Goal: Task Accomplishment & Management: Manage account settings

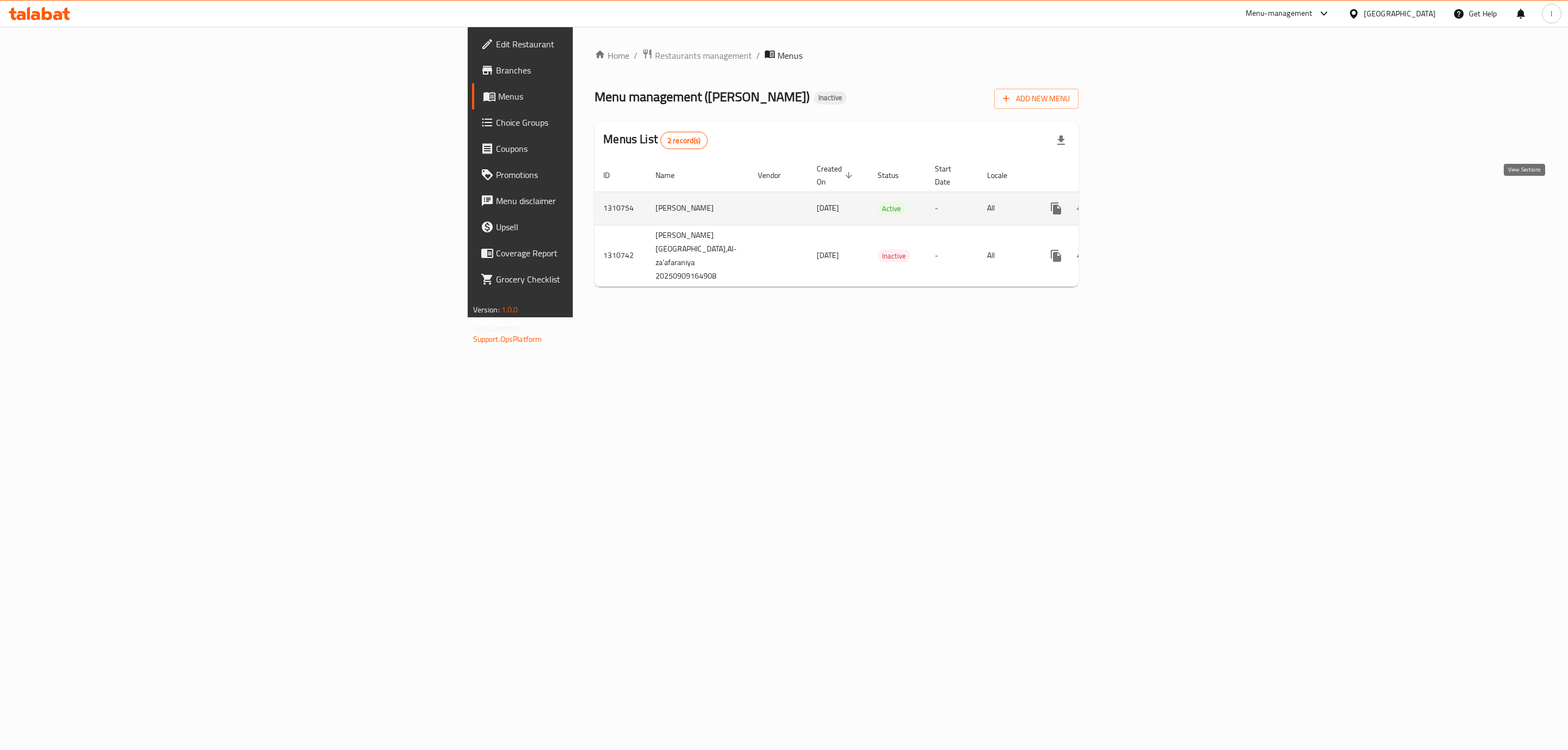
click at [1141, 202] on icon "enhanced table" at bounding box center [1135, 209] width 13 height 13
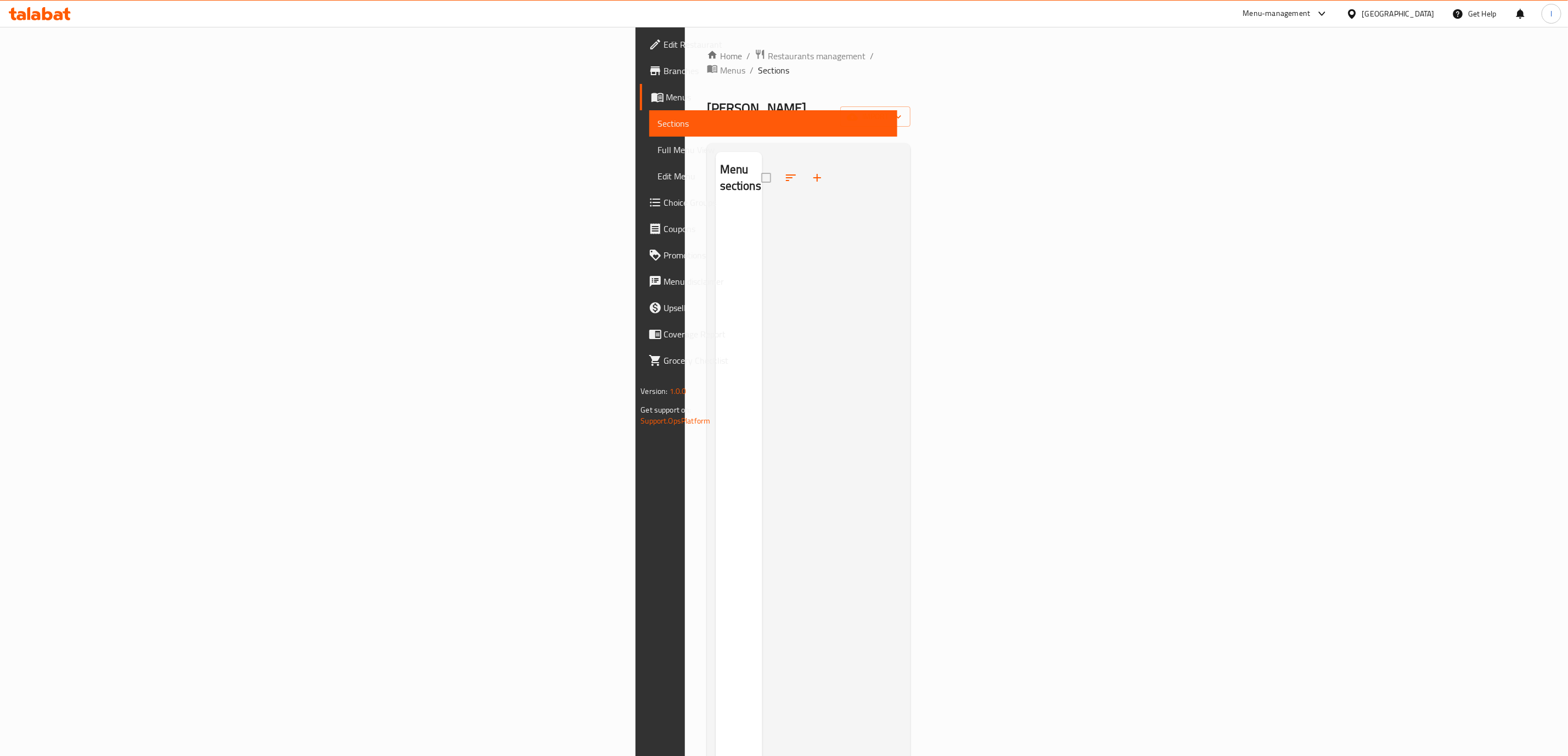
click at [903, 264] on div at bounding box center [833, 529] width 140 height 756
click at [911, 81] on div "Home / Restaurants management / Menus / Sections Mandi W Shawaya Inactive impor…" at bounding box center [810, 482] width 204 height 868
click at [902, 110] on span "import" at bounding box center [876, 116] width 53 height 14
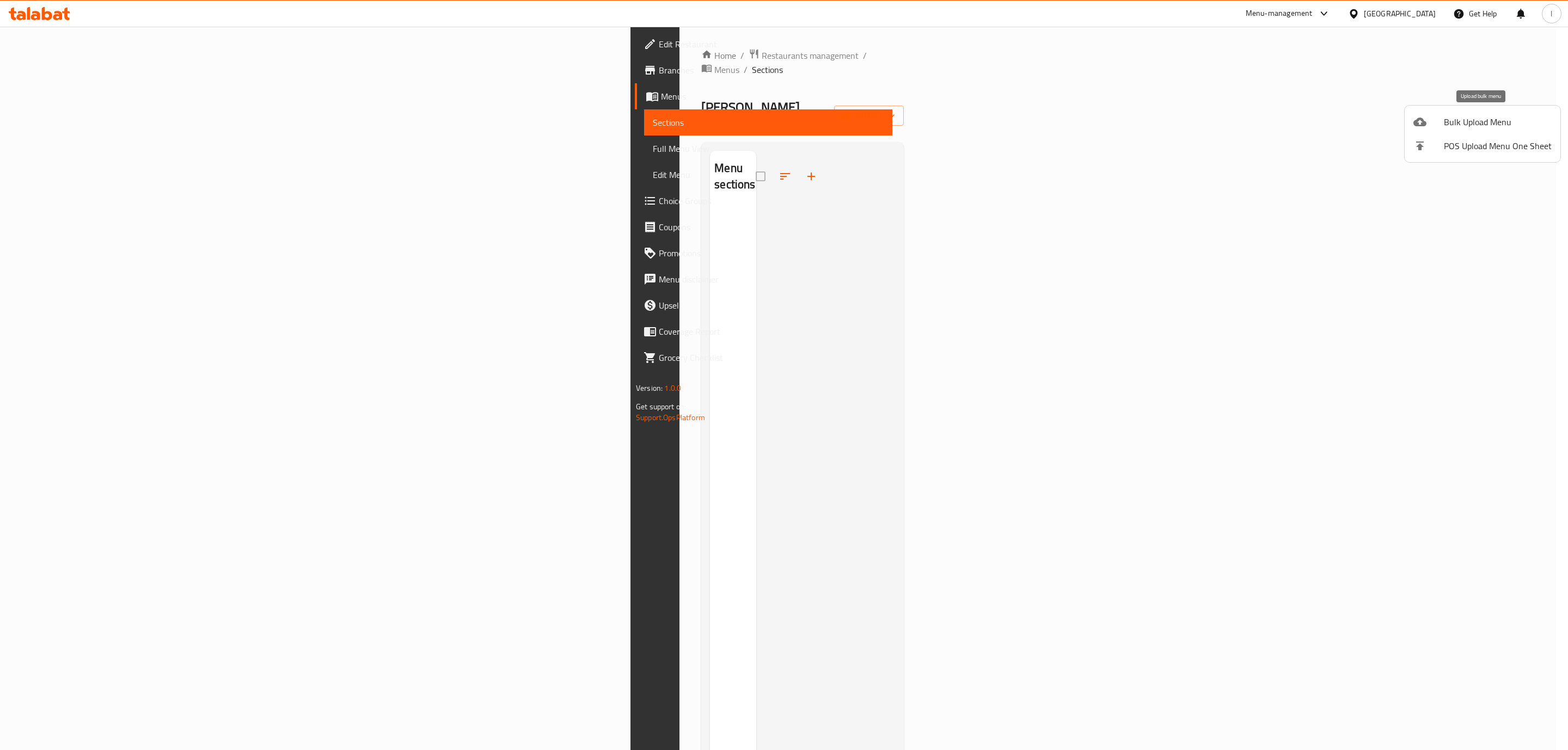
click at [1494, 116] on span "Bulk Upload Menu" at bounding box center [1498, 122] width 108 height 13
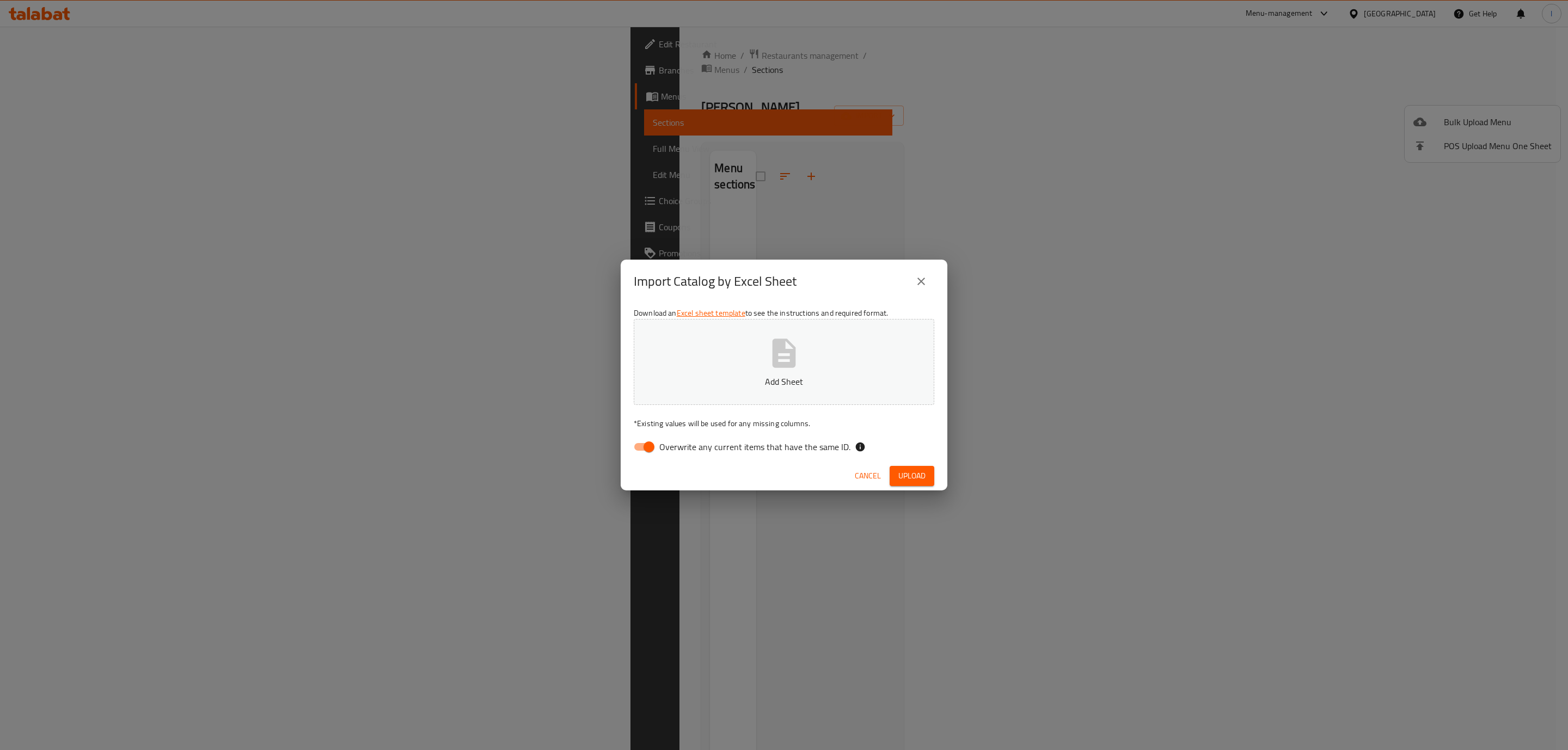
click at [650, 438] on input "Overwrite any current items that have the same ID." at bounding box center [649, 447] width 62 height 20
checkbox input "false"
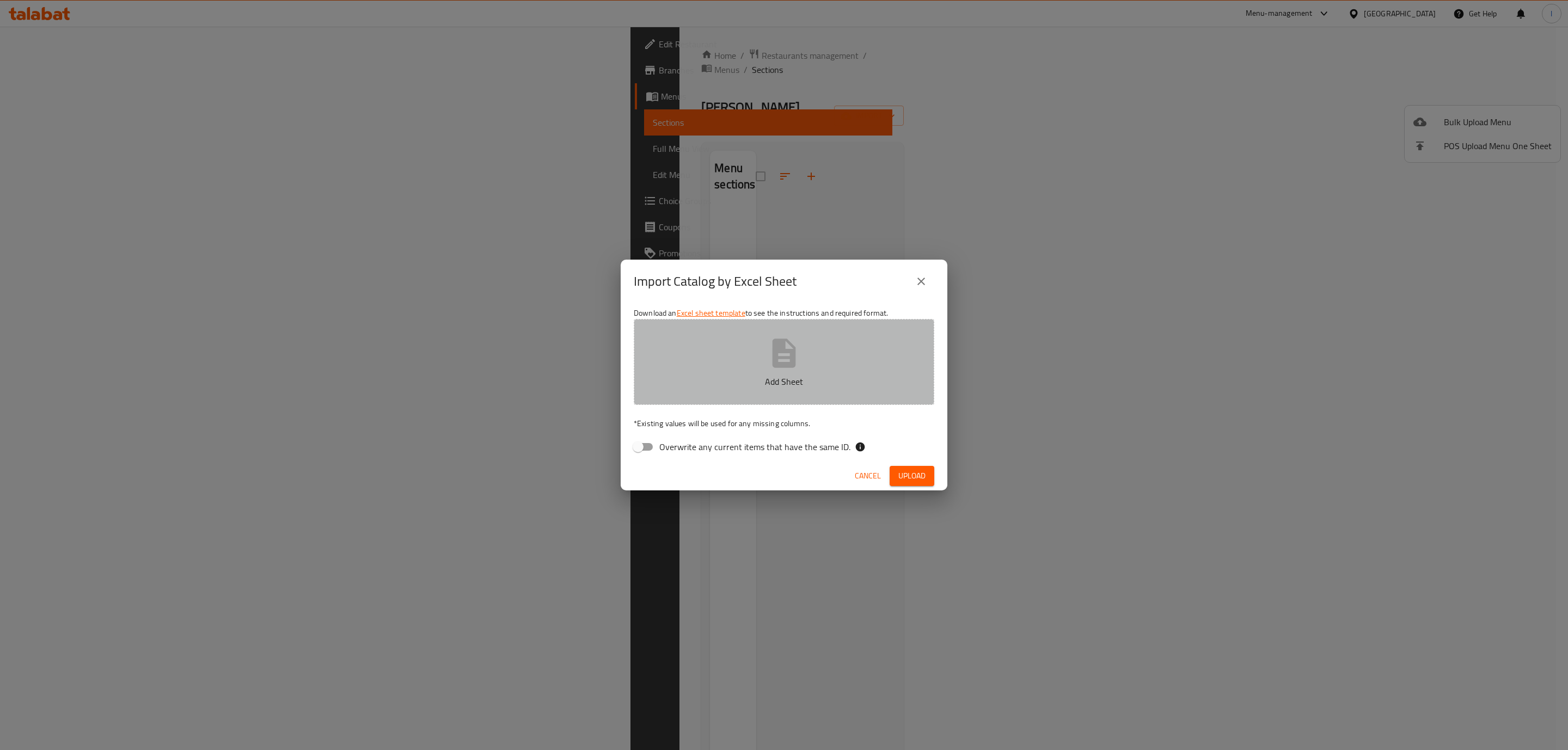
click at [737, 366] on button "Add Sheet" at bounding box center [784, 362] width 301 height 86
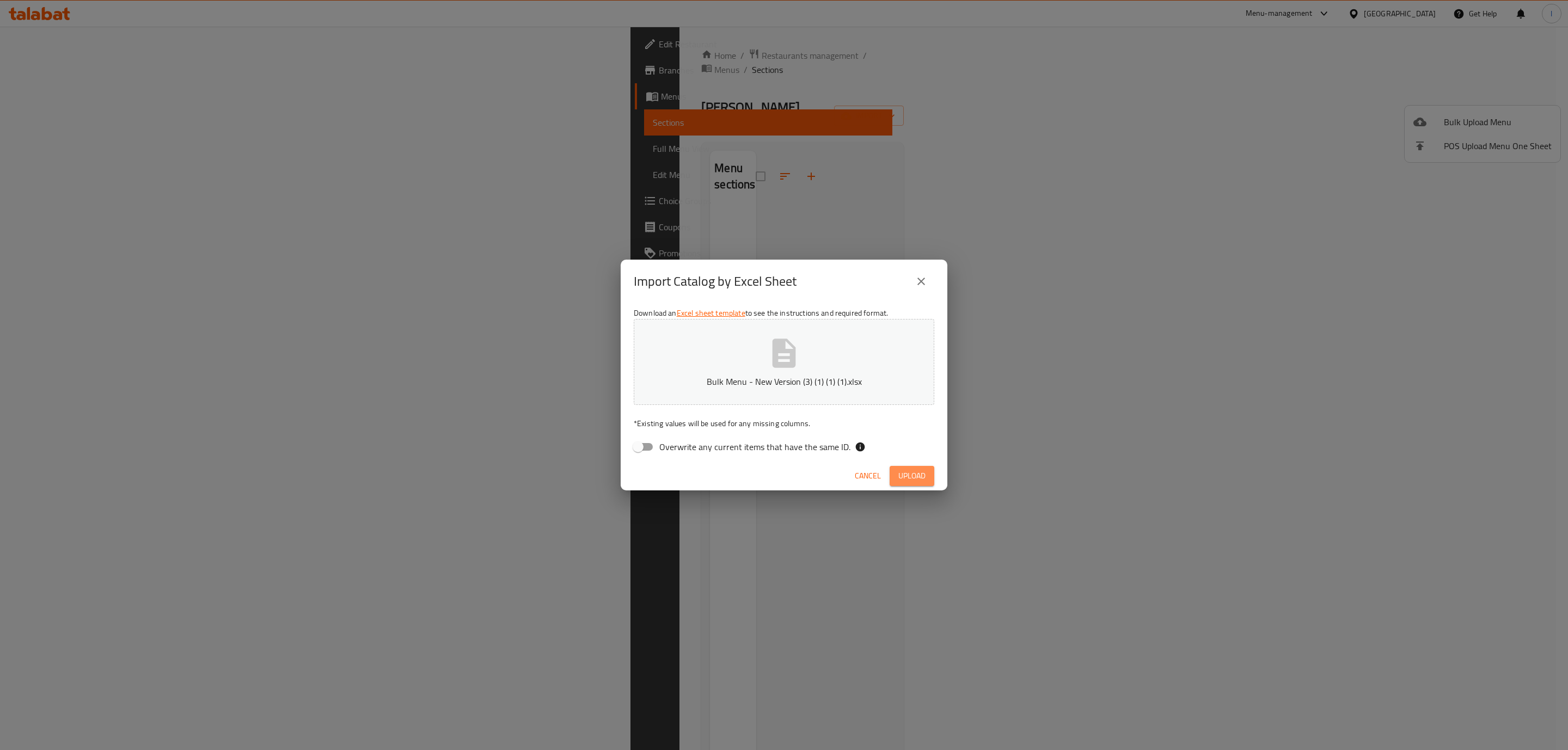
click at [913, 471] on span "Upload" at bounding box center [912, 476] width 27 height 14
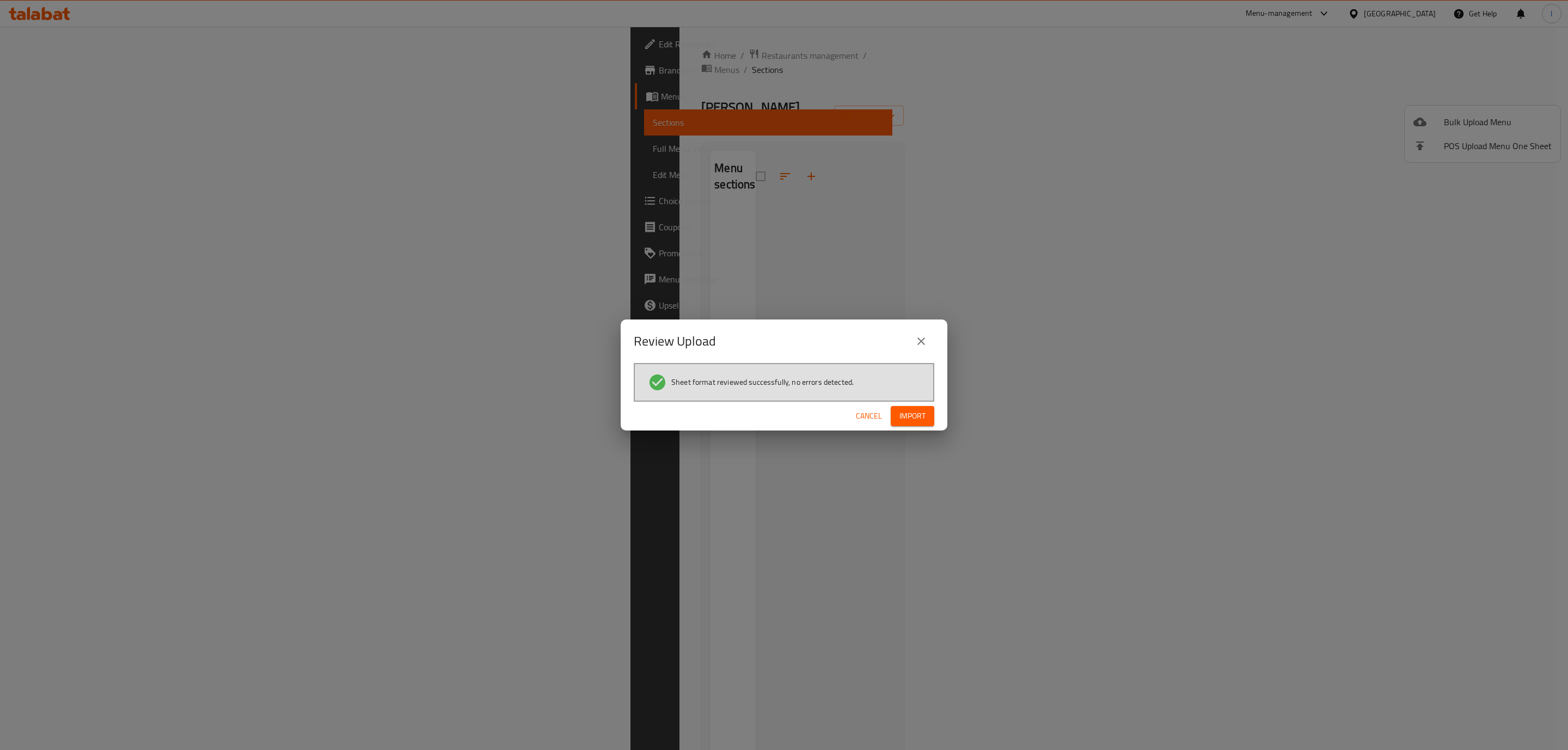
click at [916, 431] on div "Review Upload Sheet format reviewed successfully, no errors detected. Cancel Im…" at bounding box center [784, 375] width 1568 height 750
click at [916, 420] on span "Import" at bounding box center [912, 416] width 26 height 14
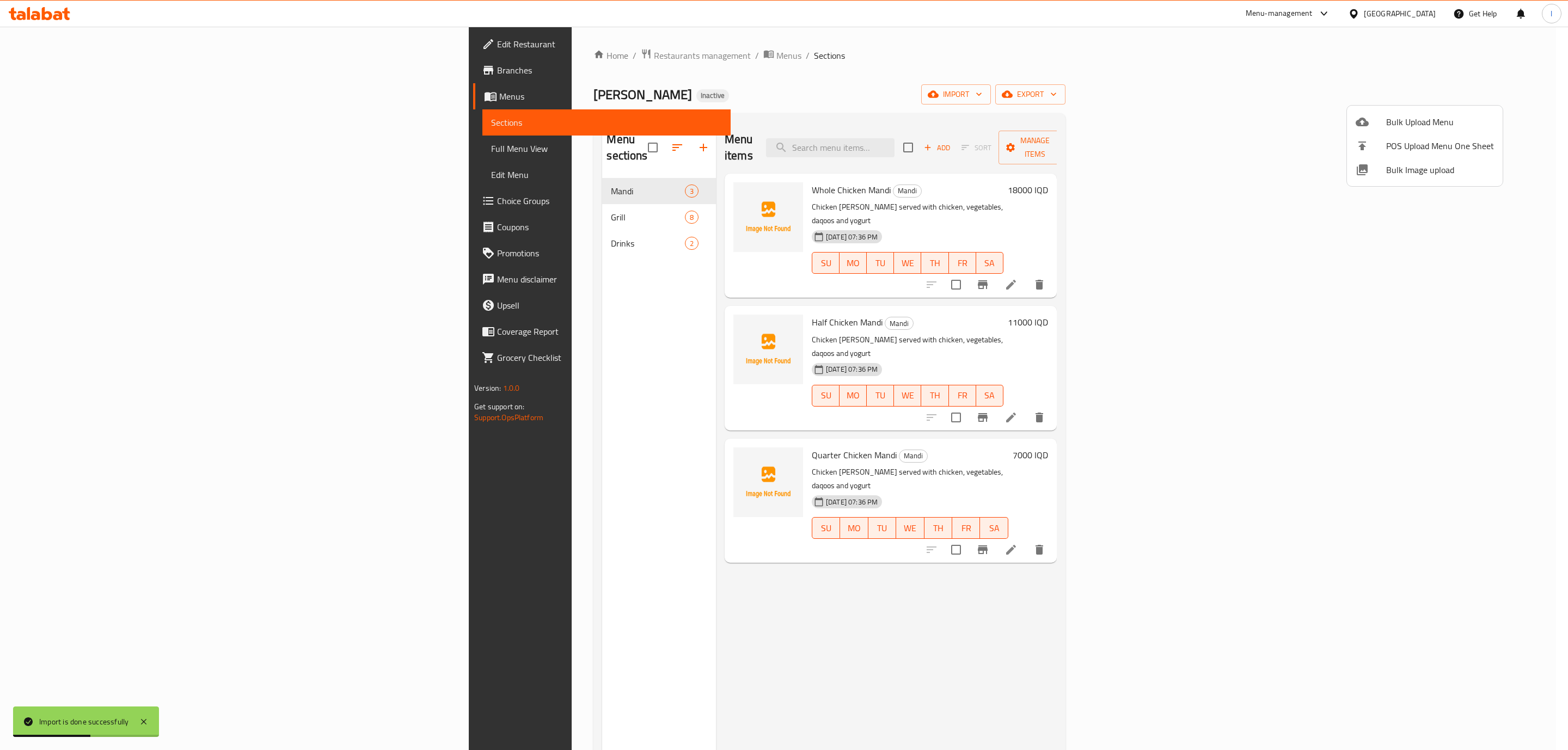
click at [683, 296] on div at bounding box center [784, 375] width 1568 height 750
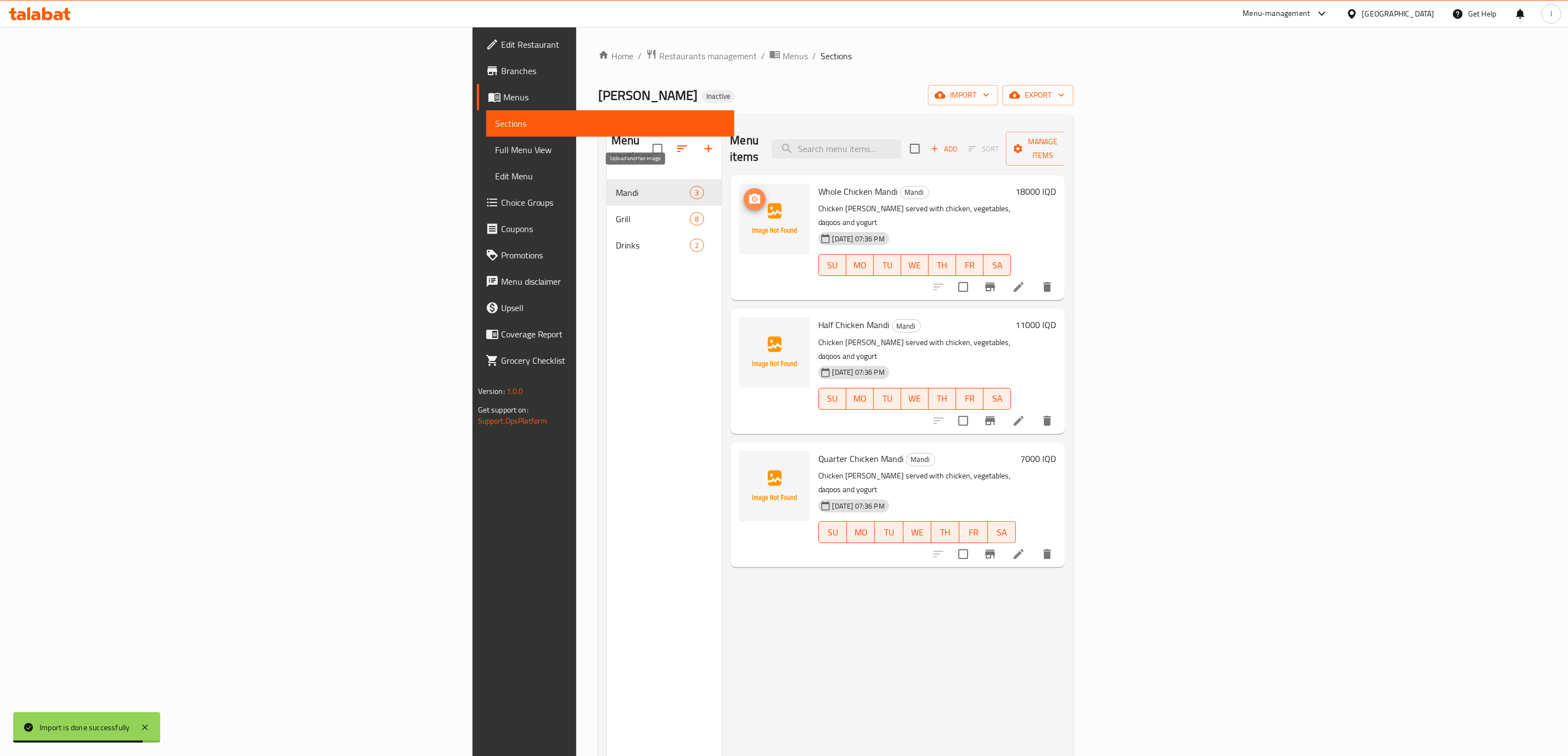
click at [749, 193] on icon "upload picture" at bounding box center [755, 200] width 13 height 13
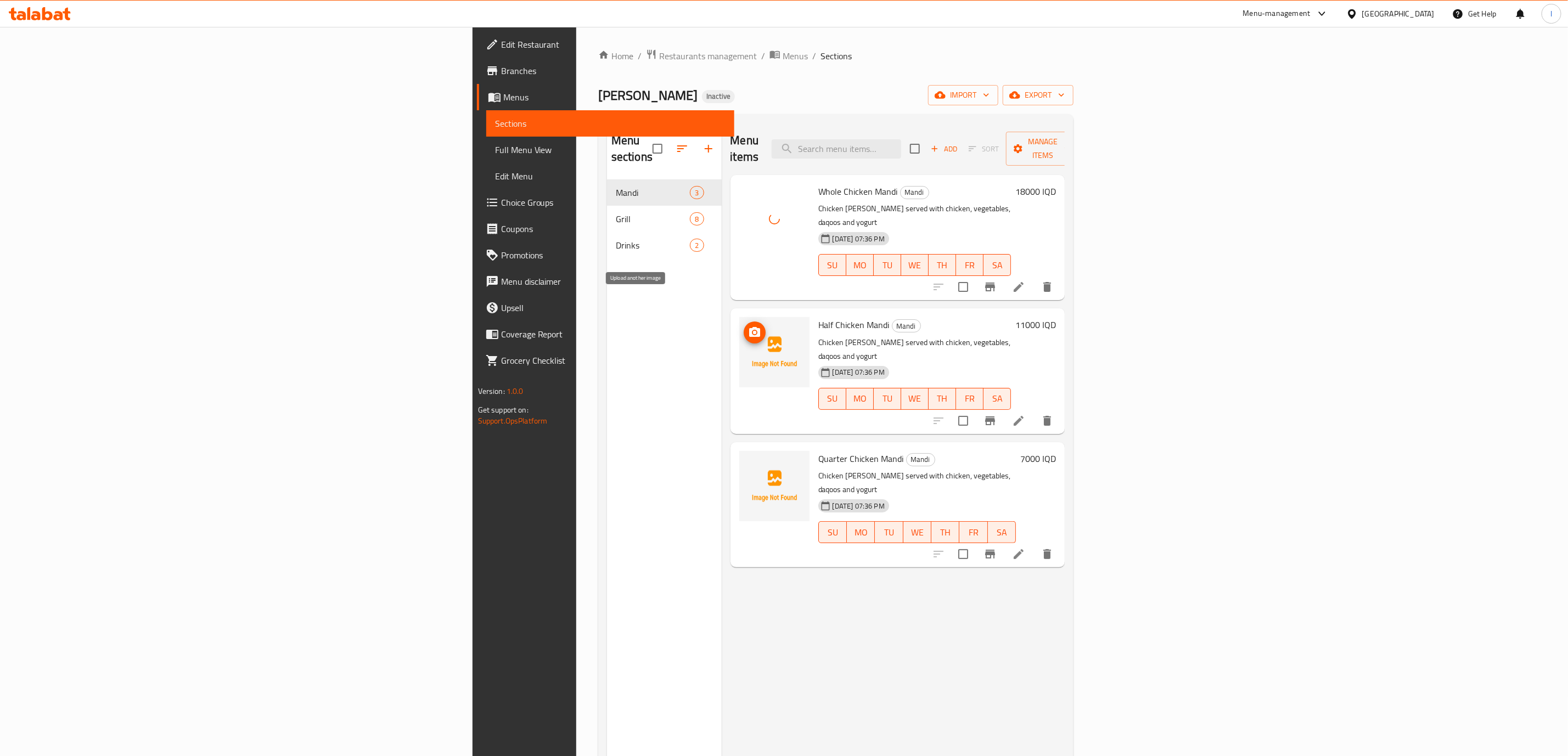
click at [749, 327] on icon "upload picture" at bounding box center [754, 332] width 11 height 10
click at [744, 456] on button "upload picture" at bounding box center [754, 467] width 22 height 22
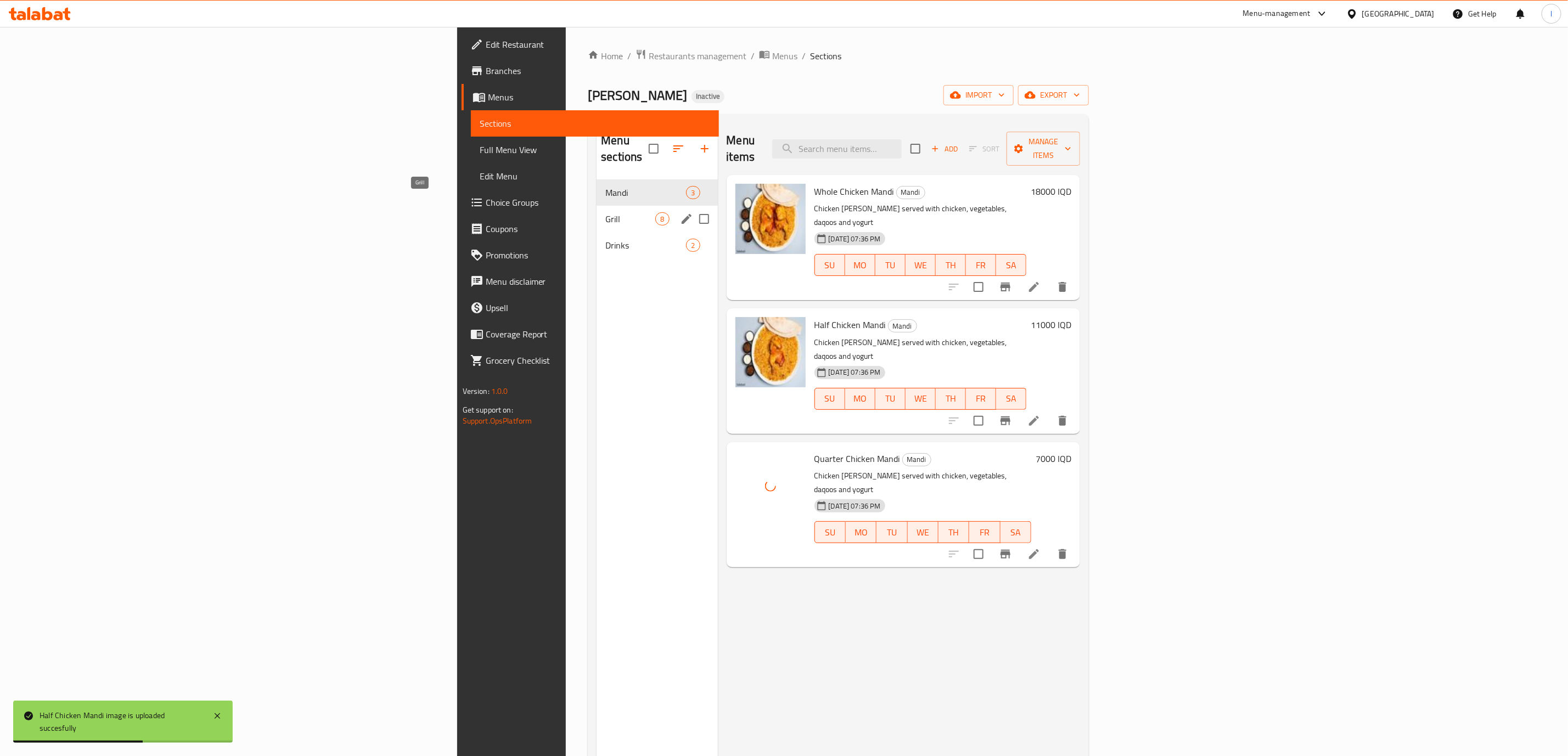
click at [605, 213] on span "Grill" at bounding box center [630, 219] width 50 height 13
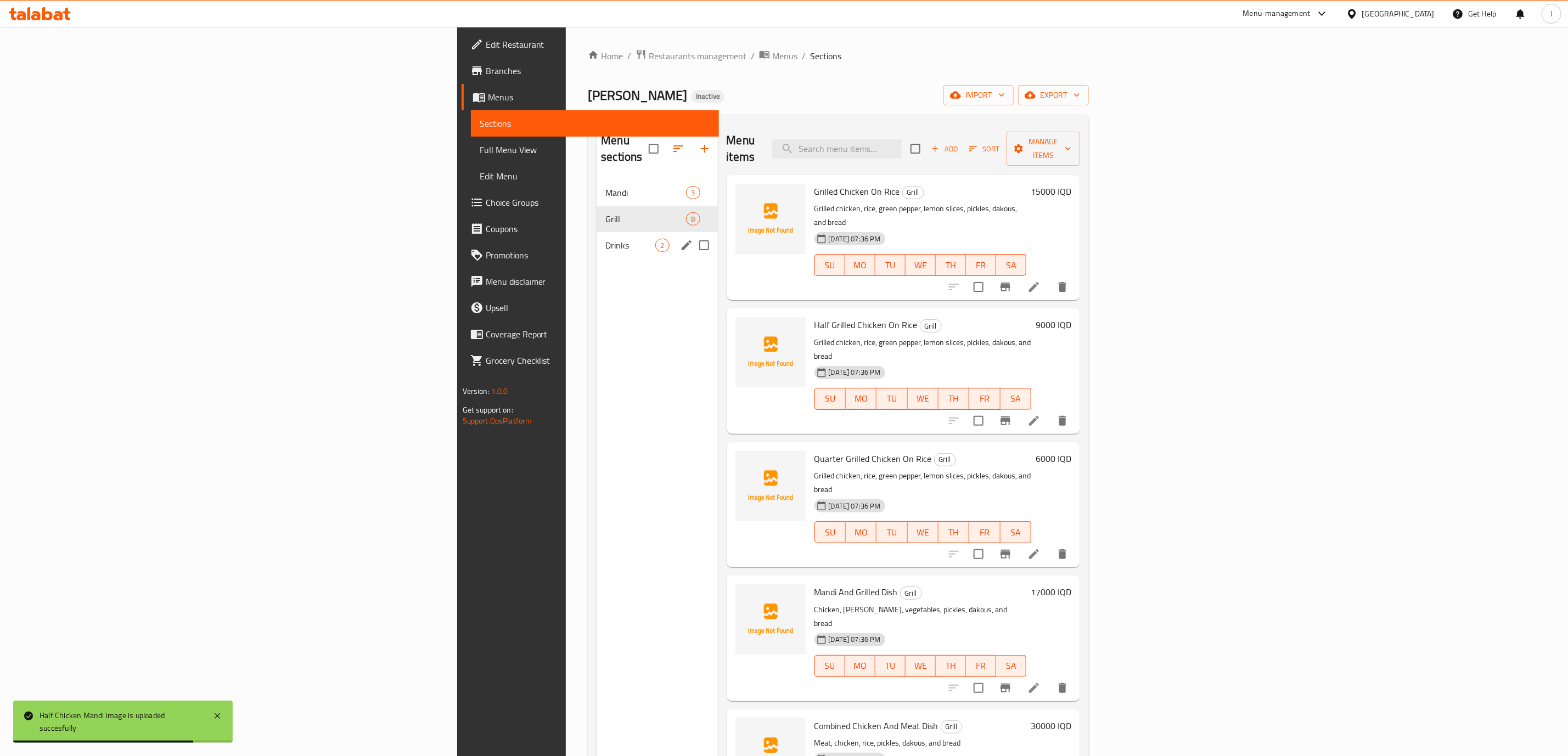
click at [605, 239] on span "Drinks" at bounding box center [630, 246] width 50 height 13
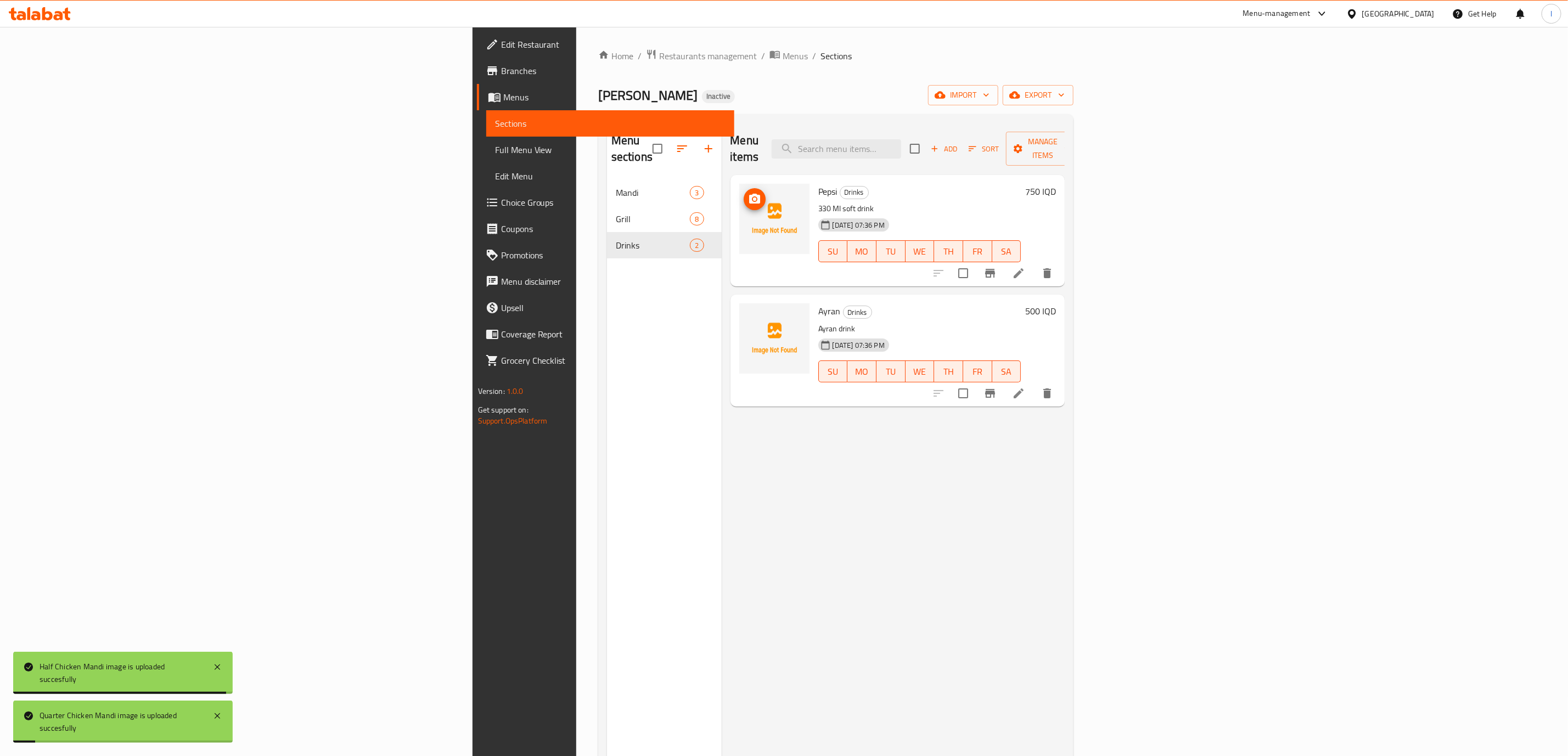
click at [739, 198] on img at bounding box center [774, 218] width 70 height 70
click at [749, 194] on icon "upload picture" at bounding box center [754, 199] width 11 height 10
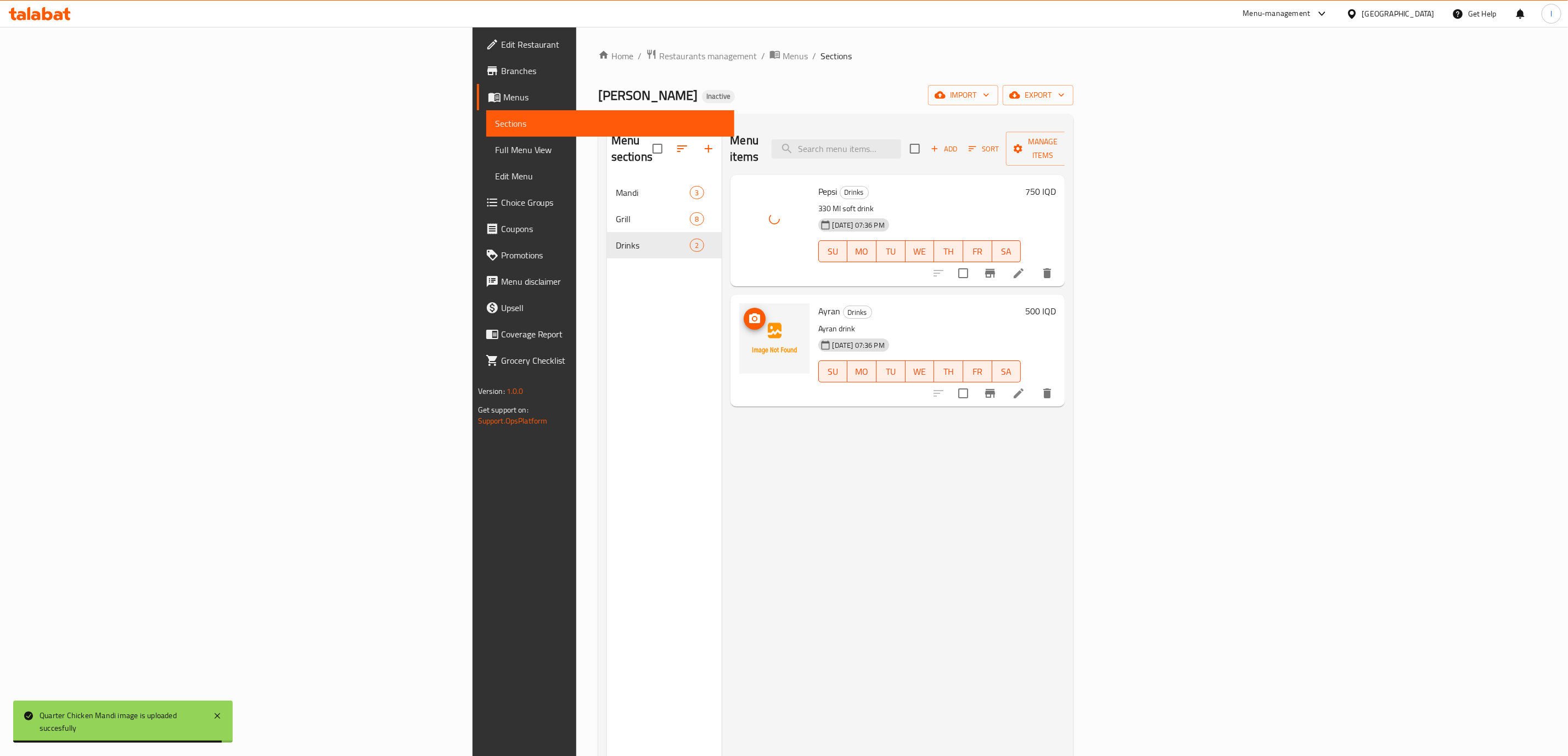
click at [744, 312] on span "upload picture" at bounding box center [754, 319] width 22 height 13
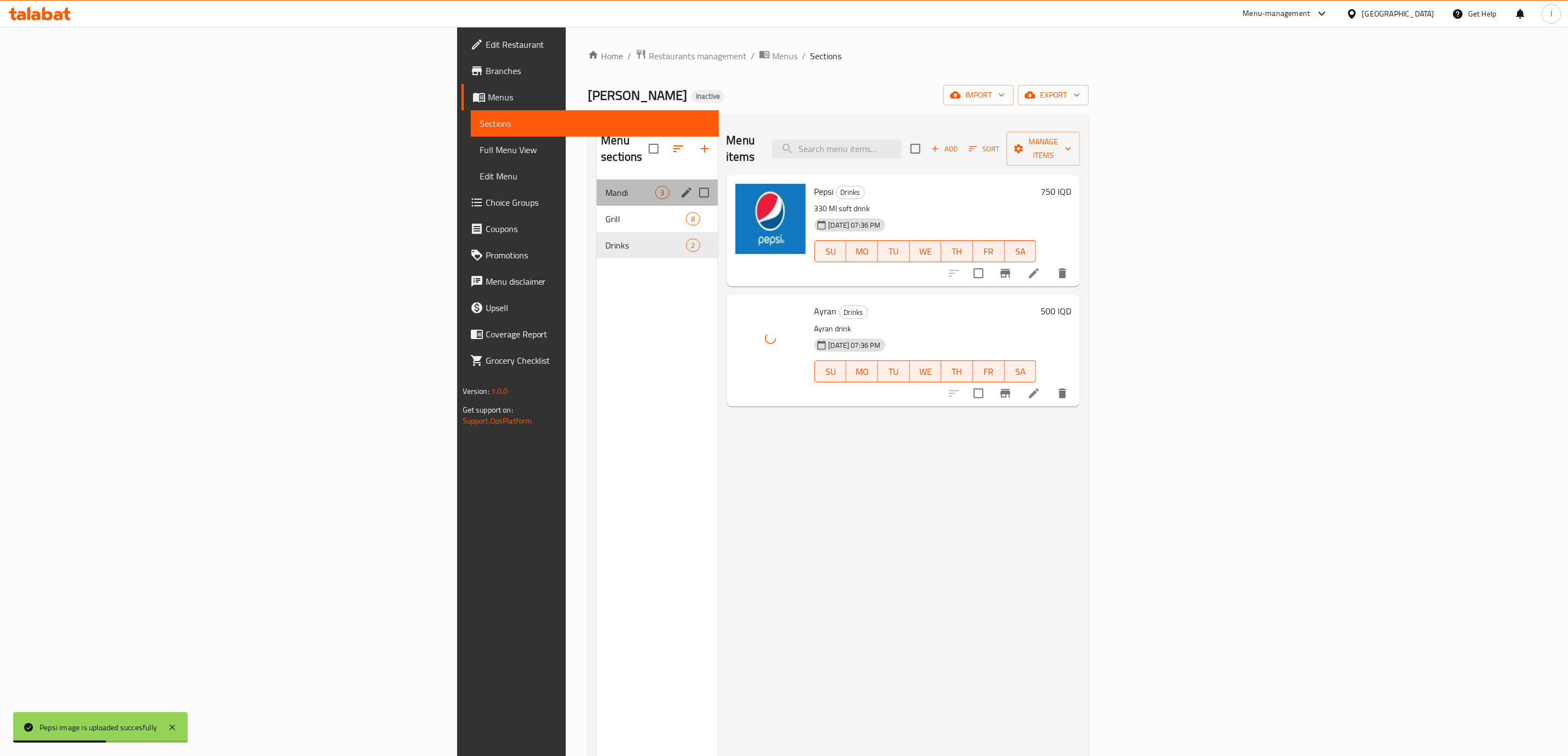
click at [605, 186] on span "Mandi" at bounding box center [630, 193] width 50 height 13
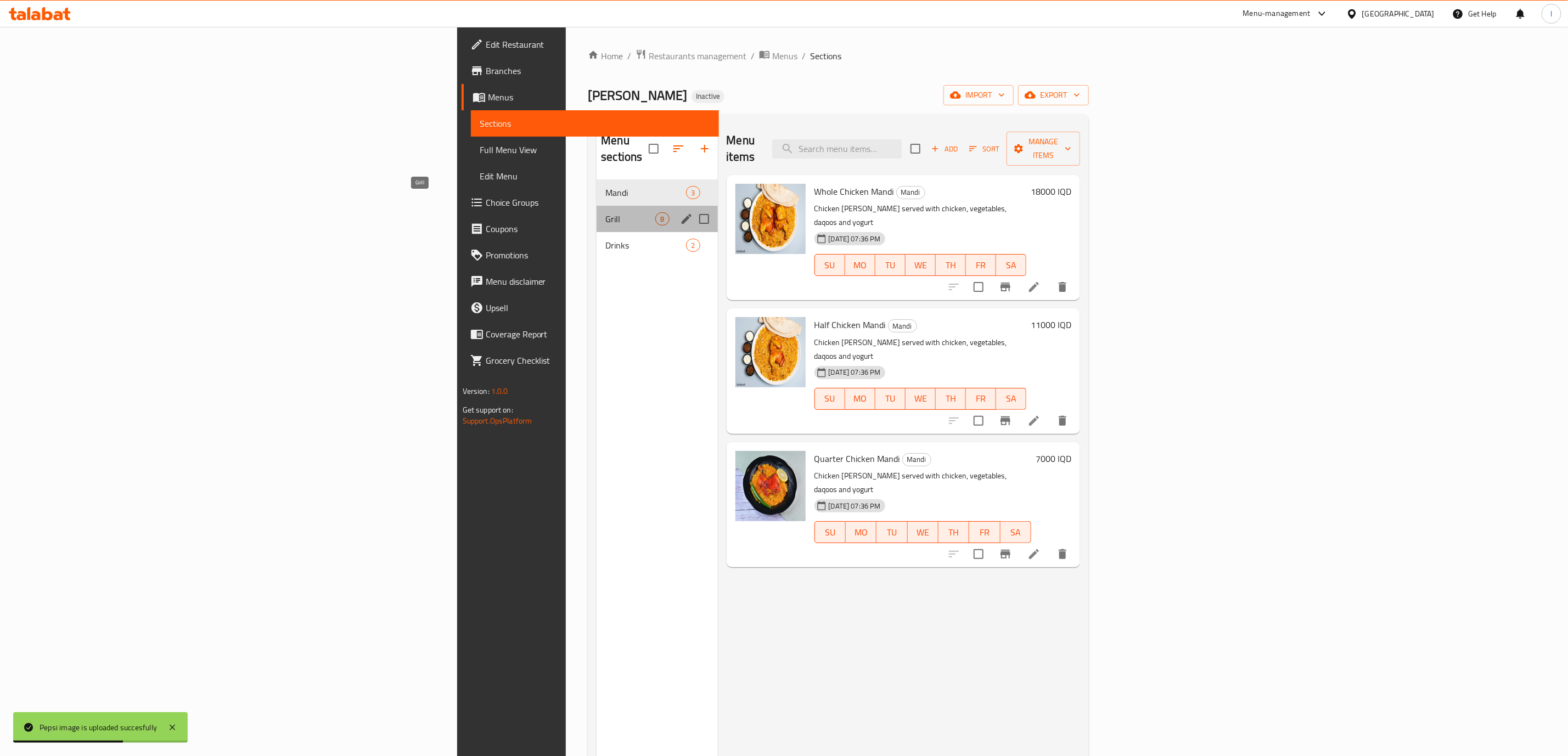
click at [605, 213] on span "Grill" at bounding box center [630, 219] width 50 height 13
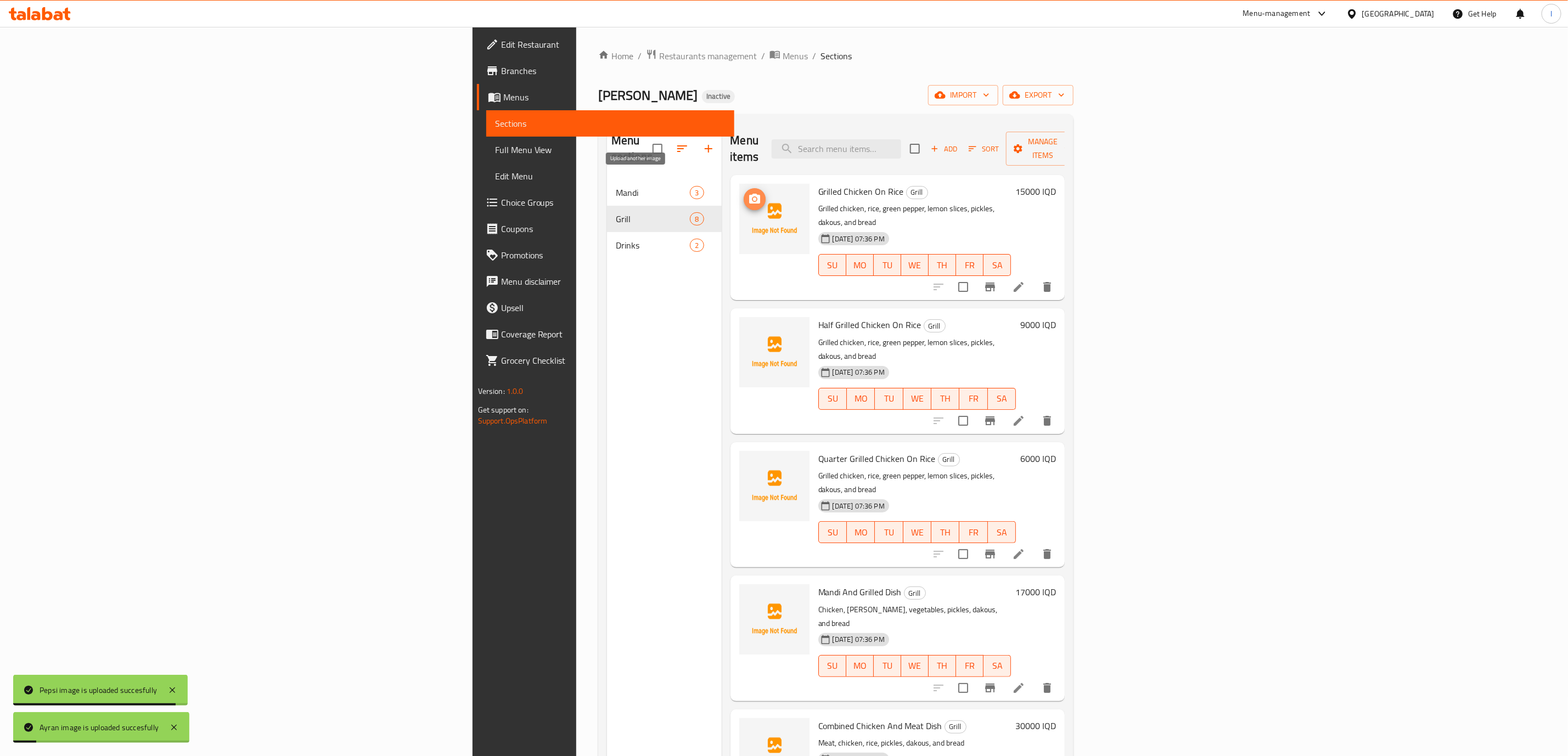
click at [749, 194] on icon "upload picture" at bounding box center [754, 199] width 11 height 10
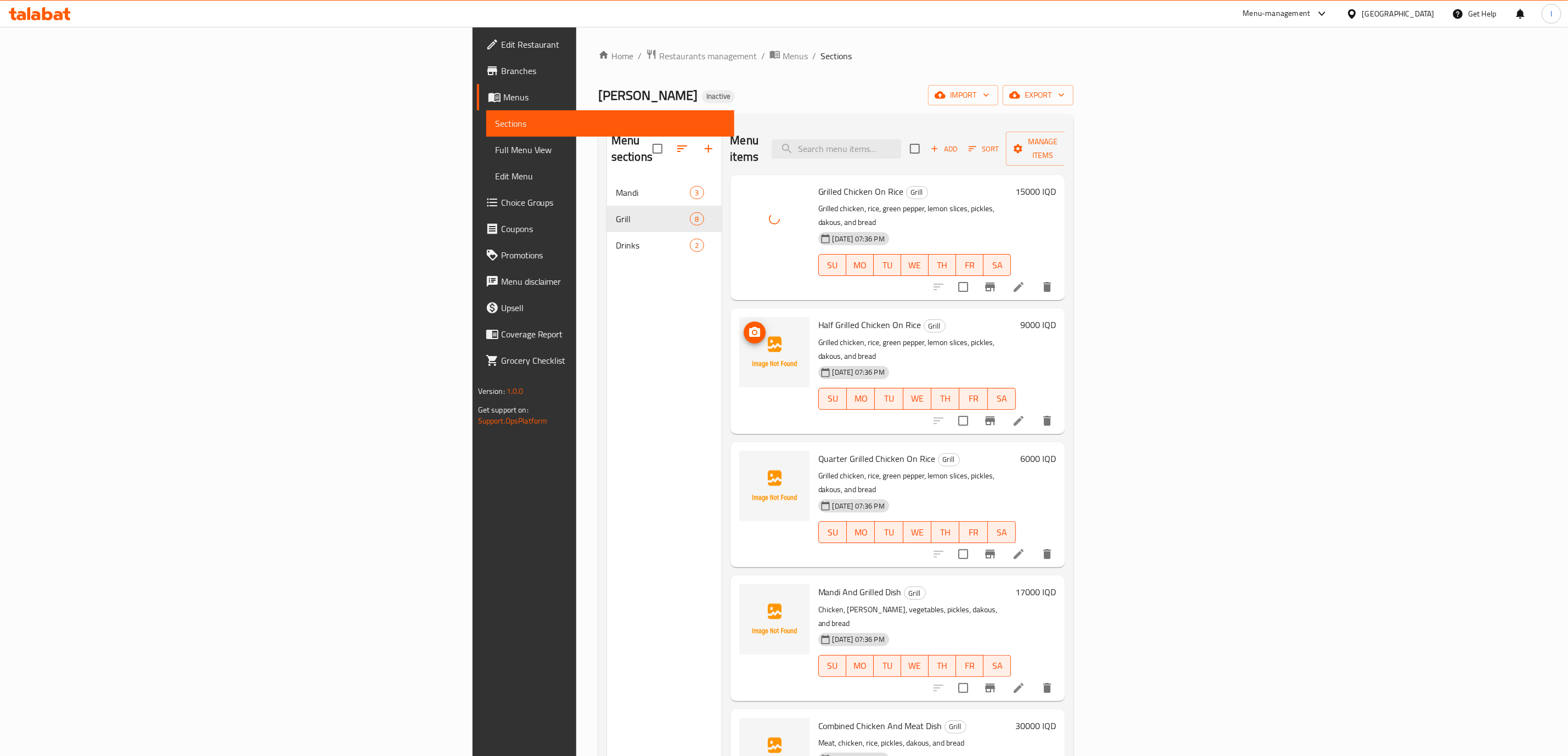
click at [739, 317] on img at bounding box center [774, 352] width 70 height 70
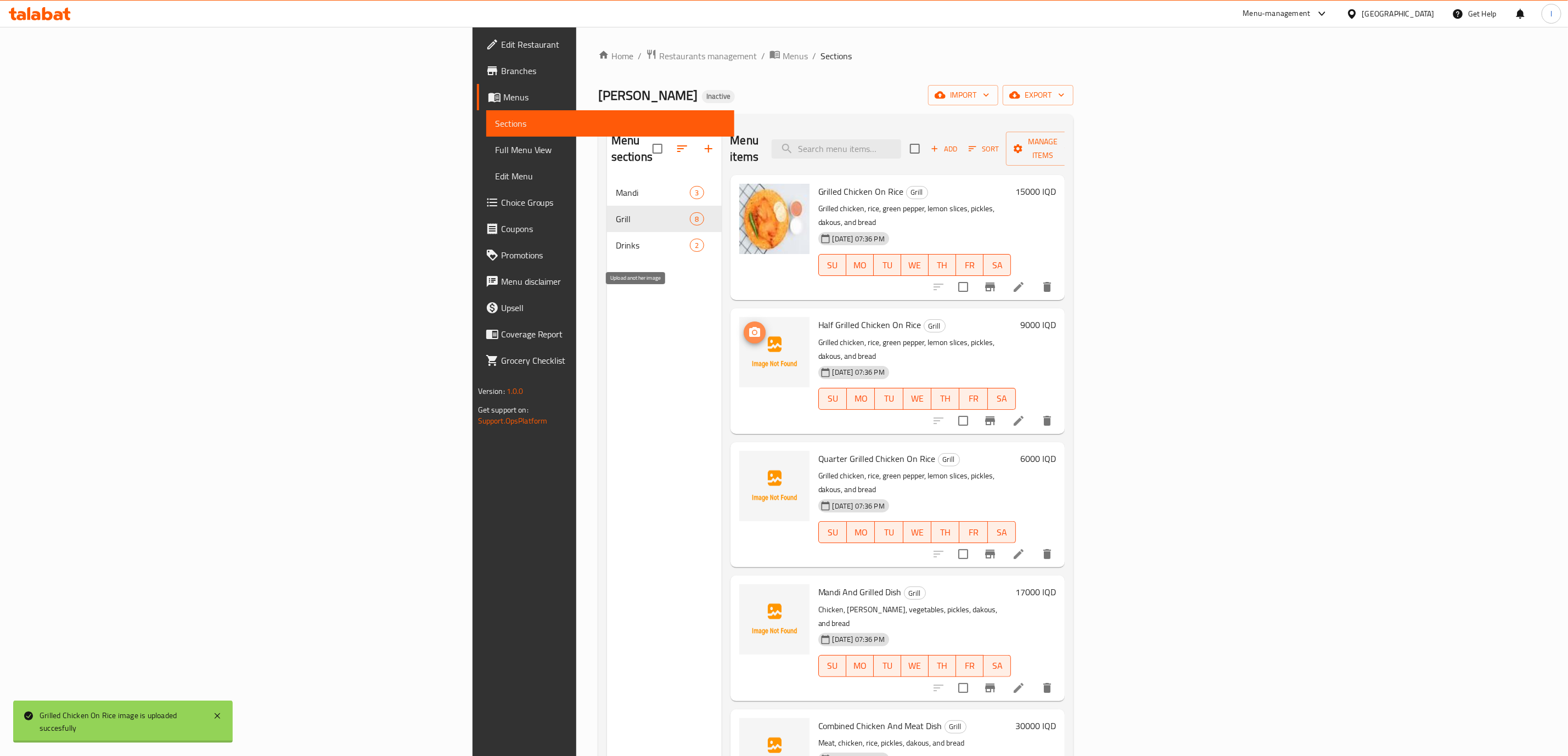
click at [744, 326] on span "upload picture" at bounding box center [754, 332] width 22 height 13
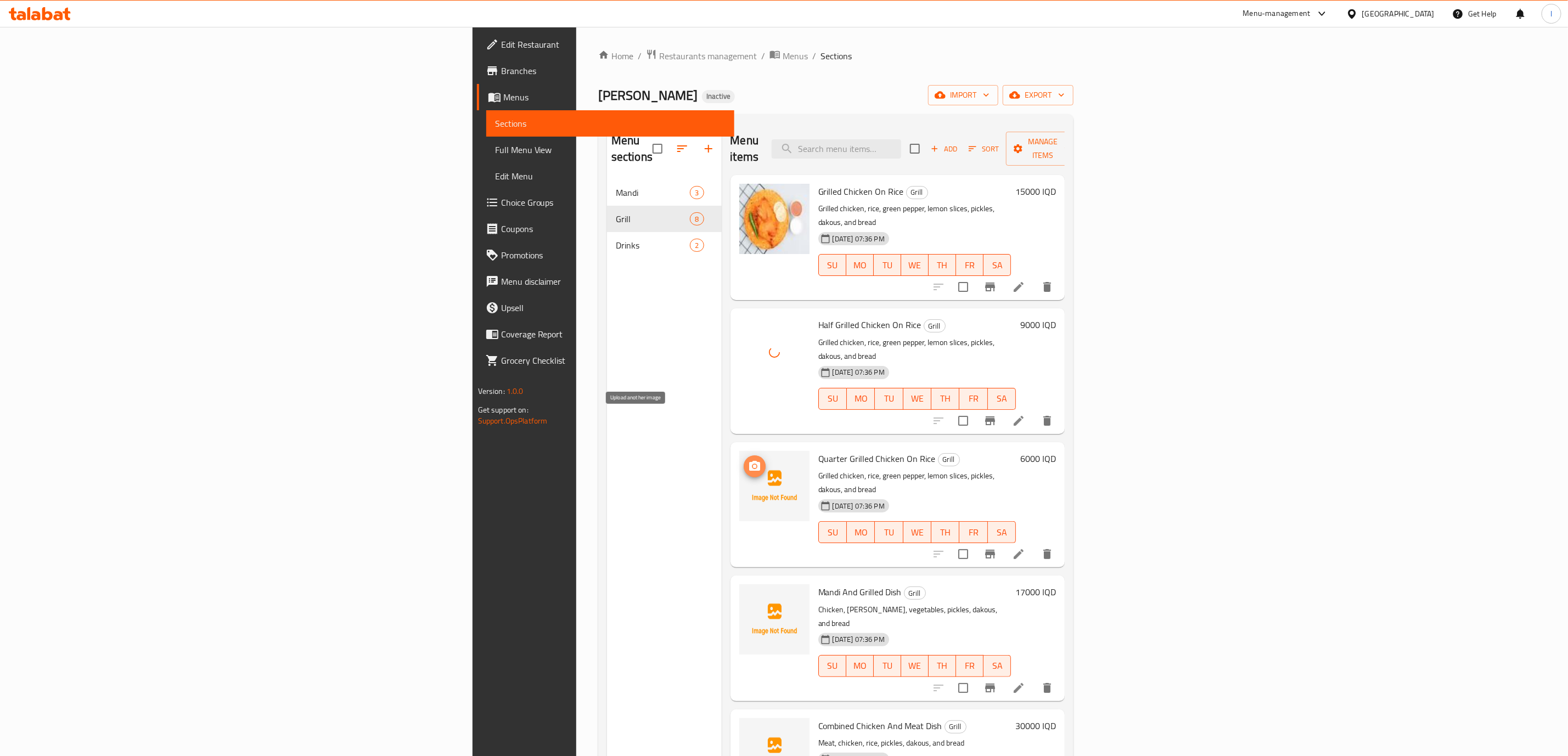
click at [749, 461] on icon "upload picture" at bounding box center [754, 466] width 11 height 10
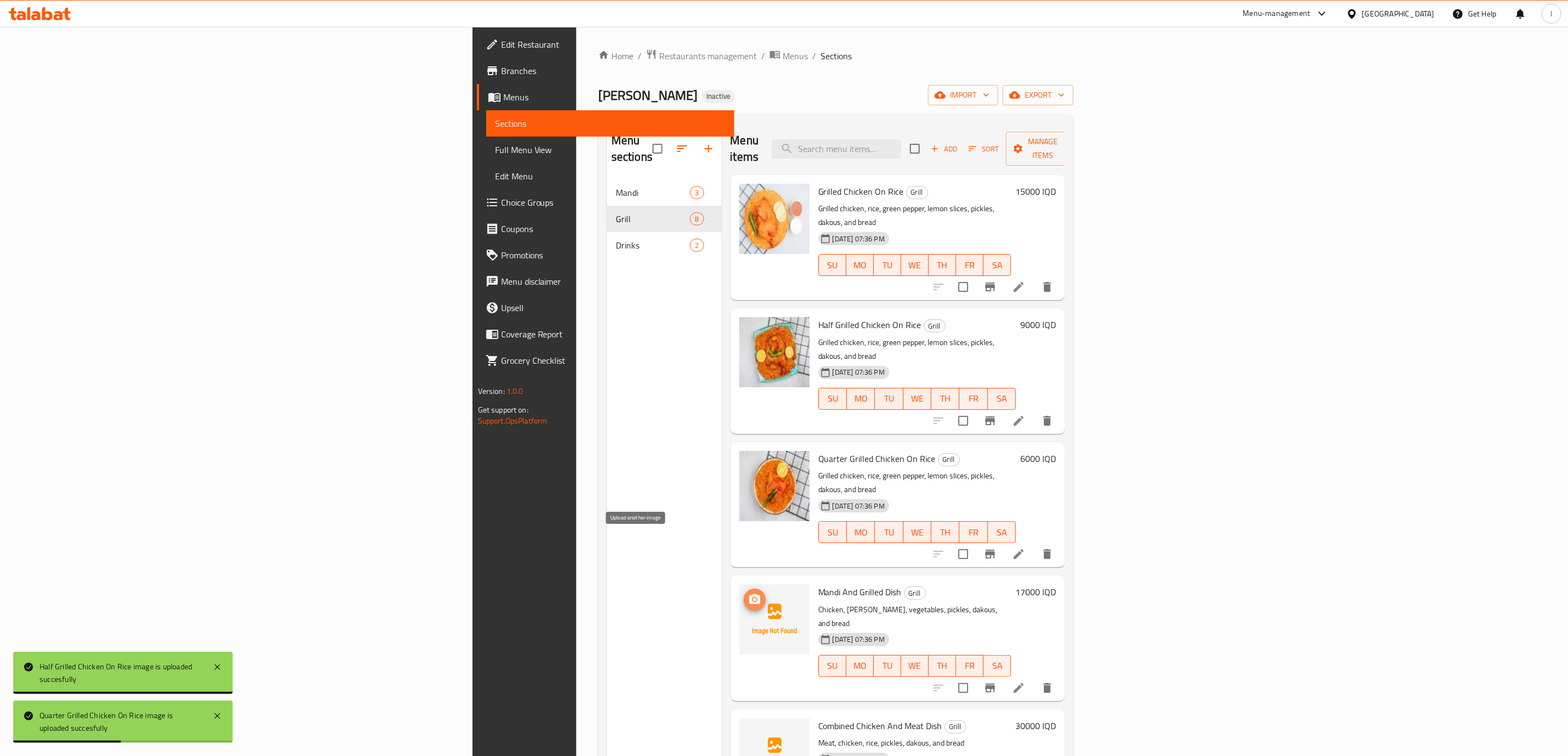
click at [749, 594] on icon "upload picture" at bounding box center [755, 600] width 13 height 13
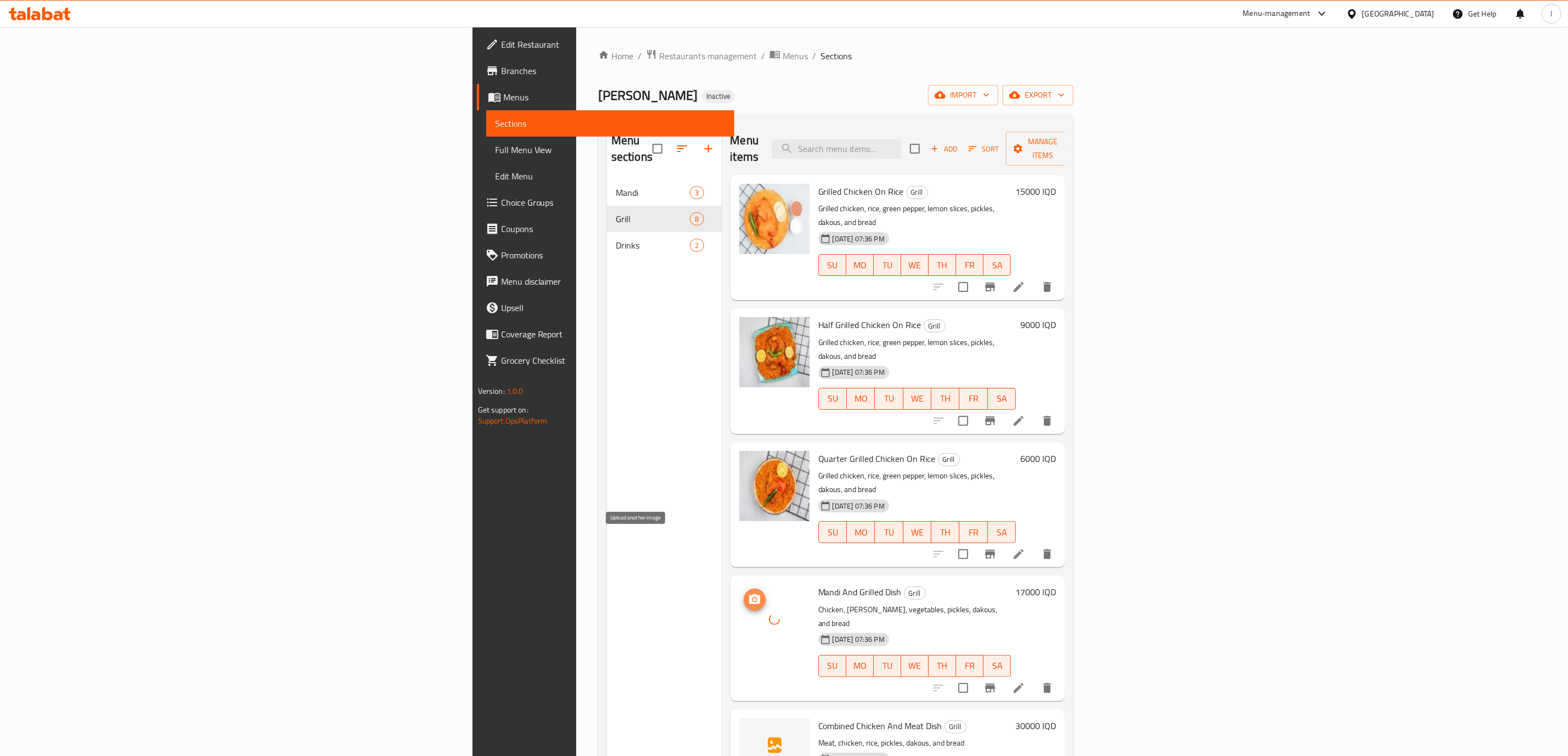
click at [749, 594] on icon "upload picture" at bounding box center [754, 599] width 11 height 10
click at [607, 585] on div "Menu sections Mandi 3 Grill 8 Drinks 2" at bounding box center [664, 500] width 115 height 756
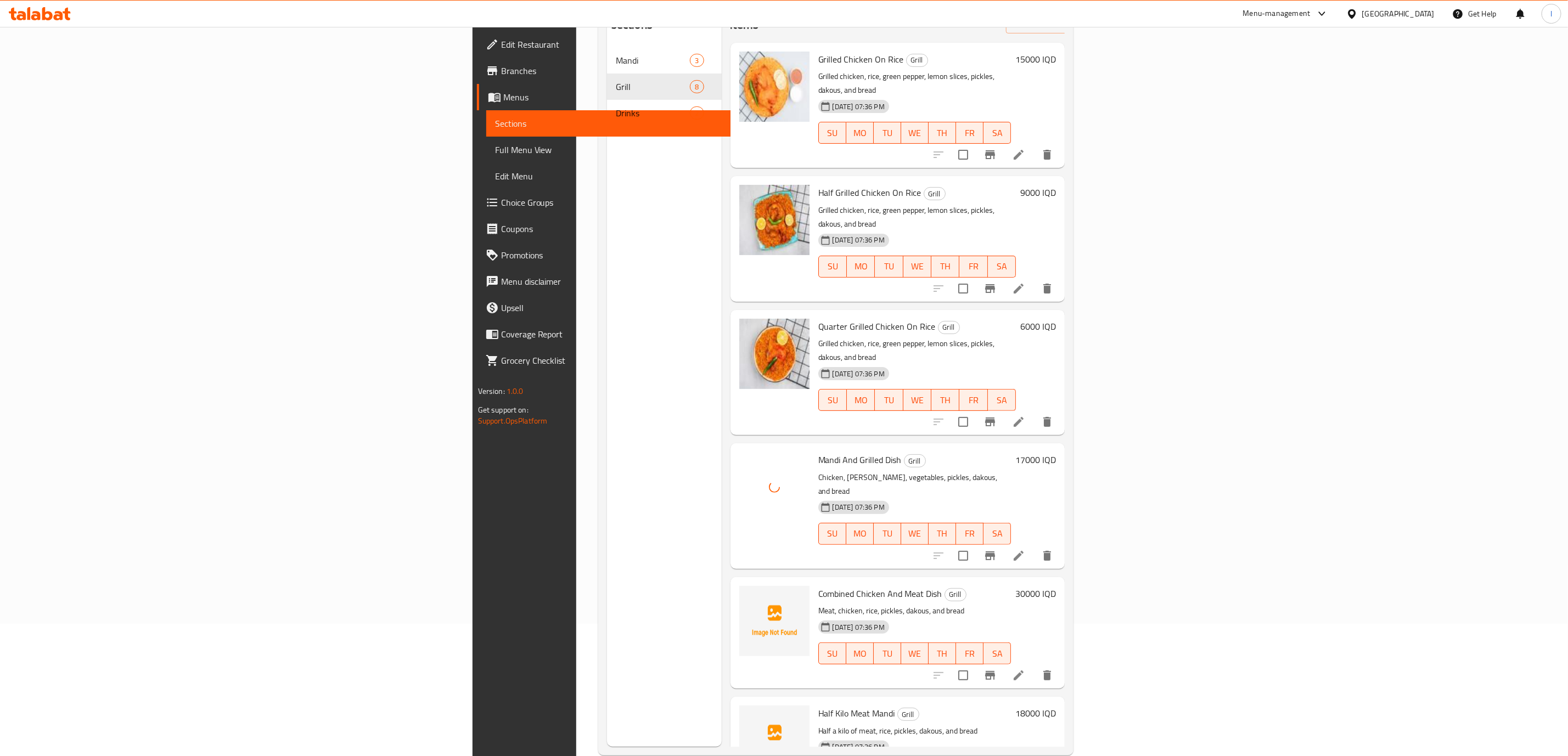
scroll to position [153, 0]
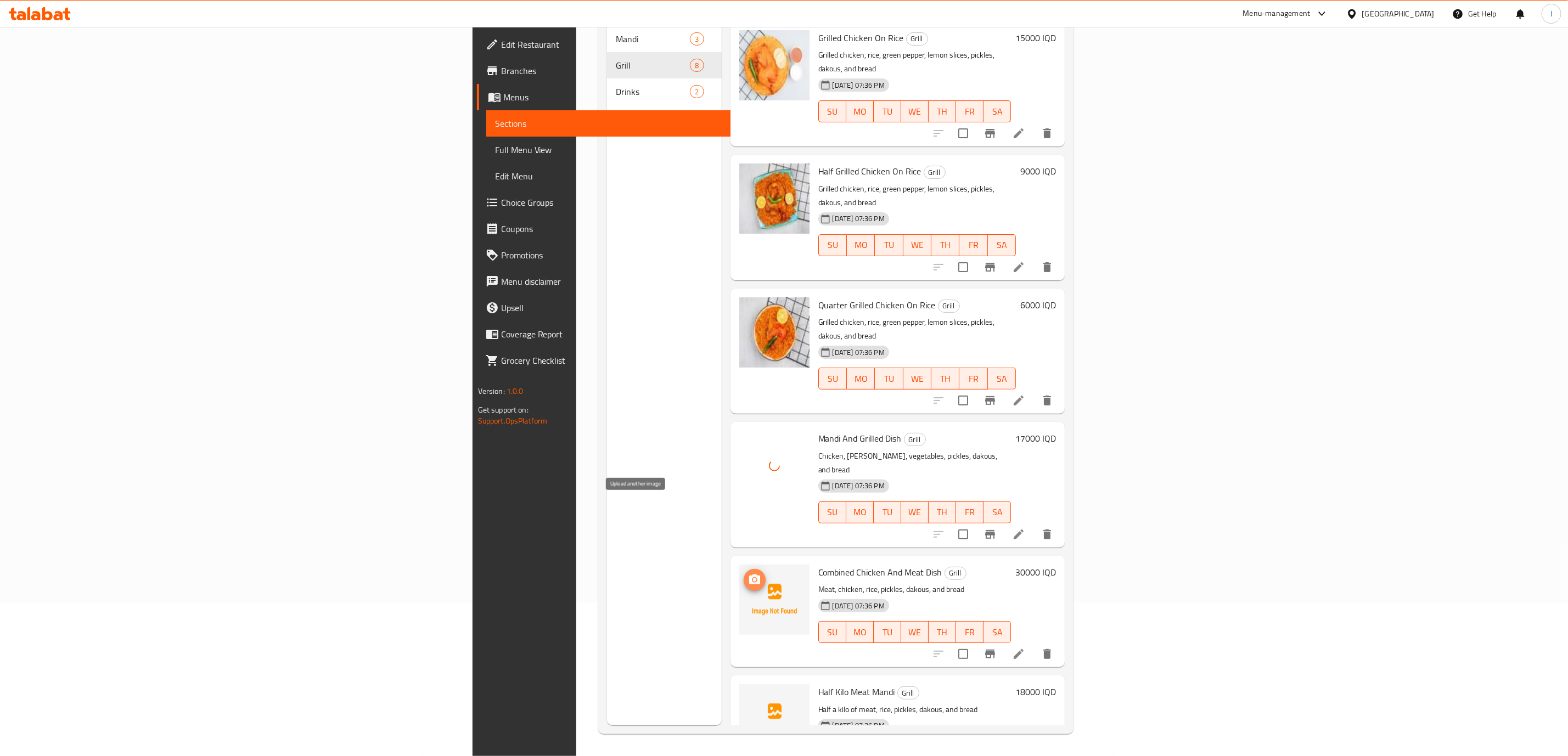
click at [744, 569] on button "upload picture" at bounding box center [754, 580] width 22 height 22
click at [749, 441] on icon "upload picture" at bounding box center [754, 446] width 11 height 10
click at [749, 575] on icon "upload picture" at bounding box center [754, 580] width 11 height 10
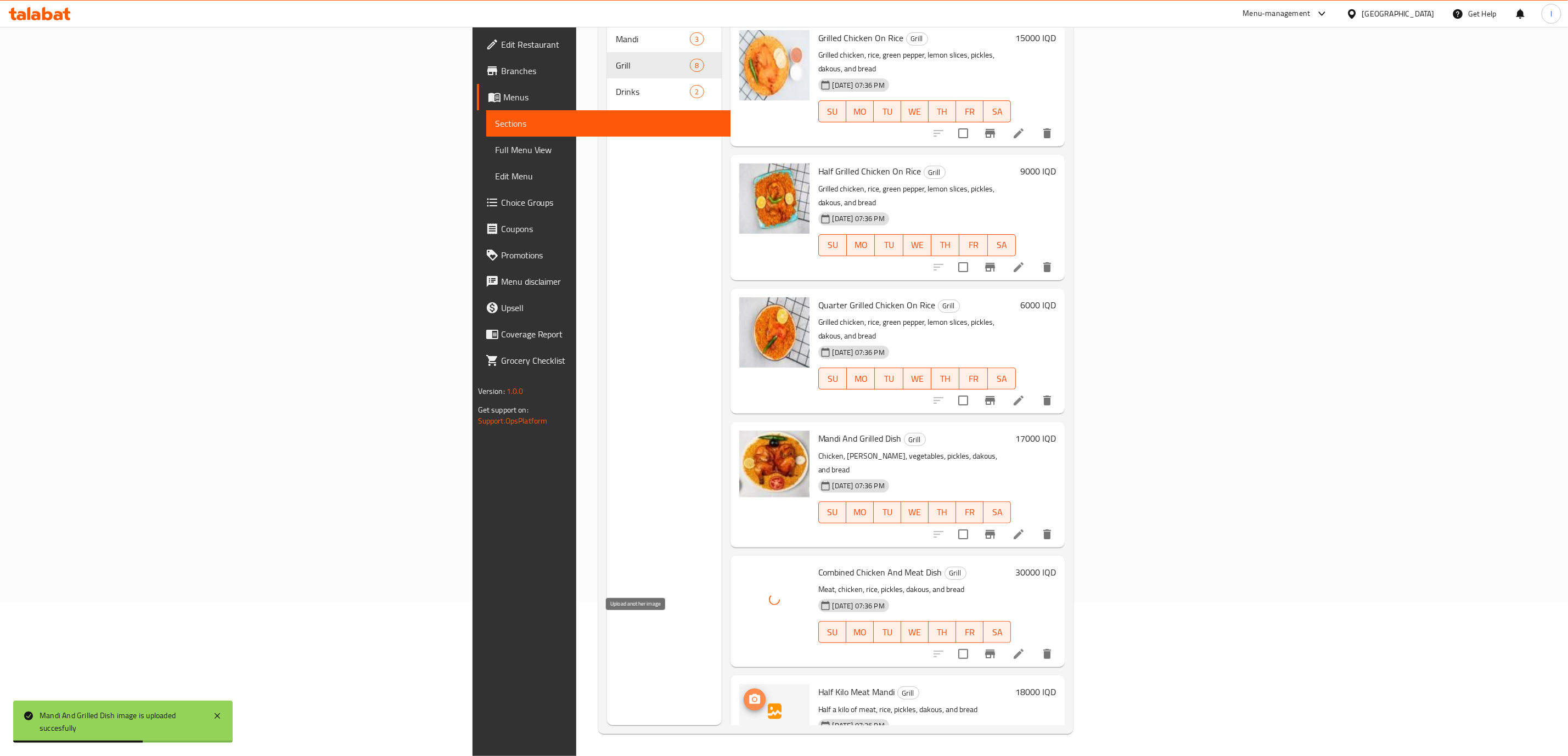
click at [744, 693] on span "upload picture" at bounding box center [754, 700] width 22 height 13
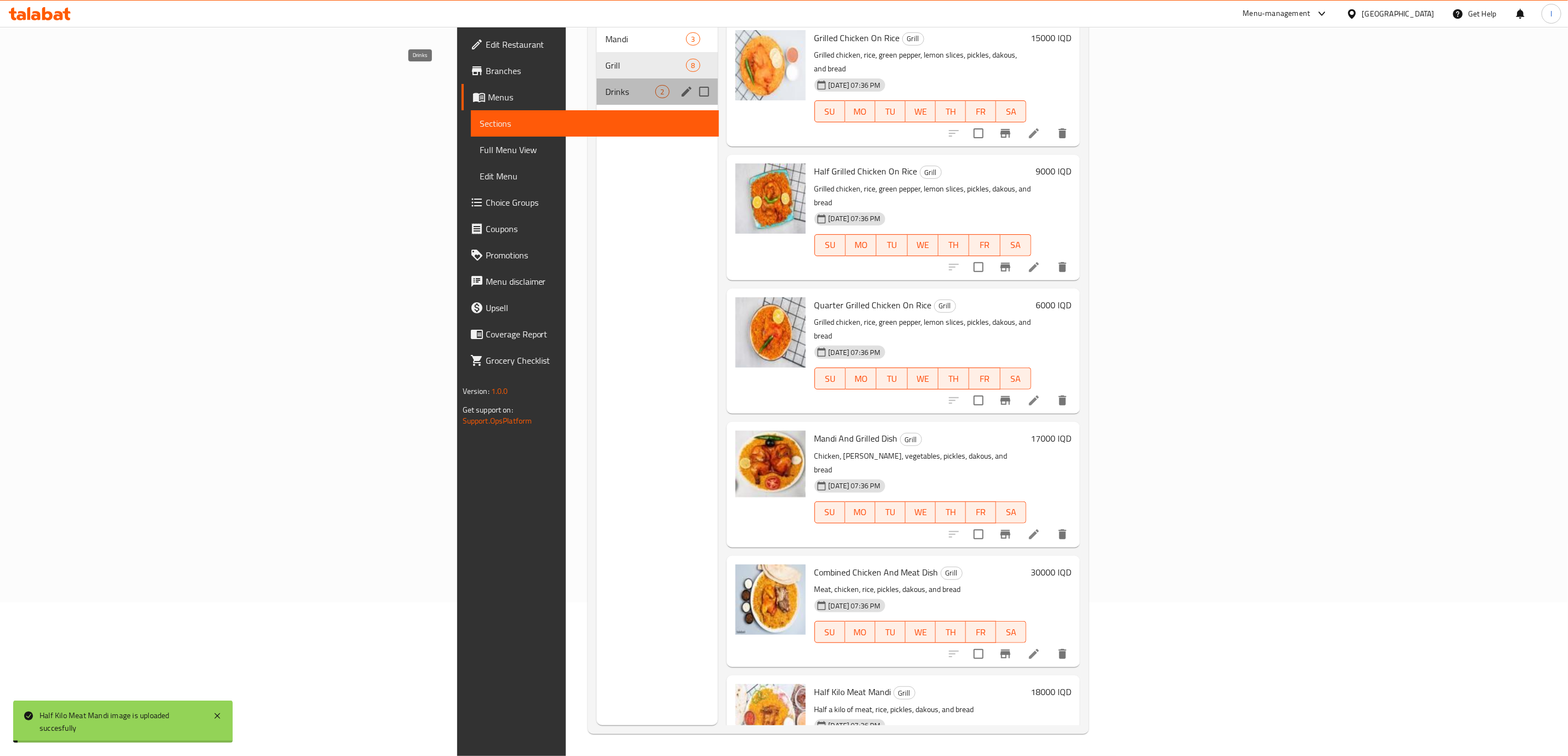
click at [605, 85] on span "Drinks" at bounding box center [630, 92] width 50 height 13
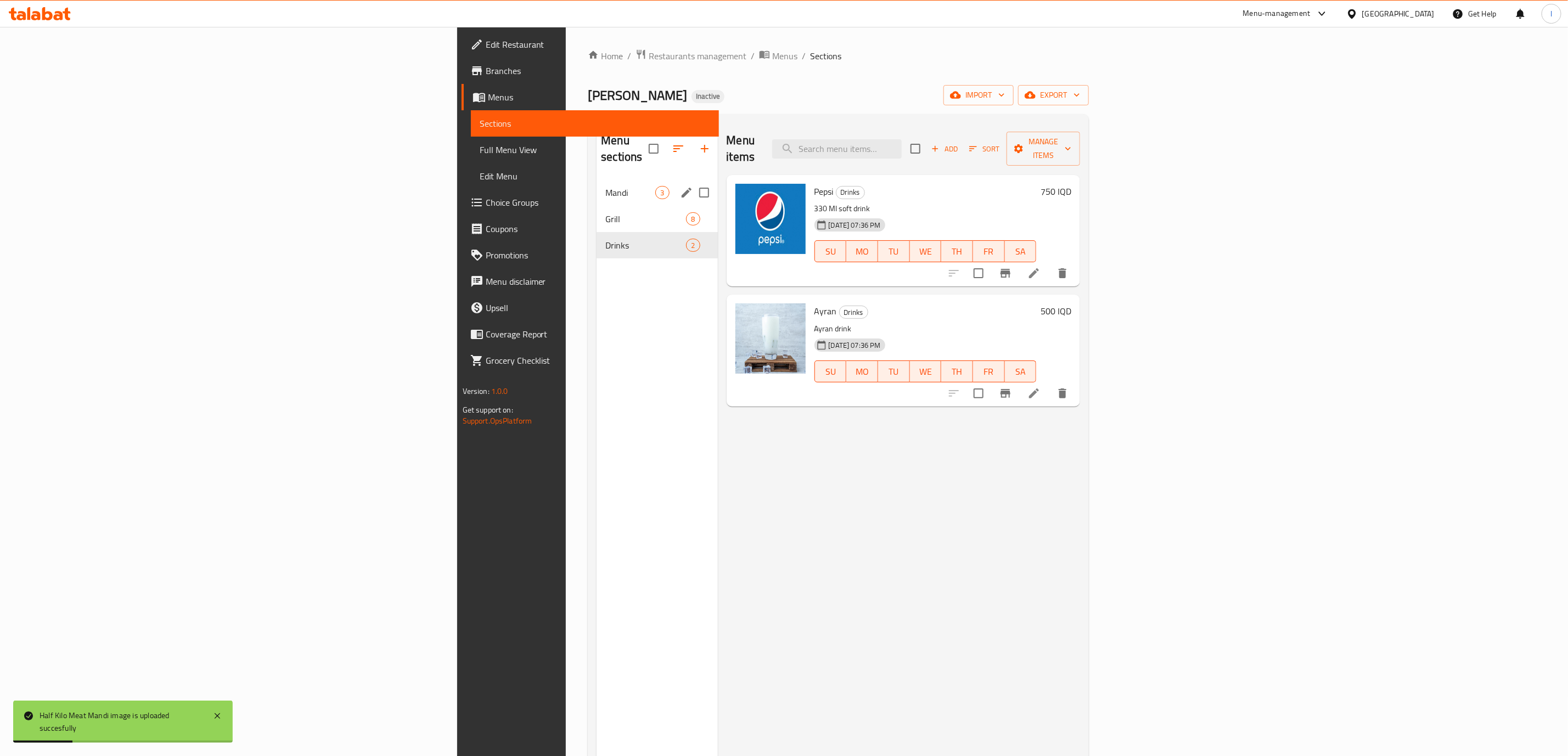
click at [597, 186] on div "Mandi 3" at bounding box center [657, 193] width 120 height 26
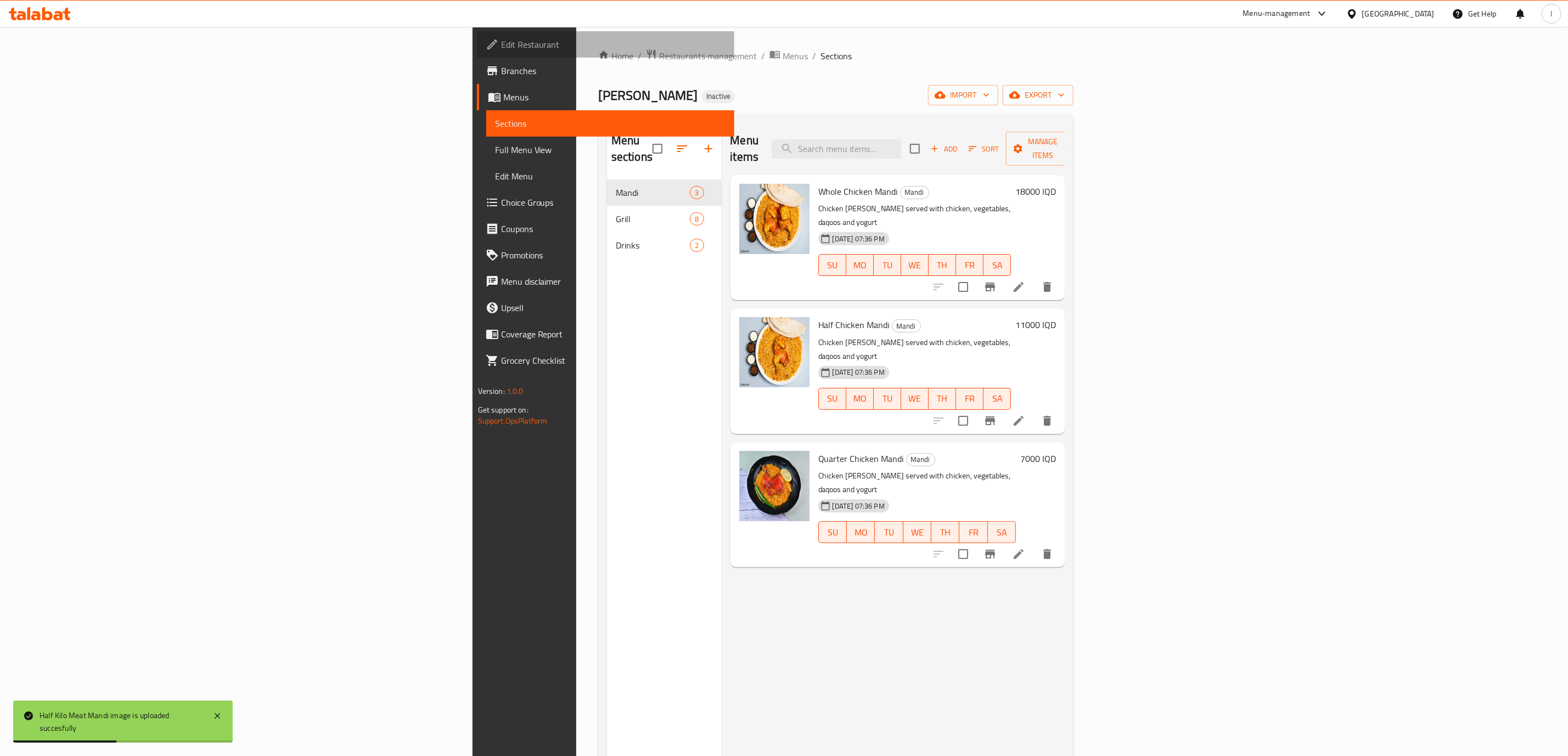
click at [501, 43] on span "Edit Restaurant" at bounding box center [613, 45] width 224 height 13
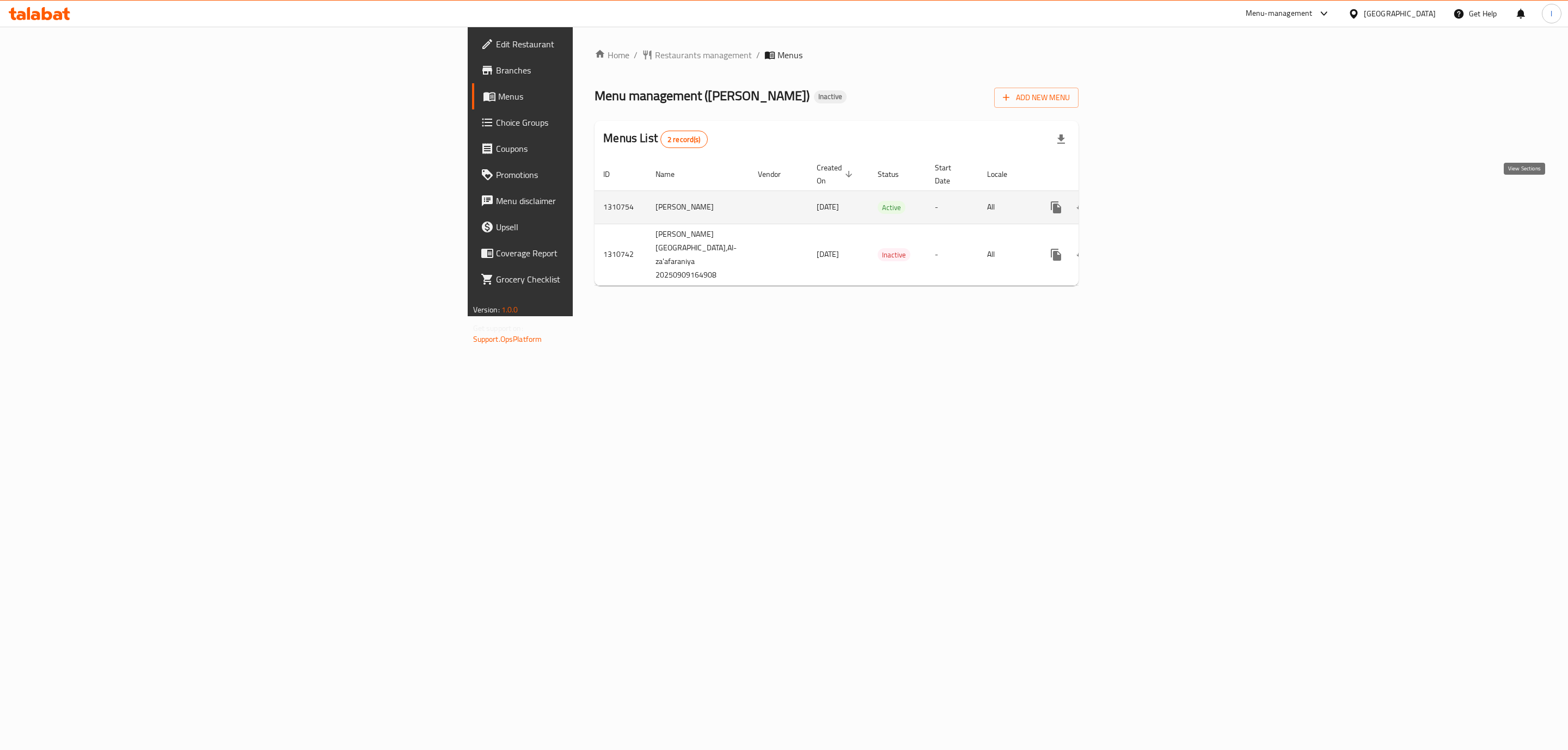
click at [1141, 201] on icon "enhanced table" at bounding box center [1135, 208] width 13 height 13
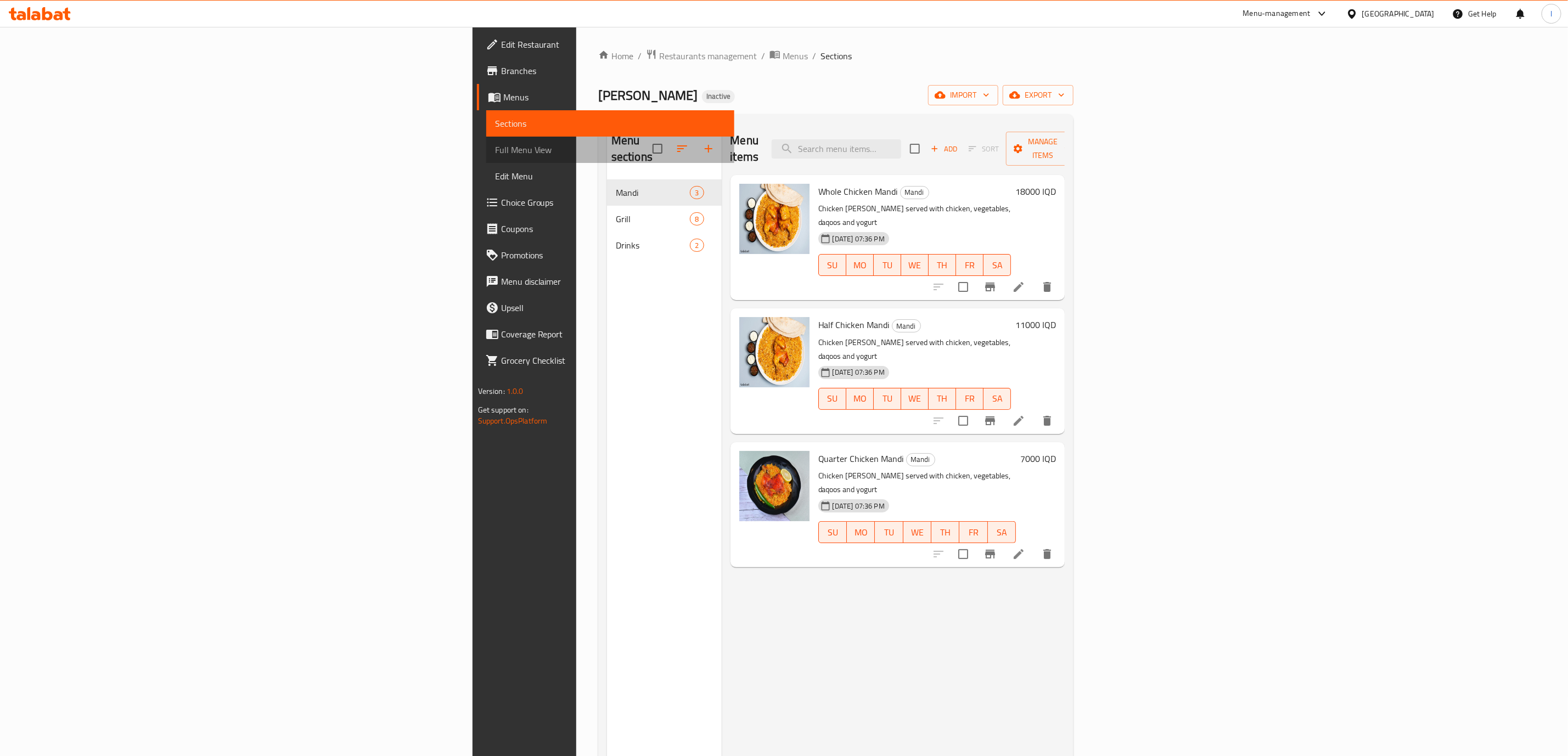
click at [495, 148] on span "Full Menu View" at bounding box center [611, 150] width 231 height 13
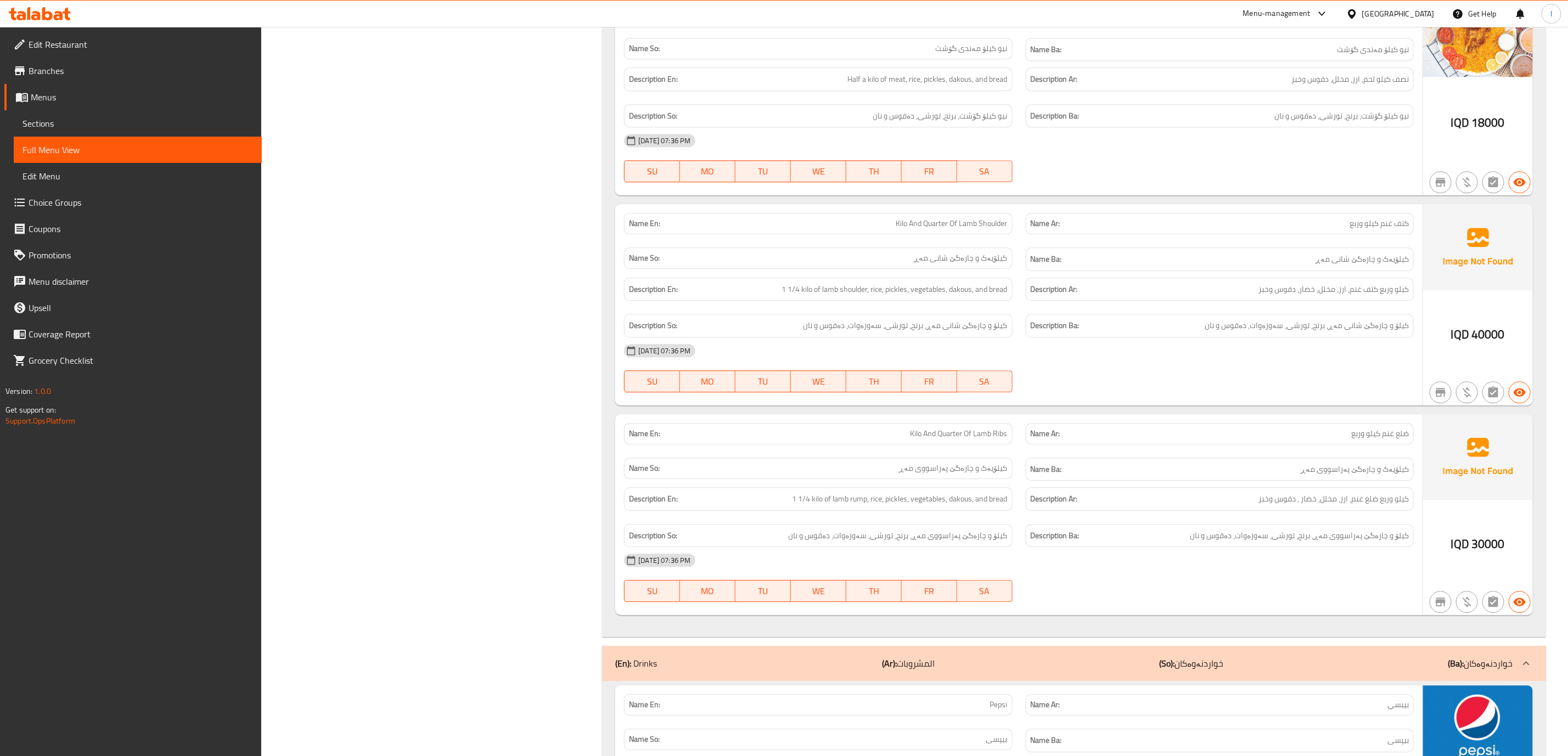
scroll to position [1796, 0]
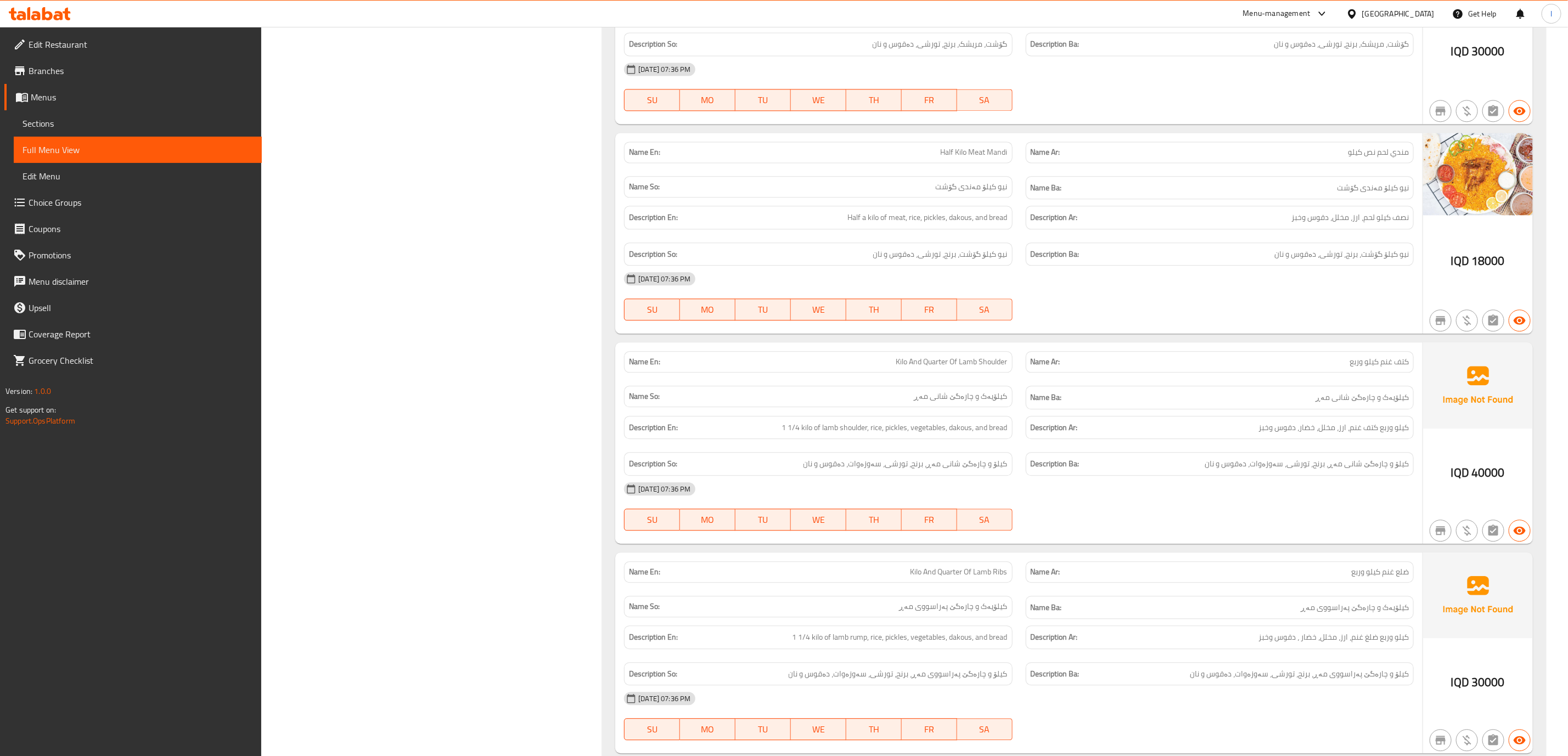
click at [50, 117] on span "Sections" at bounding box center [138, 124] width 231 height 13
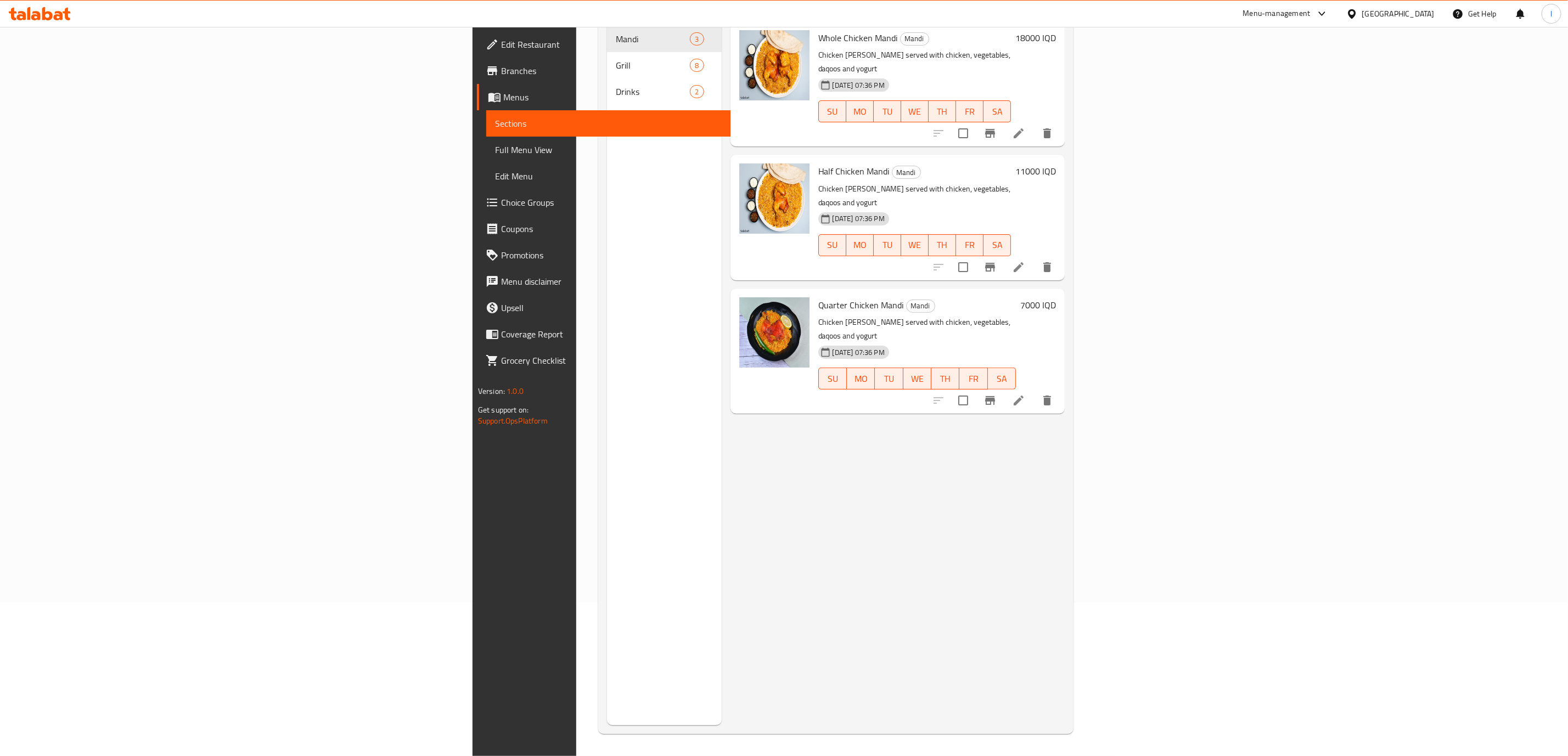
scroll to position [153, 0]
drag, startPoint x: 792, startPoint y: 486, endPoint x: 776, endPoint y: 463, distance: 28.0
click at [792, 486] on div "Menu items Add Sort Manage items Whole Chicken Mandi Mandi Chicken mandi rice s…" at bounding box center [894, 347] width 344 height 756
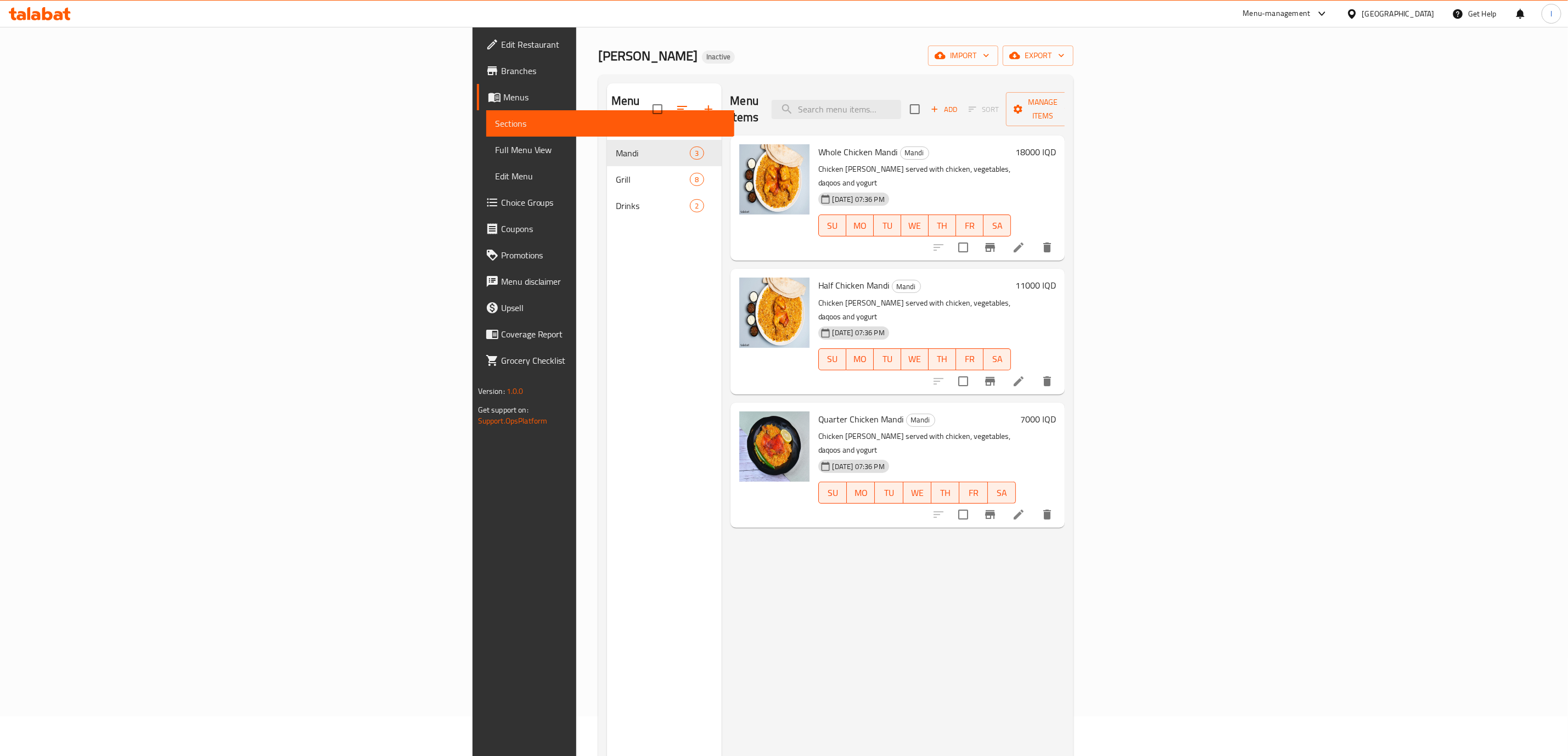
scroll to position [0, 0]
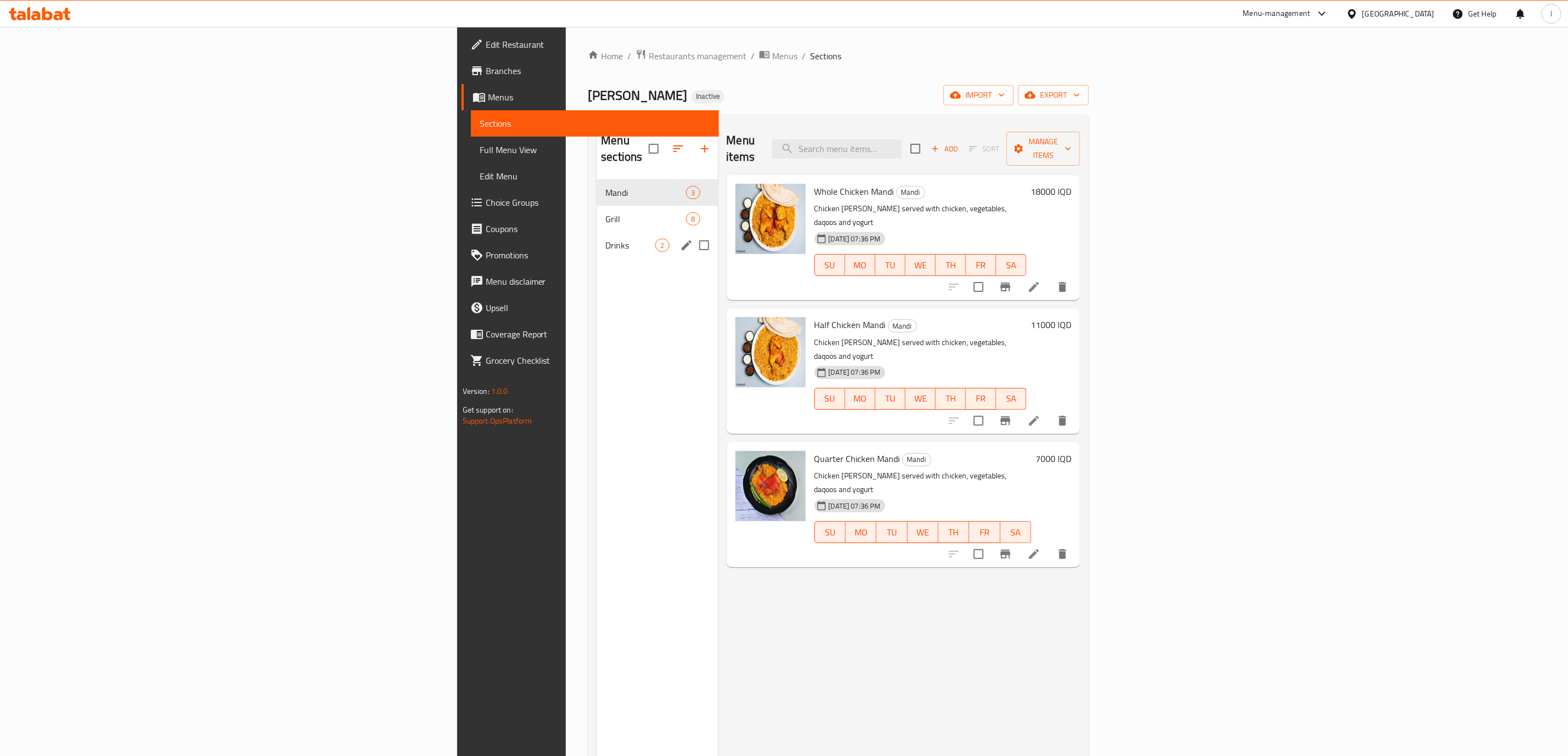
click at [605, 213] on span "Grill" at bounding box center [646, 219] width 81 height 13
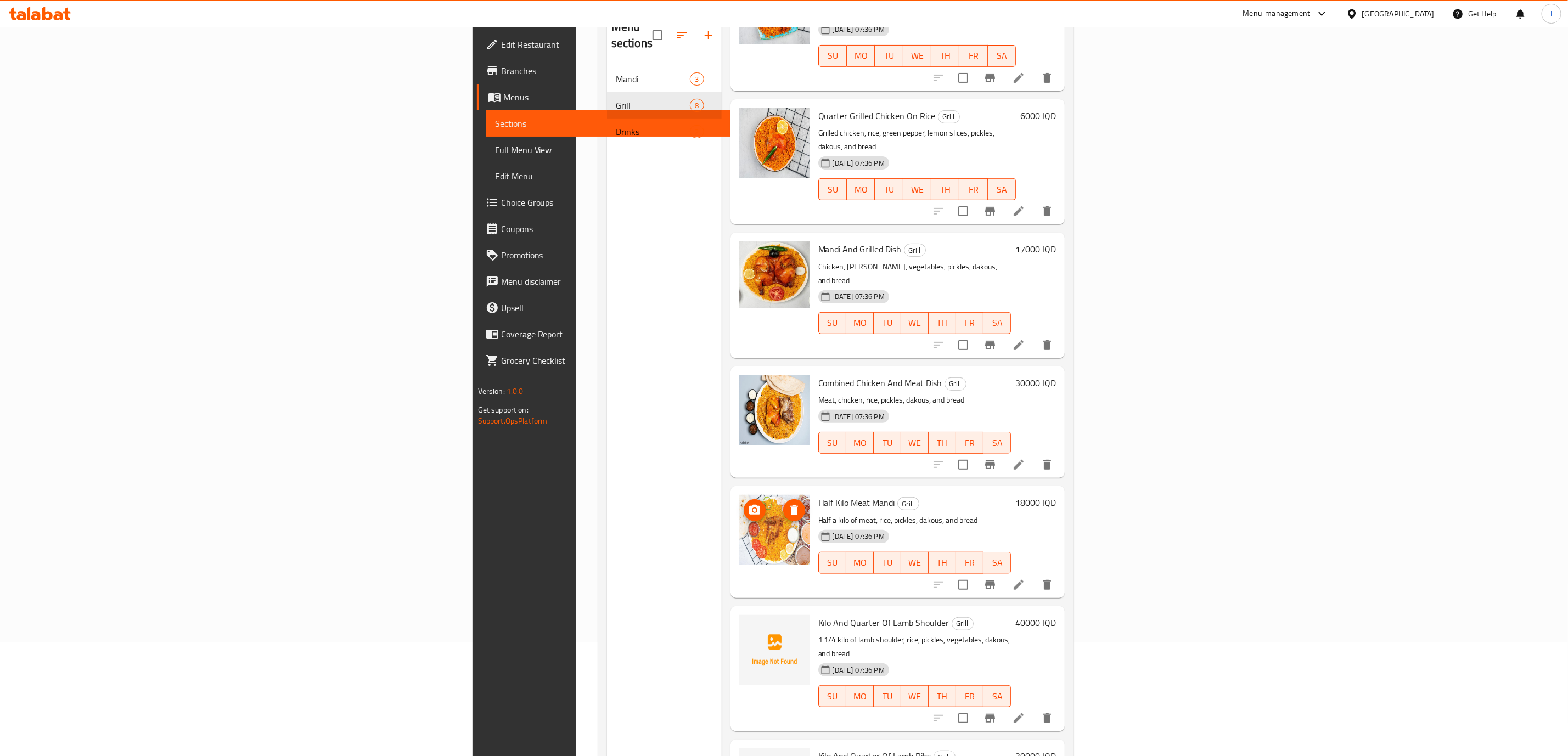
scroll to position [153, 0]
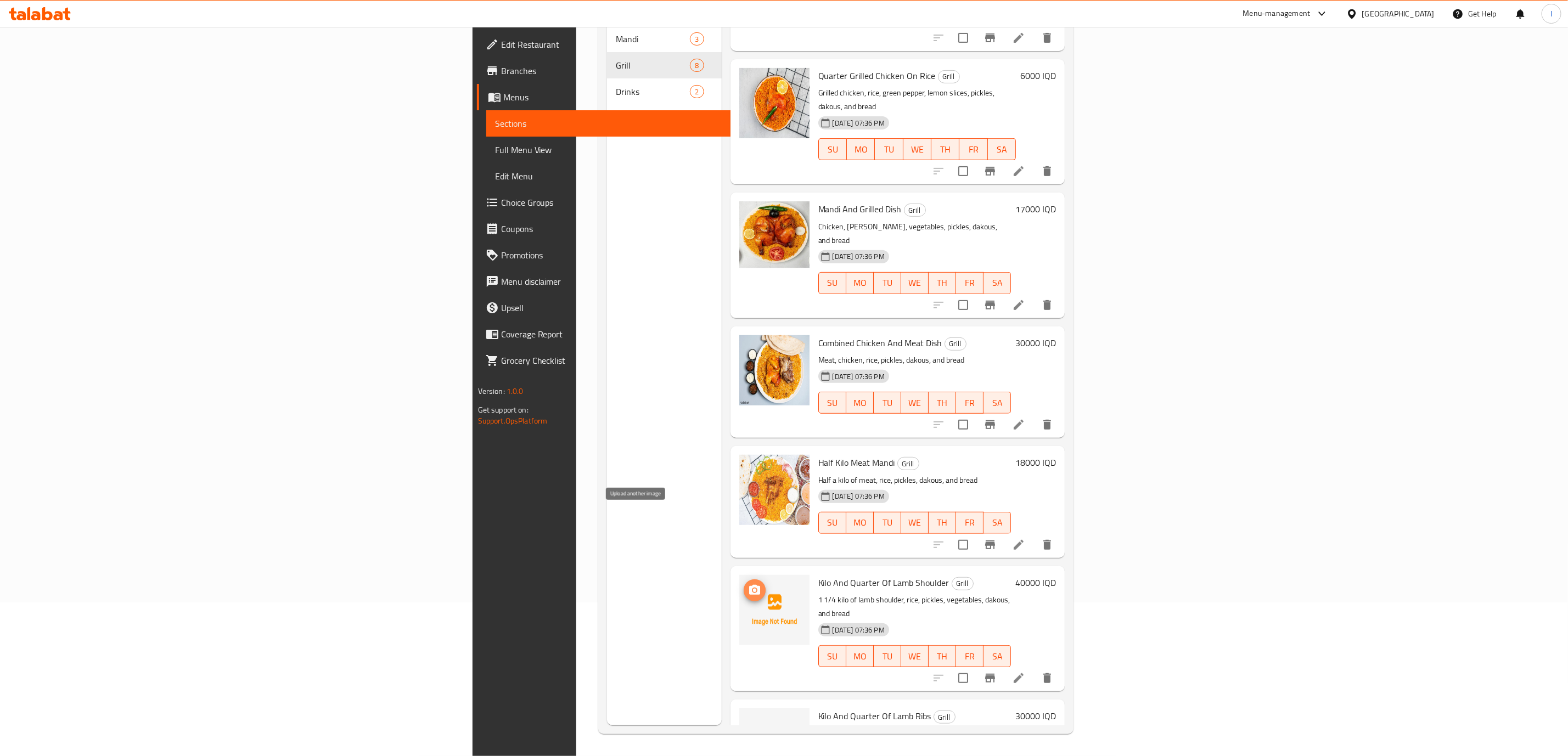
click at [749, 585] on icon "upload picture" at bounding box center [754, 590] width 11 height 10
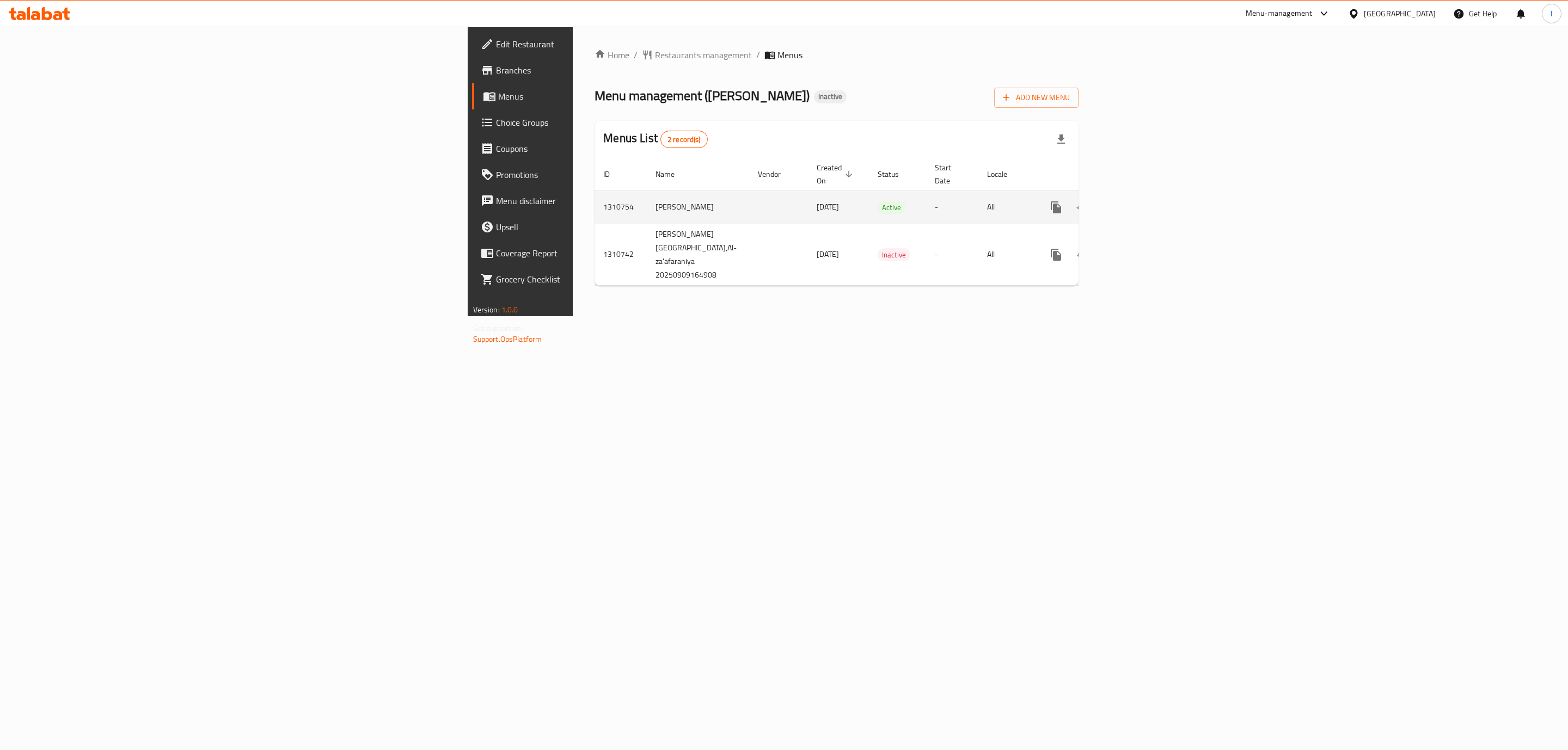
click at [1148, 195] on link "enhanced table" at bounding box center [1135, 208] width 26 height 26
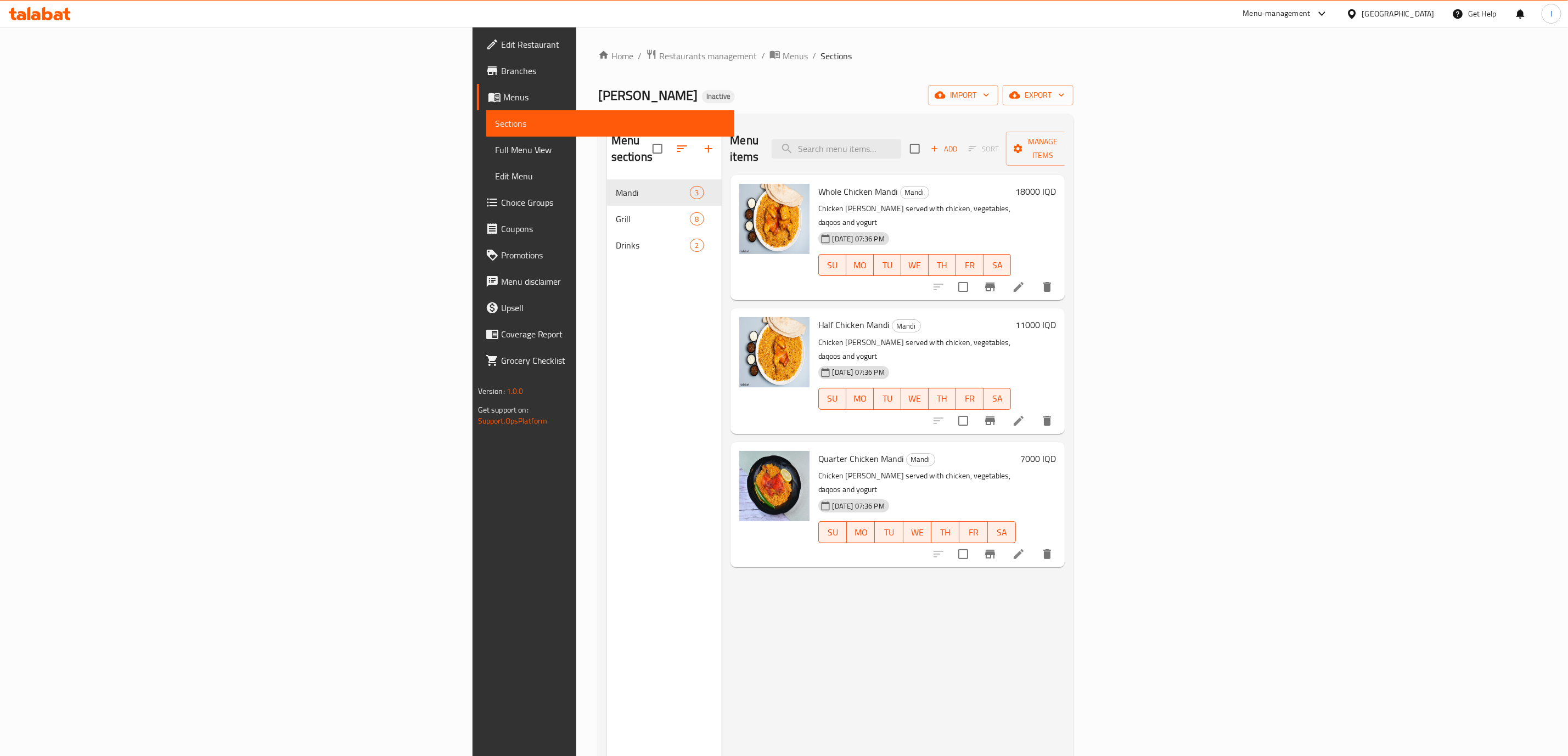
click at [474, 162] on div "Sections Full Menu View Edit Menu" at bounding box center [604, 150] width 261 height 79
click at [495, 143] on span "Full Menu View" at bounding box center [611, 150] width 231 height 13
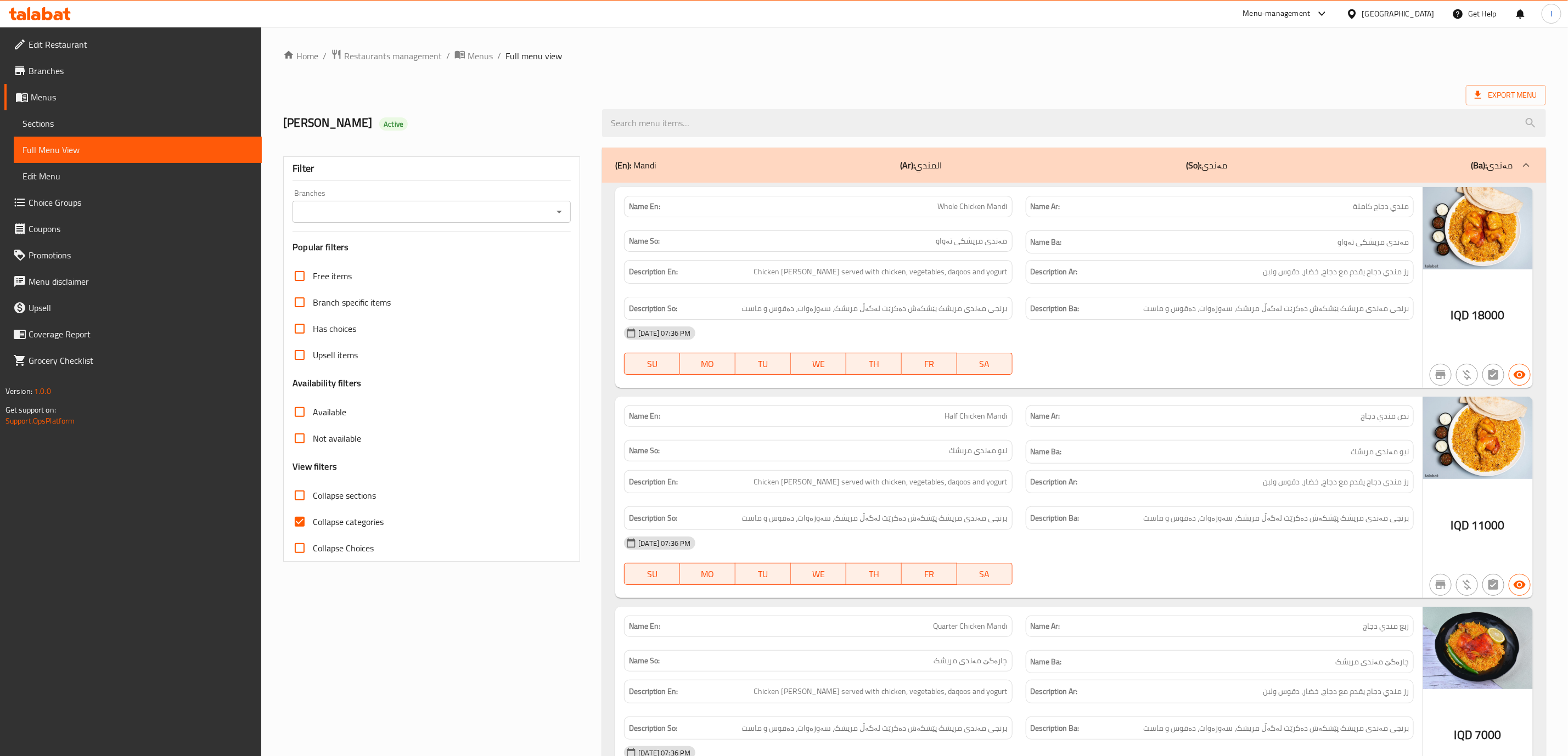
click at [346, 193] on div "Branches Branches" at bounding box center [432, 206] width 279 height 34
click at [326, 206] on input "Branches" at bounding box center [423, 212] width 254 height 16
click at [326, 254] on span "[PERSON_NAME][GEOGRAPHIC_DATA], Al-za'afaraniya" at bounding box center [406, 260] width 209 height 13
type input "[PERSON_NAME][GEOGRAPHIC_DATA], Al-za'afaraniya"
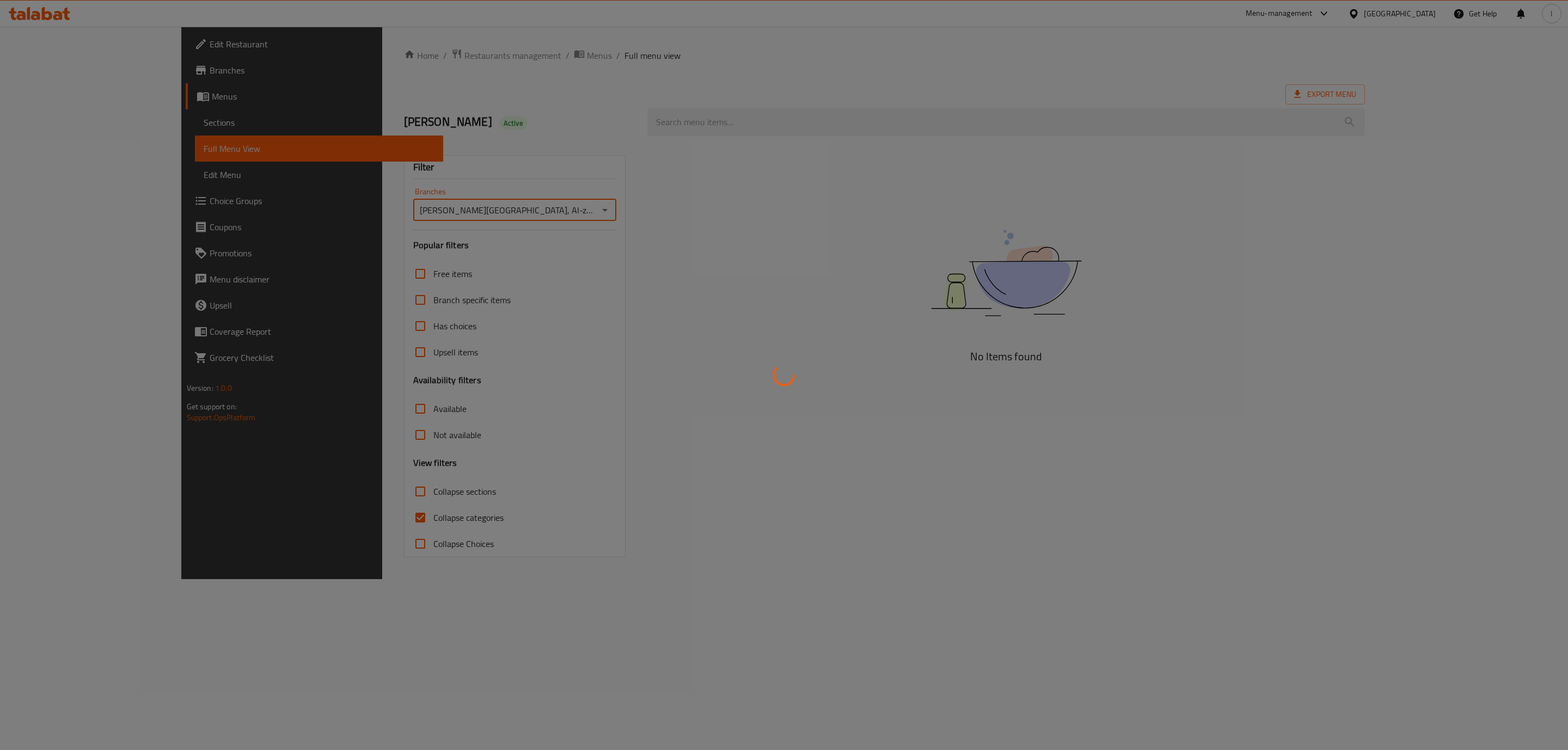
click at [369, 523] on div at bounding box center [784, 375] width 1568 height 750
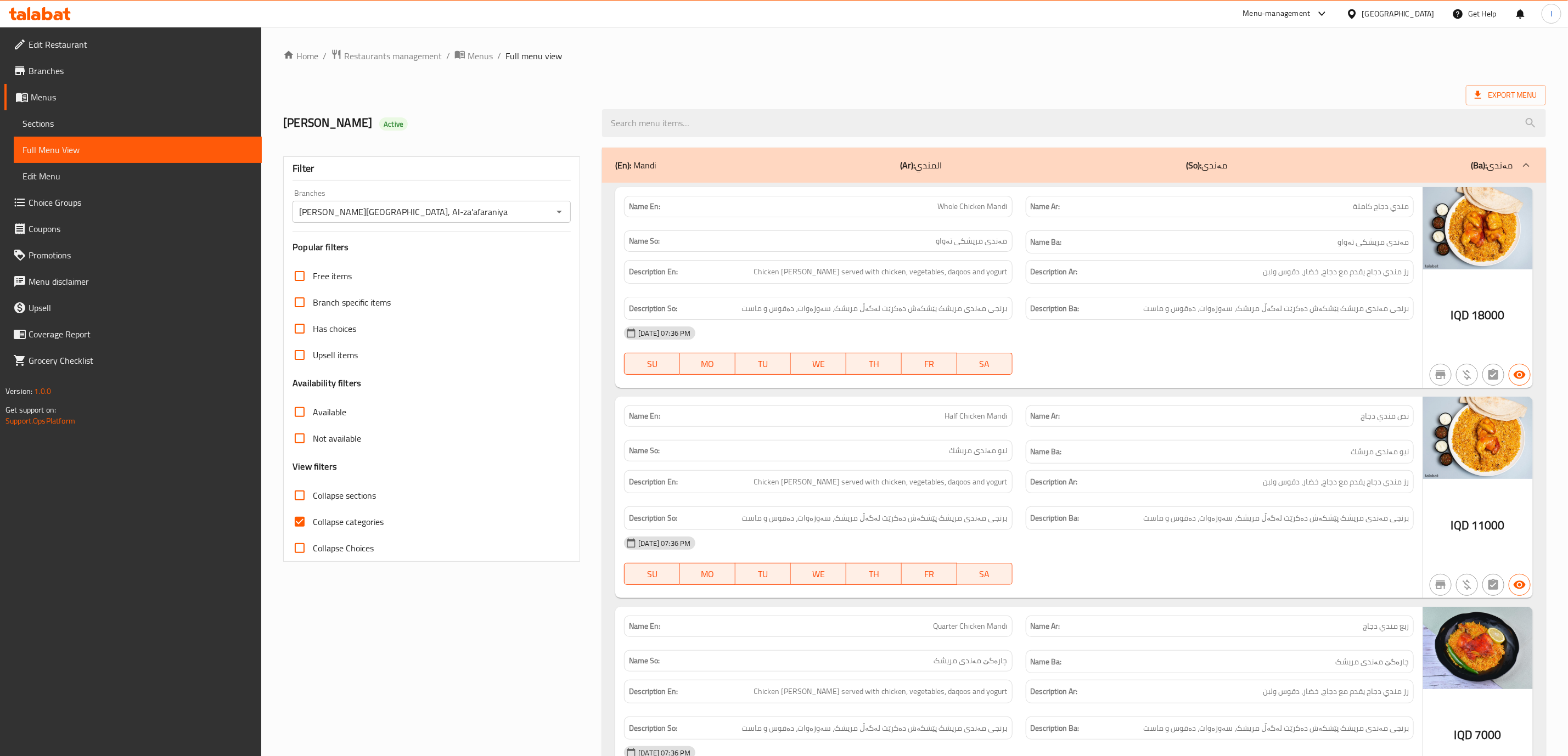
click at [330, 517] on span "Collapse categories" at bounding box center [349, 522] width 71 height 13
click at [313, 517] on input "Collapse categories" at bounding box center [300, 522] width 26 height 26
checkbox input "false"
click at [327, 492] on span "Collapse sections" at bounding box center [345, 495] width 63 height 13
click at [313, 492] on input "Collapse sections" at bounding box center [300, 495] width 26 height 26
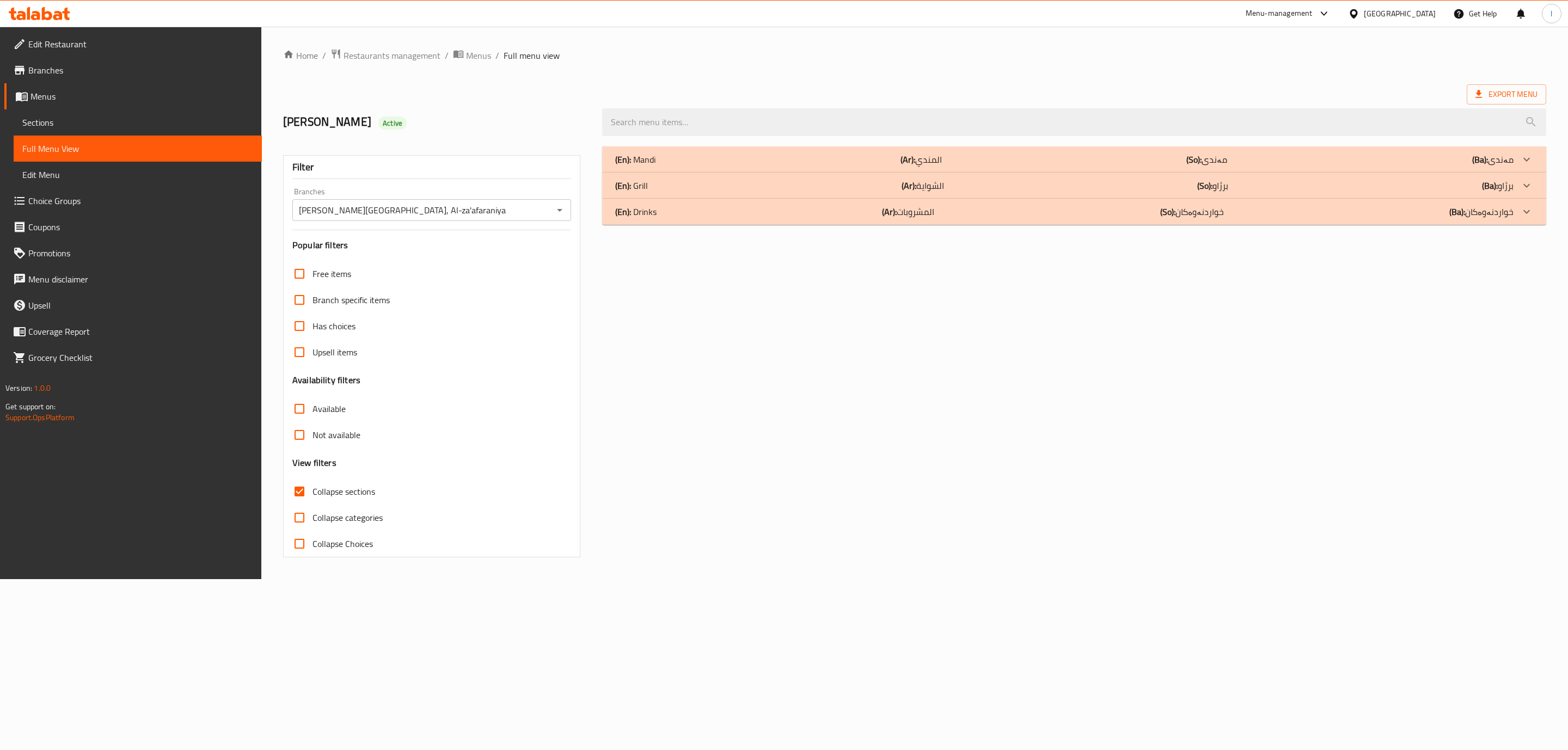
click at [325, 488] on span "Collapse sections" at bounding box center [343, 492] width 63 height 13
click at [312, 488] on input "Collapse sections" at bounding box center [299, 492] width 26 height 26
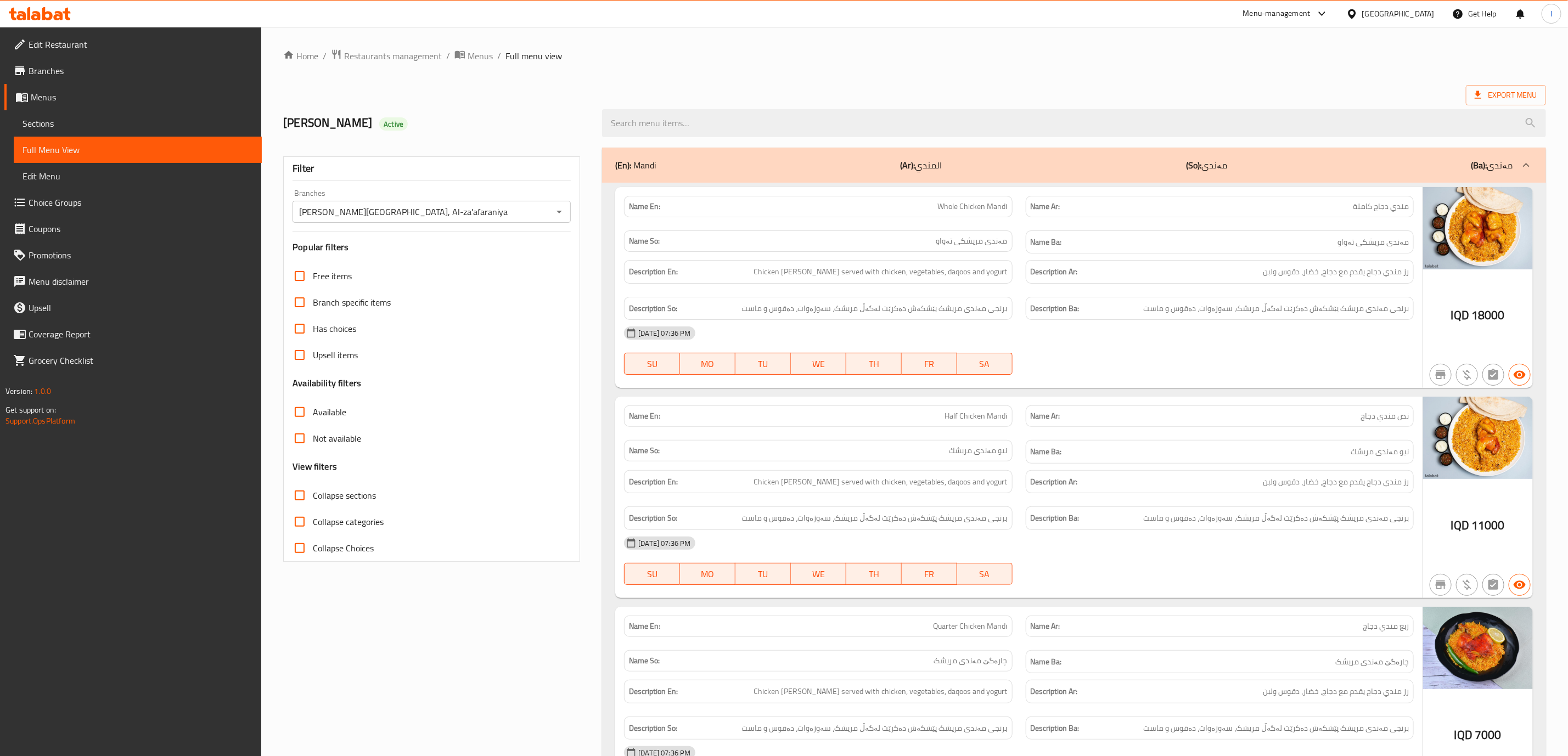
click at [327, 492] on span "Collapse sections" at bounding box center [345, 495] width 63 height 13
click at [313, 492] on input "Collapse sections" at bounding box center [300, 495] width 26 height 26
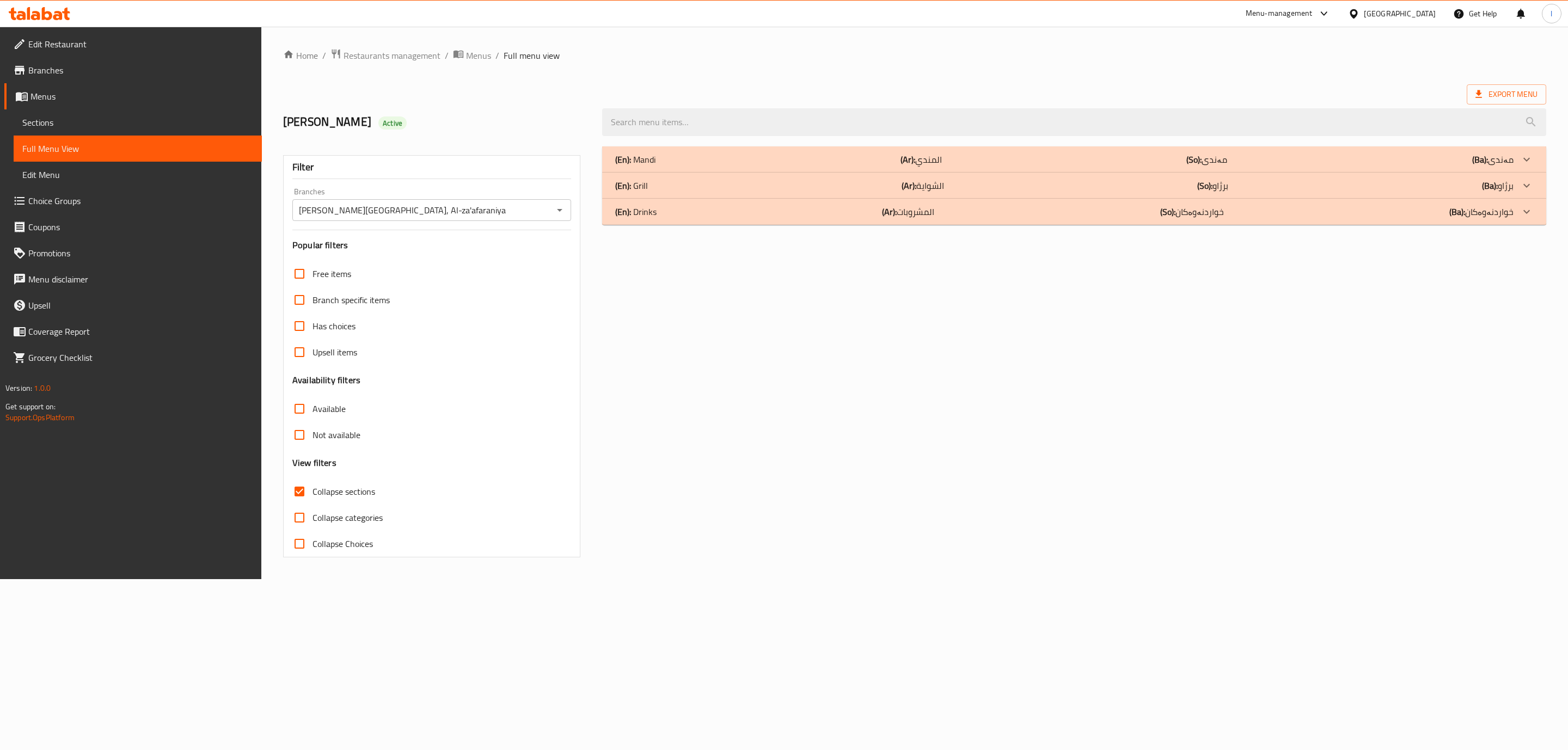
click at [325, 488] on span "Collapse sections" at bounding box center [343, 492] width 63 height 13
click at [312, 488] on input "Collapse sections" at bounding box center [299, 492] width 26 height 26
checkbox input "false"
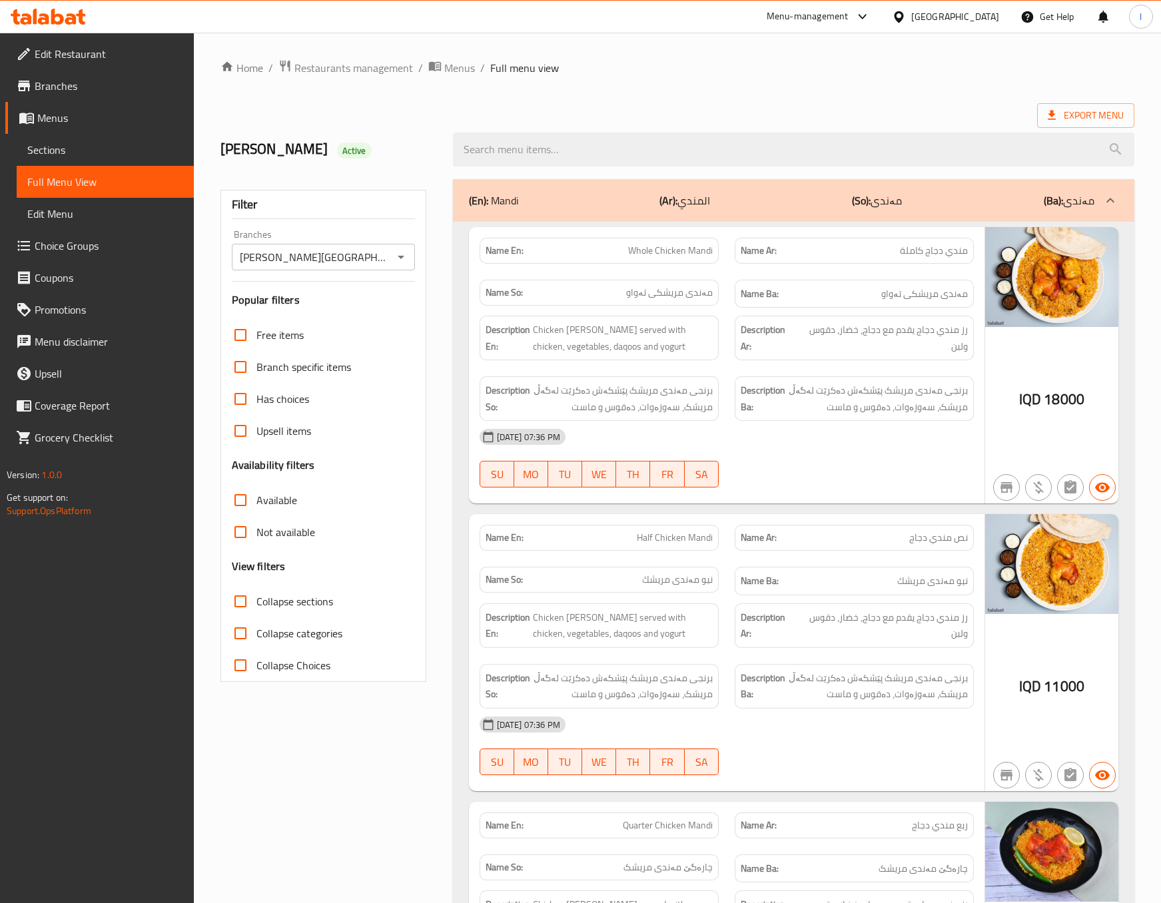
click at [746, 368] on div "Description Ar: رز مندي دجاج یقدم مع دجاج، خضار، دقوس ولبن" at bounding box center [853, 338] width 255 height 61
click at [824, 484] on div at bounding box center [853, 487] width 255 height 16
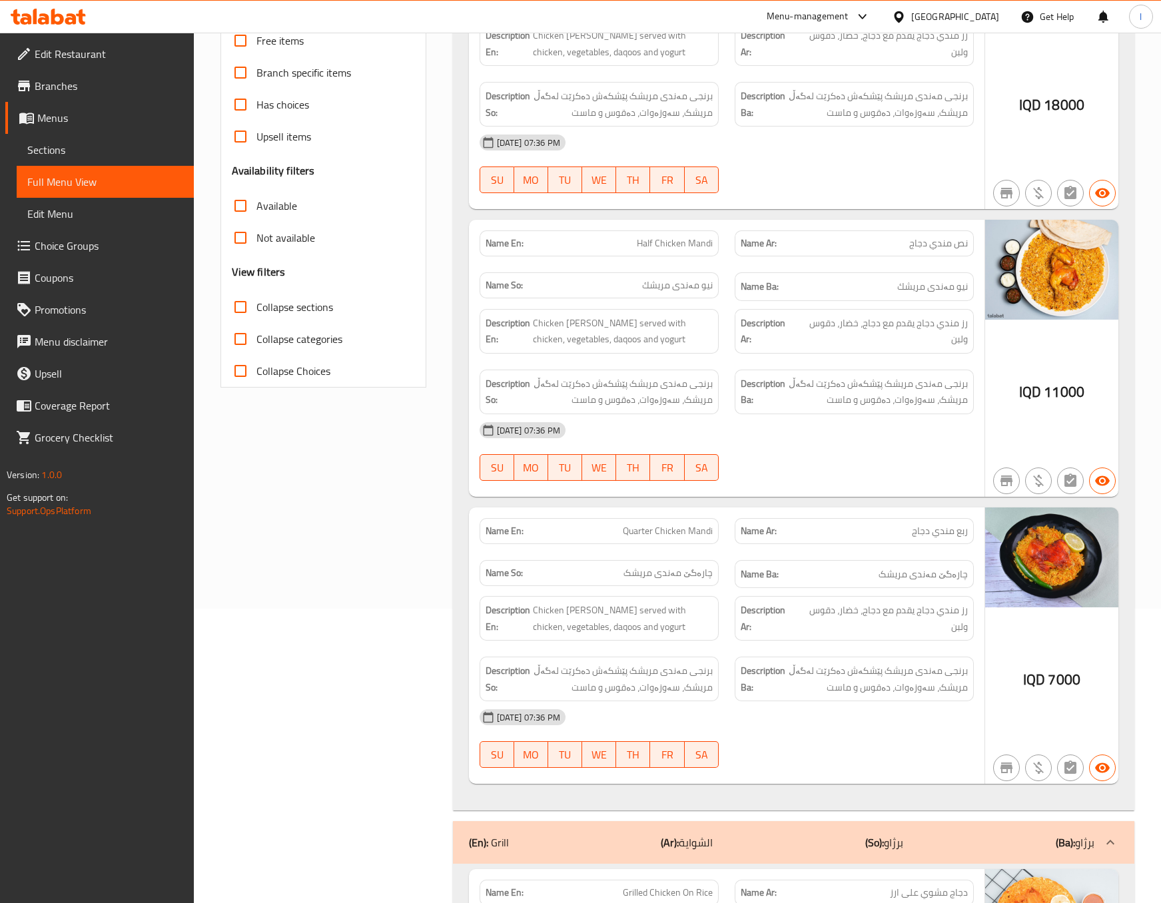
scroll to position [332, 0]
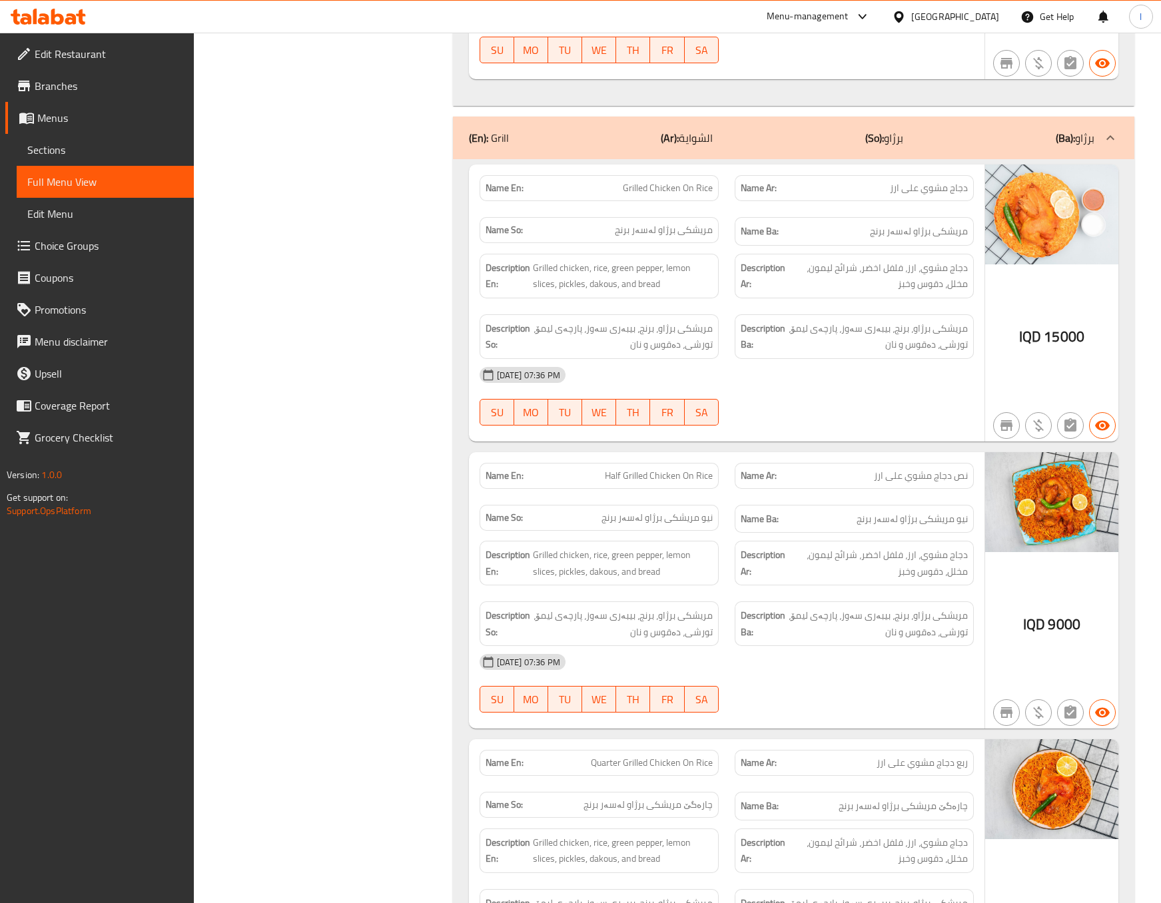
scroll to position [1331, 0]
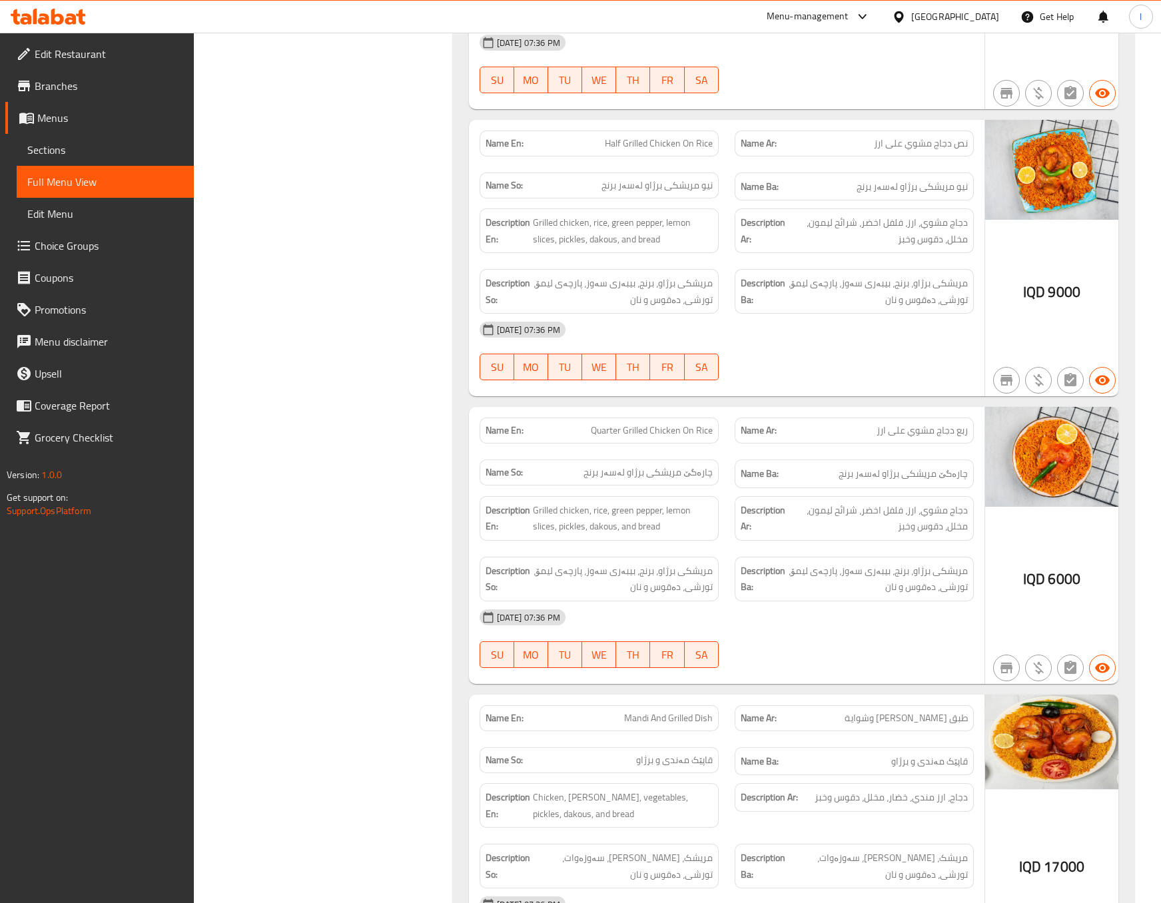
click at [298, 376] on div "Filter Branches [PERSON_NAME][GEOGRAPHIC_DATA], Al-za'afaraniya Branches Popula…" at bounding box center [328, 773] width 232 height 3866
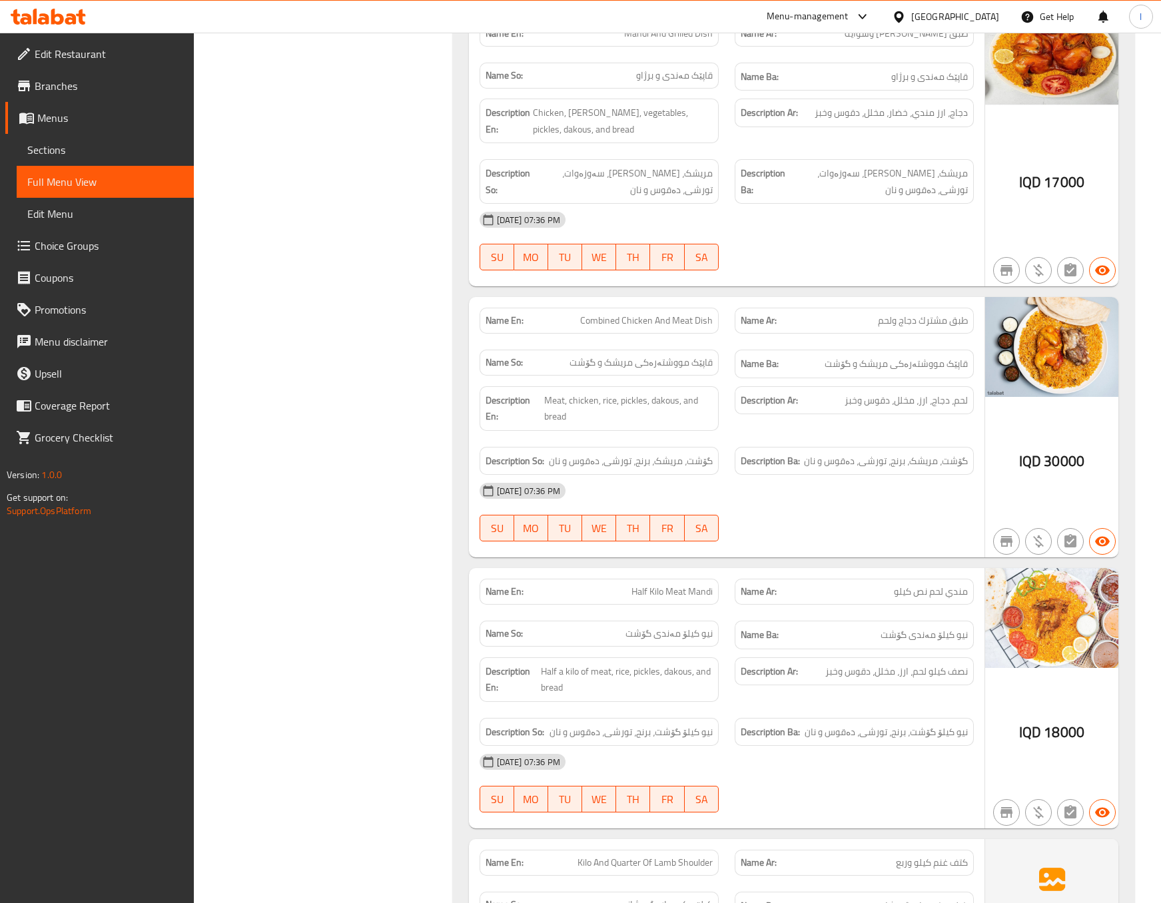
scroll to position [1997, 0]
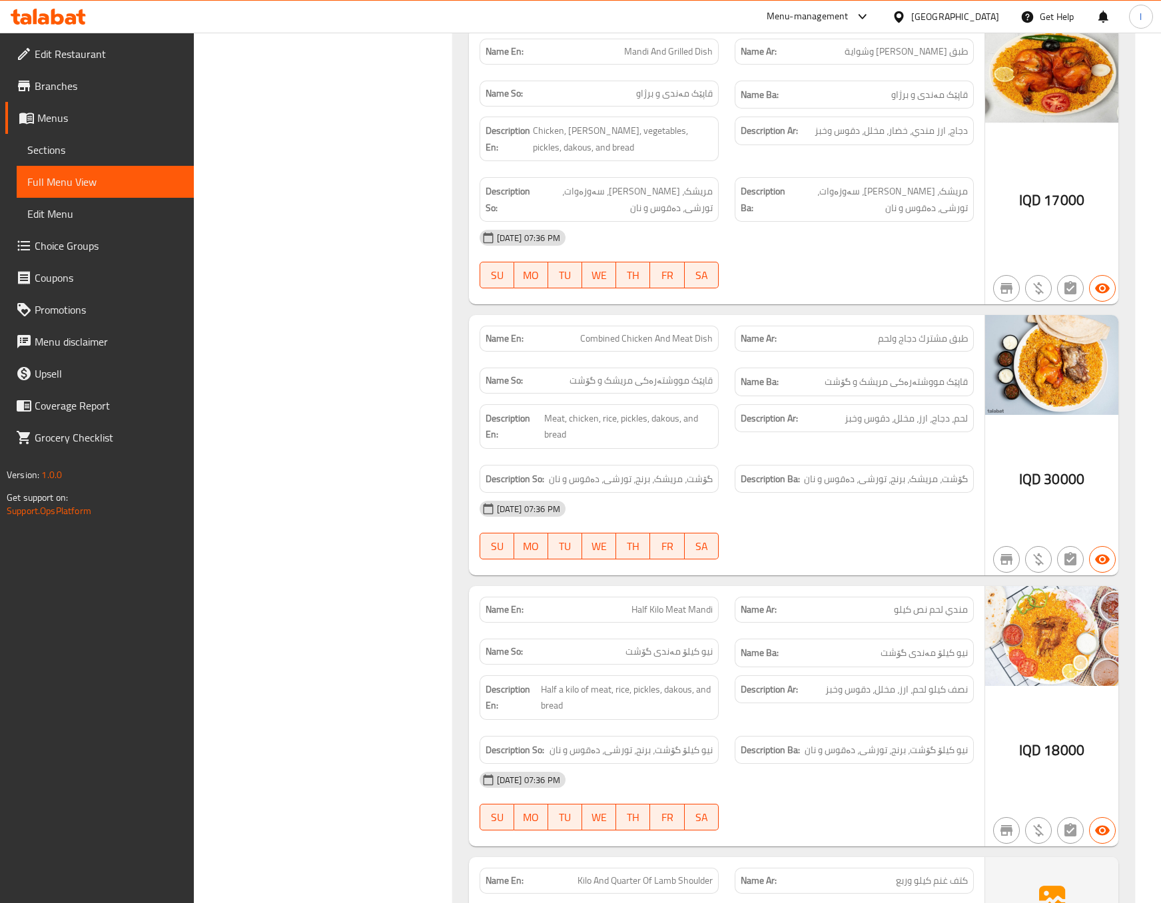
click at [310, 402] on div "Filter Branches [PERSON_NAME][GEOGRAPHIC_DATA], Al-za'afaraniya Branches Popula…" at bounding box center [328, 107] width 232 height 3866
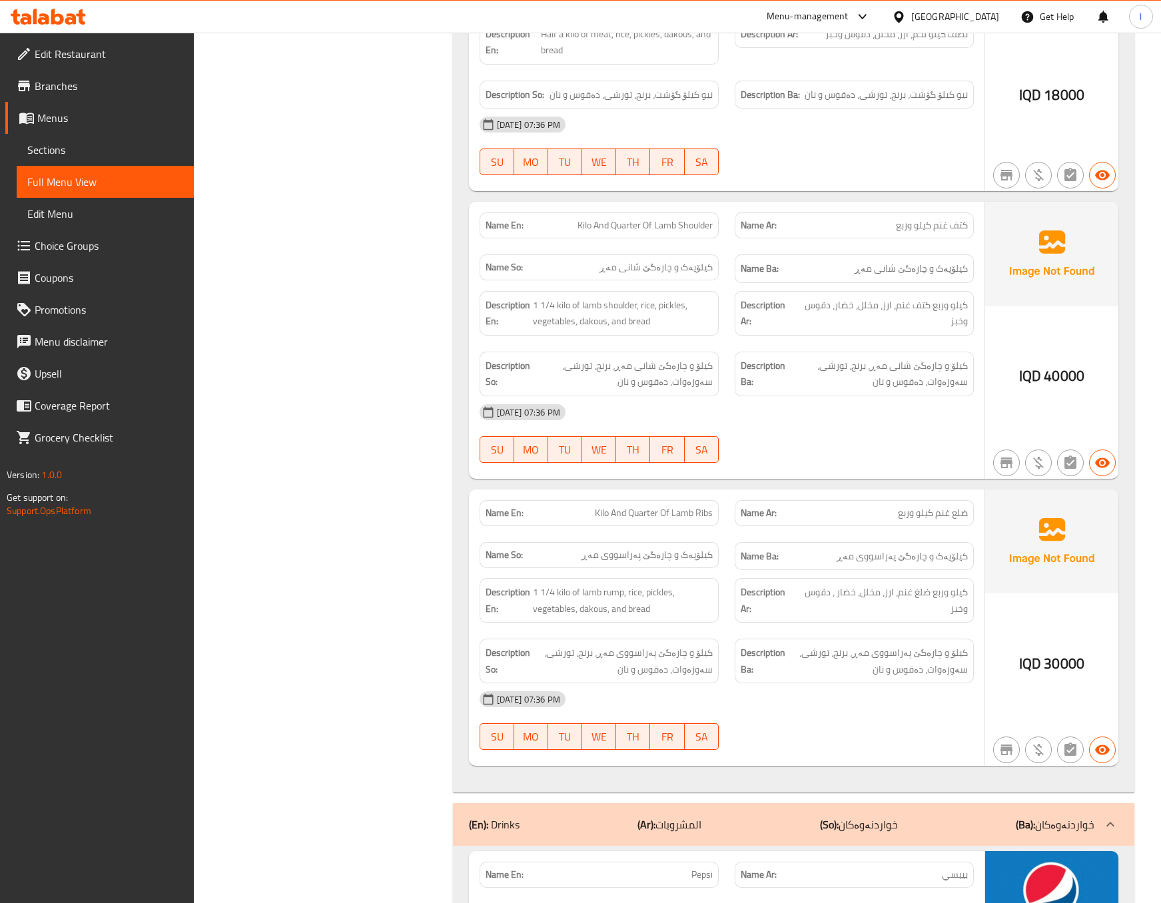
scroll to position [2663, 0]
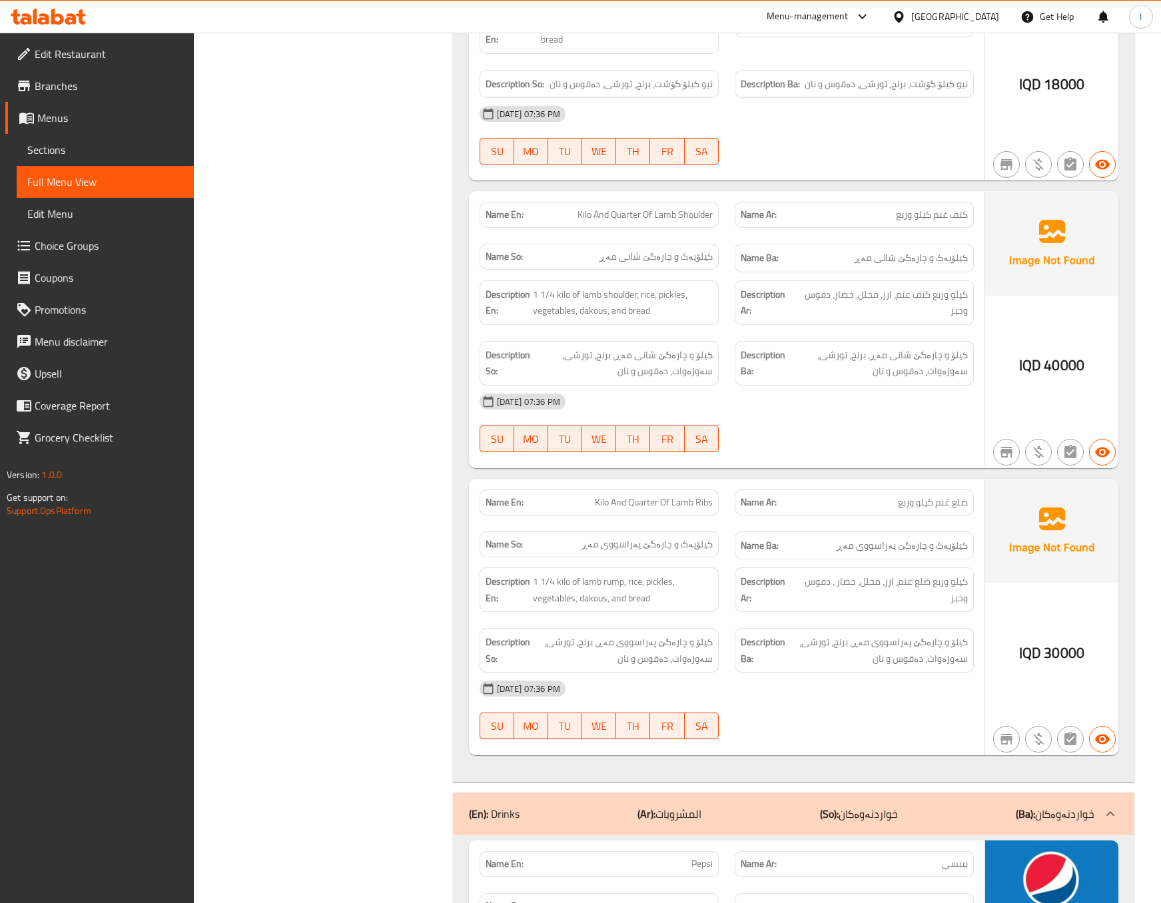
click at [63, 150] on span "Sections" at bounding box center [105, 150] width 156 height 16
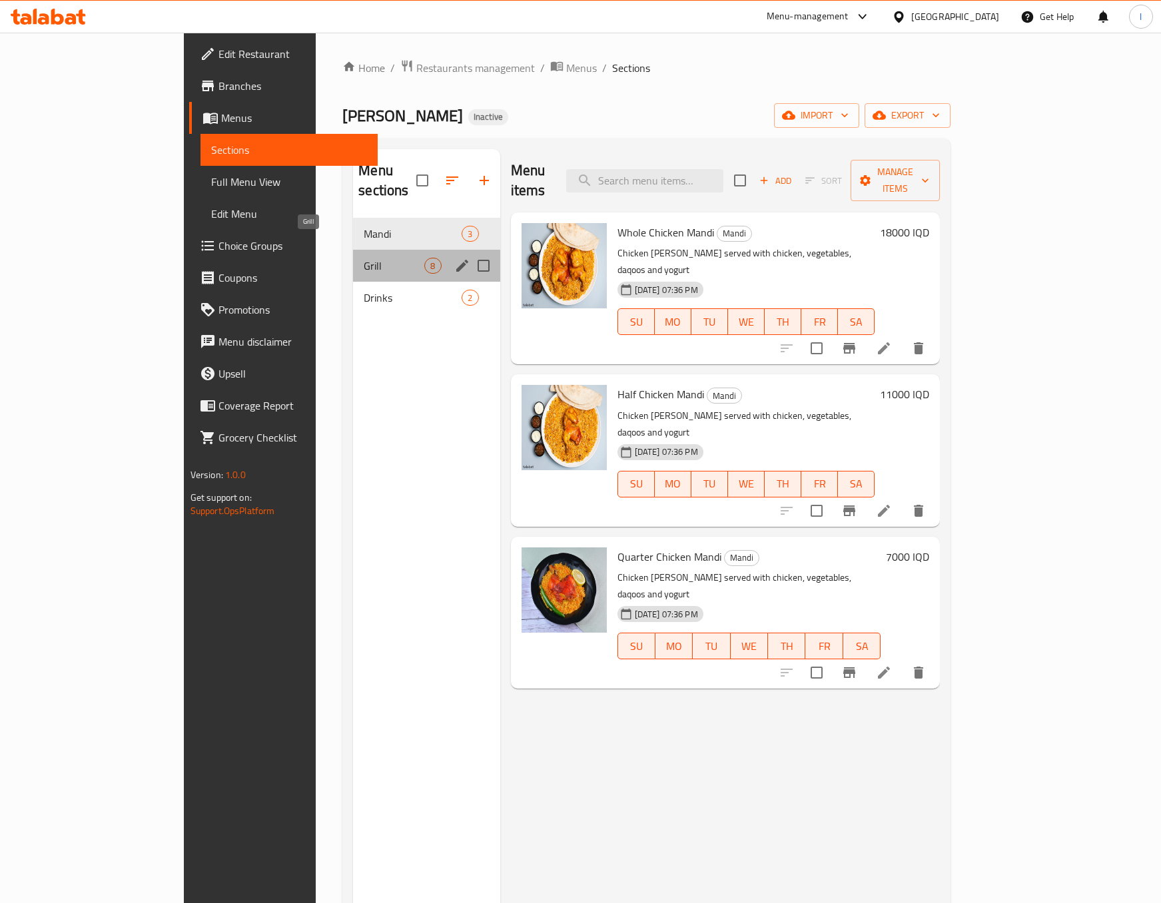
click at [364, 258] on span "Grill" at bounding box center [394, 266] width 61 height 16
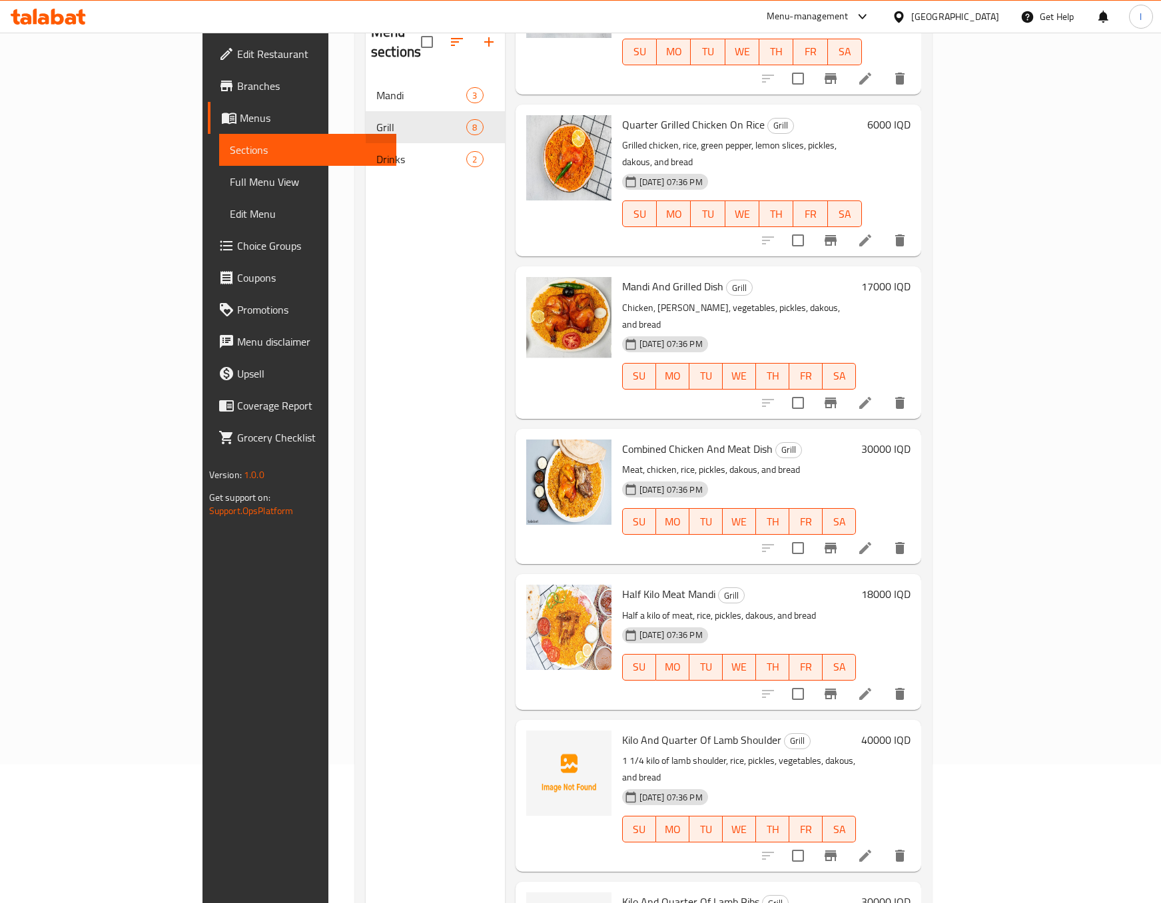
scroll to position [186, 0]
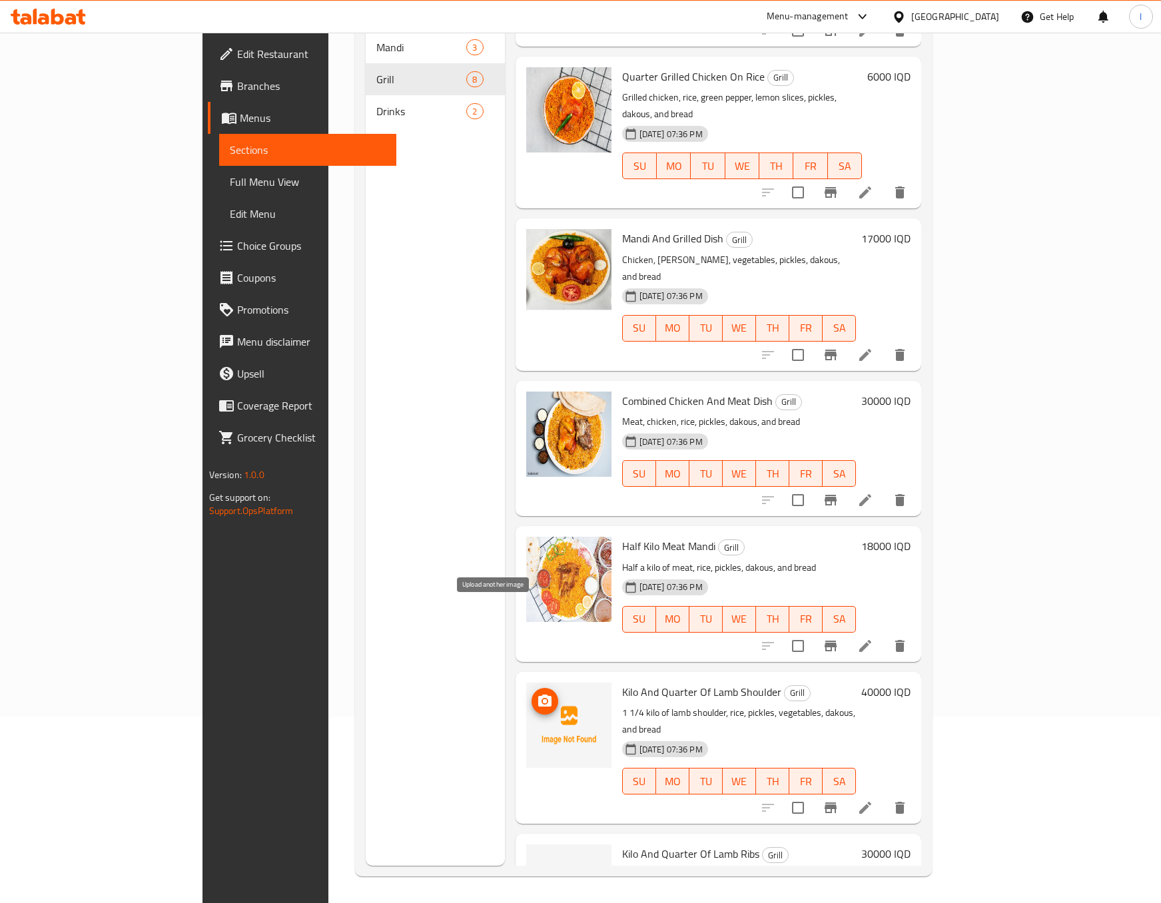
click at [526, 682] on div at bounding box center [568, 724] width 85 height 85
click at [537, 693] on icon "upload picture" at bounding box center [545, 701] width 16 height 16
click at [538, 856] on icon "upload picture" at bounding box center [544, 862] width 13 height 12
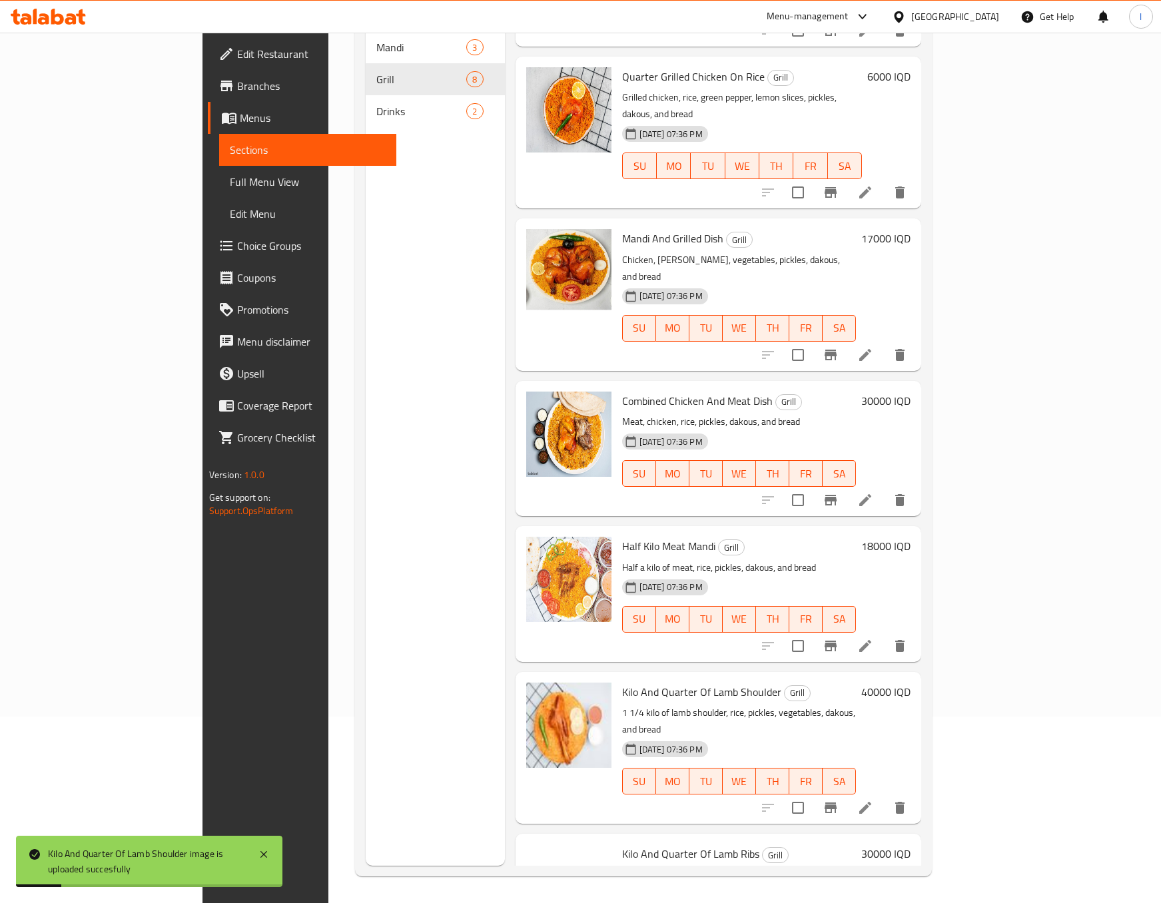
click at [366, 568] on div "Menu sections Mandi 3 Grill 8 Drinks 2" at bounding box center [435, 414] width 139 height 903
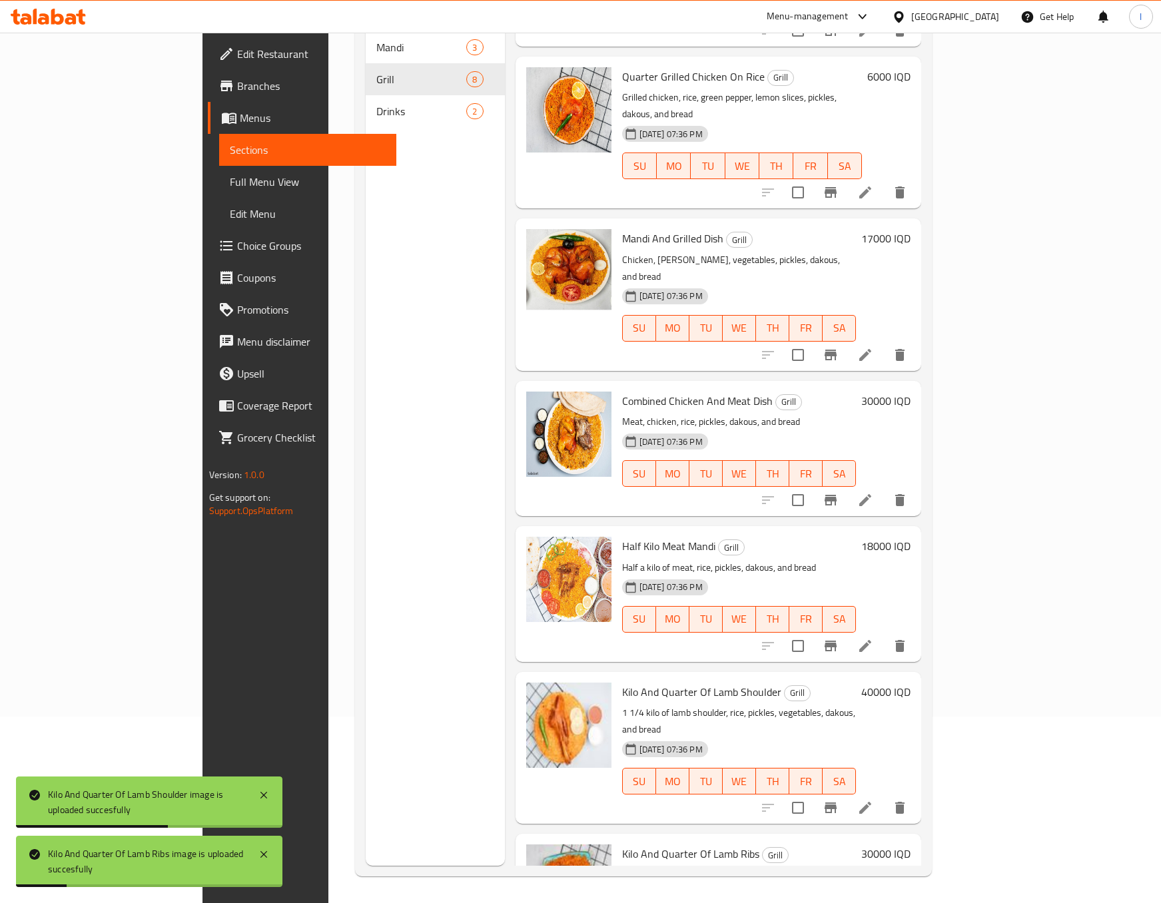
click at [230, 186] on span "Full Menu View" at bounding box center [308, 182] width 156 height 16
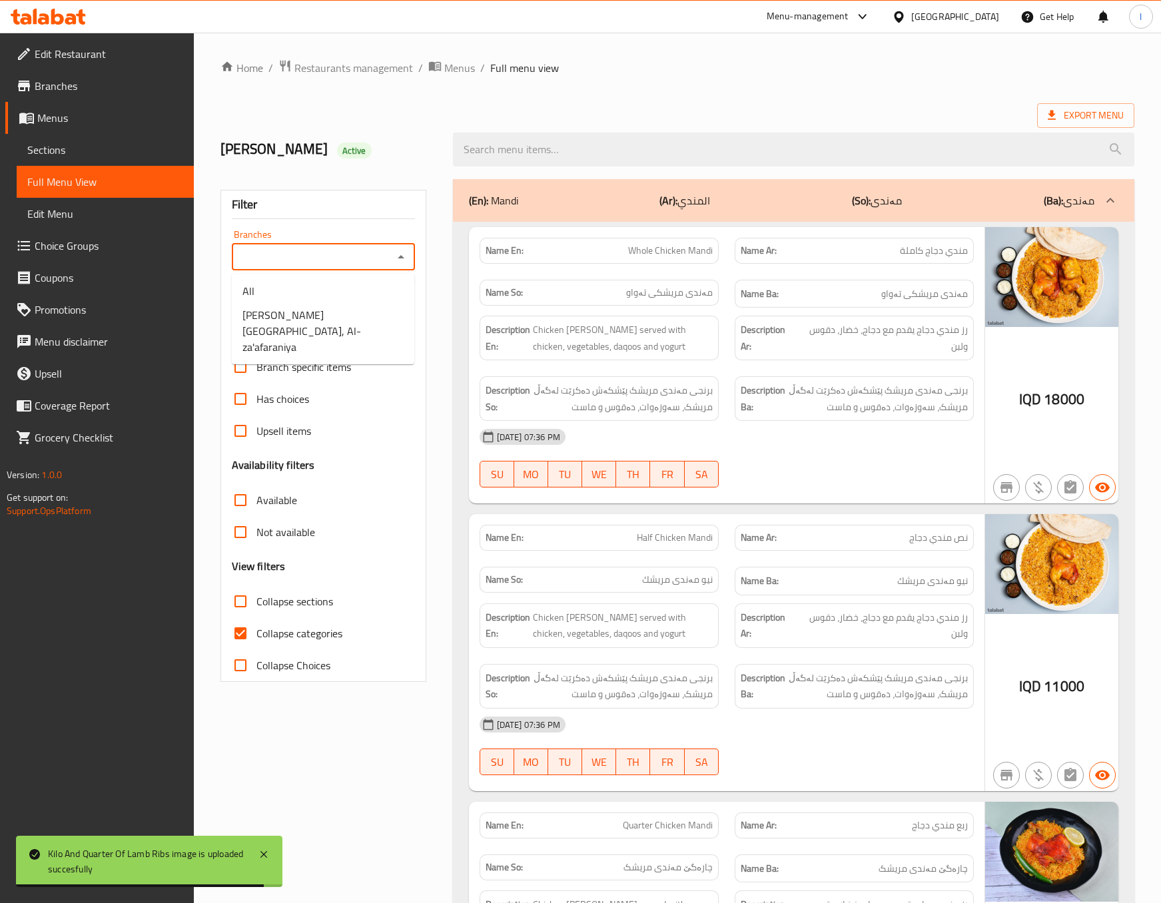
click at [374, 256] on input "Branches" at bounding box center [312, 257] width 153 height 19
click at [350, 316] on span "[PERSON_NAME][GEOGRAPHIC_DATA], Al-za'afaraniya" at bounding box center [322, 331] width 161 height 48
type input "[PERSON_NAME][GEOGRAPHIC_DATA], Al-za'afaraniya"
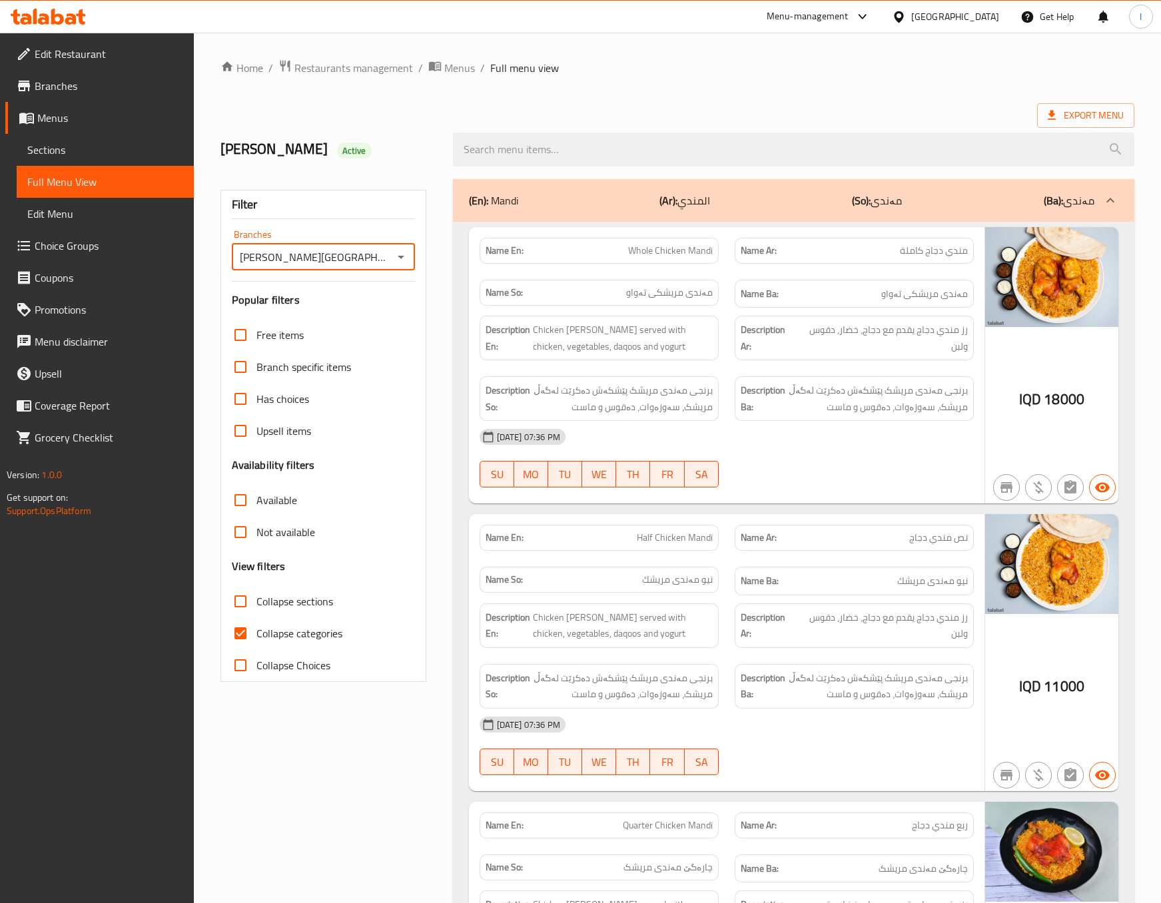
drag, startPoint x: 322, startPoint y: 634, endPoint x: 320, endPoint y: 625, distance: 8.9
click at [322, 633] on span "Collapse categories" at bounding box center [299, 633] width 86 height 16
click at [256, 633] on input "Collapse categories" at bounding box center [240, 633] width 32 height 32
checkbox input "false"
click at [328, 603] on span "Collapse sections" at bounding box center [294, 601] width 77 height 16
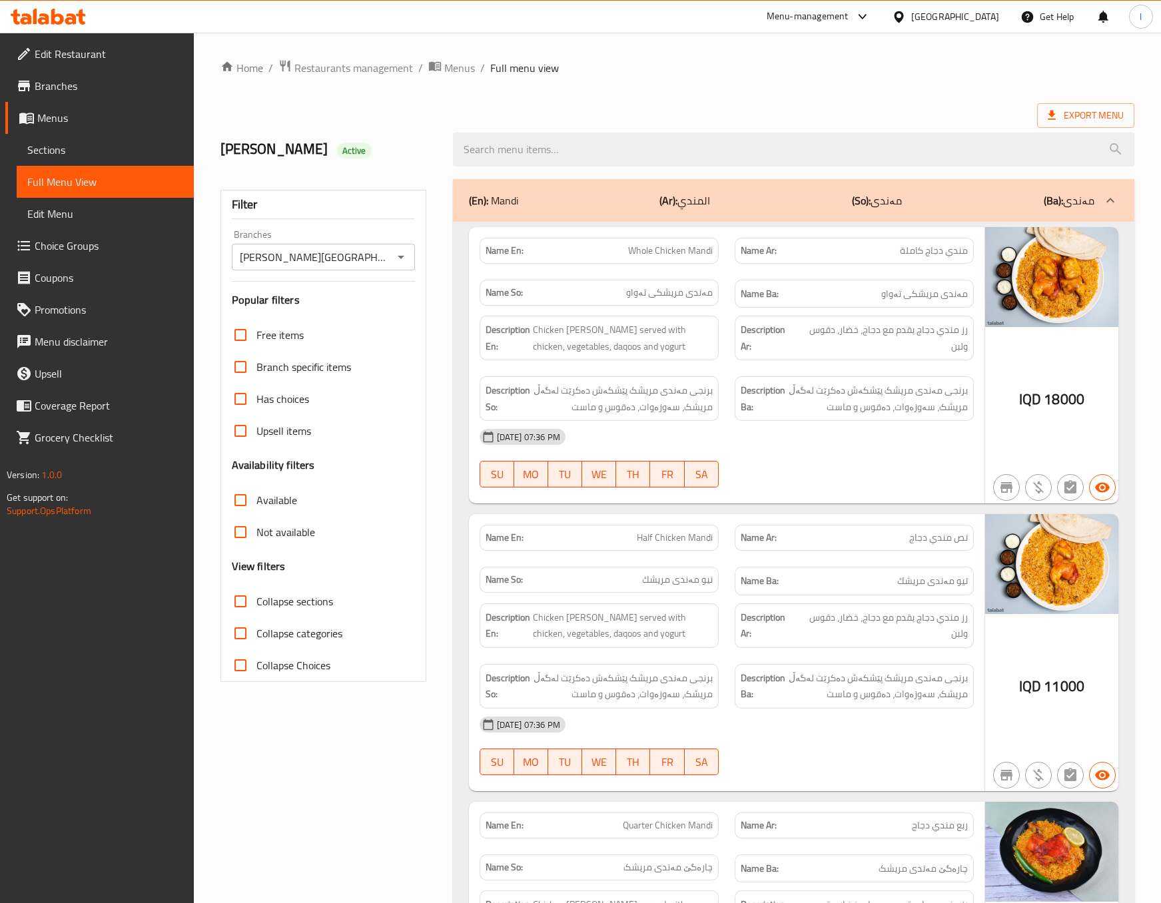
click at [256, 603] on input "Collapse sections" at bounding box center [240, 601] width 32 height 32
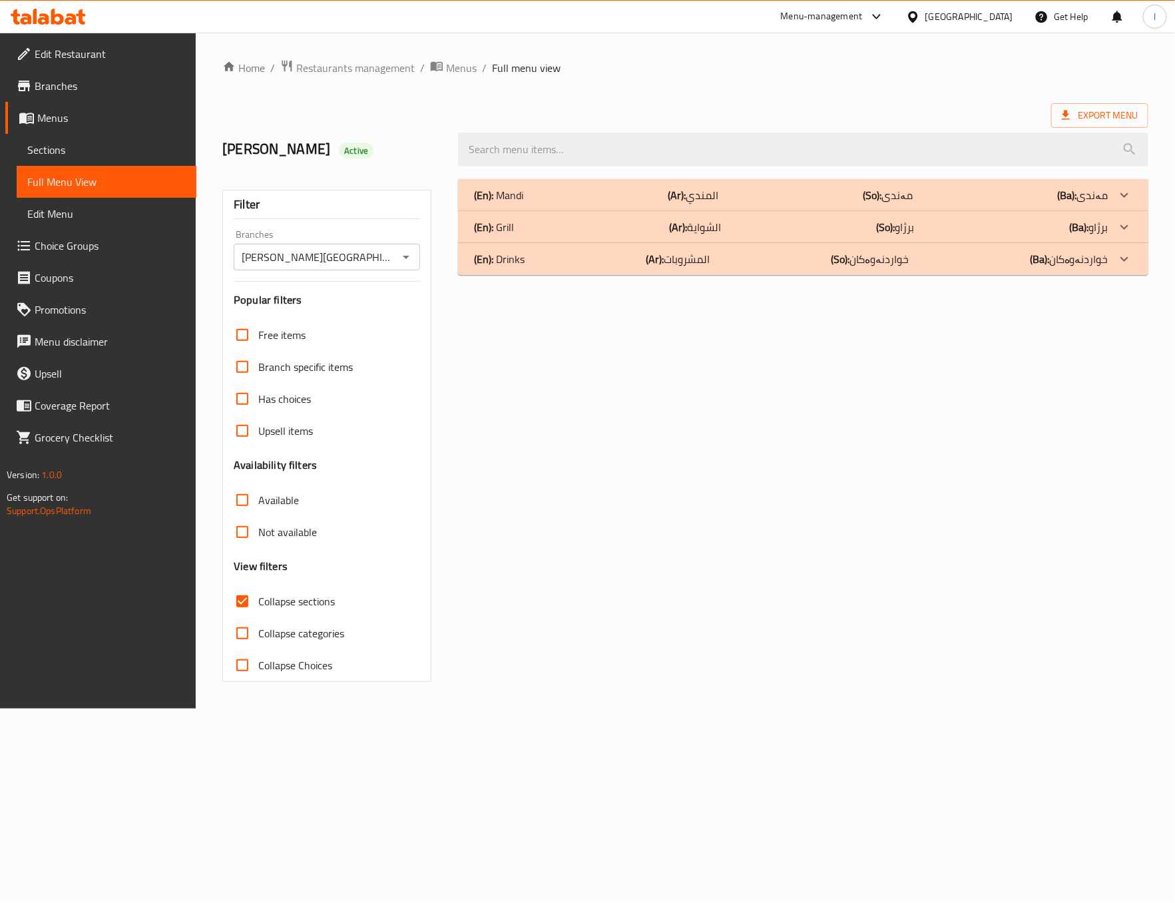
click at [326, 598] on span "Collapse sections" at bounding box center [296, 601] width 77 height 16
click at [258, 598] on input "Collapse sections" at bounding box center [242, 601] width 32 height 32
checkbox input "false"
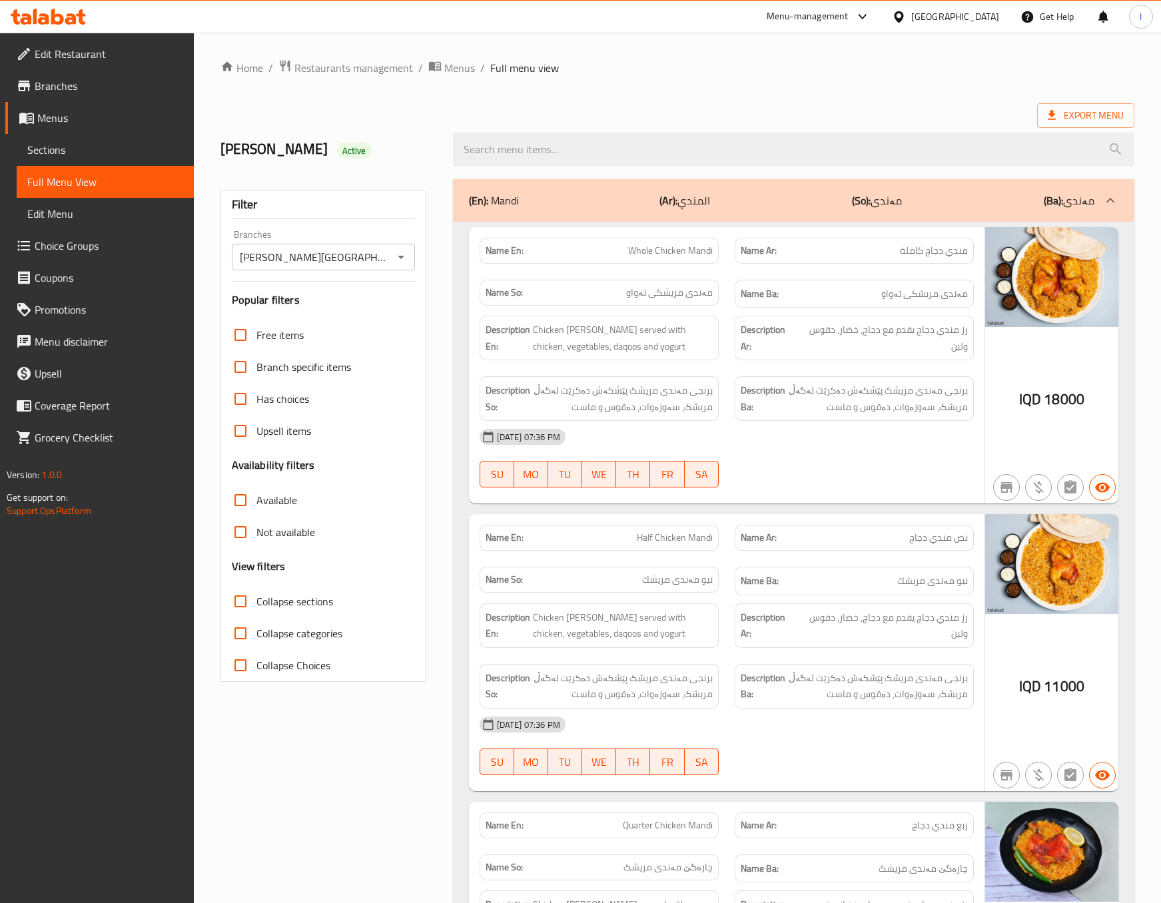
click at [828, 408] on span "برنجی مەندی مریشک پێشکەش دەکرێت لەگەڵ مریشک، سەوزەوات، دەقوس و ماست" at bounding box center [878, 398] width 180 height 33
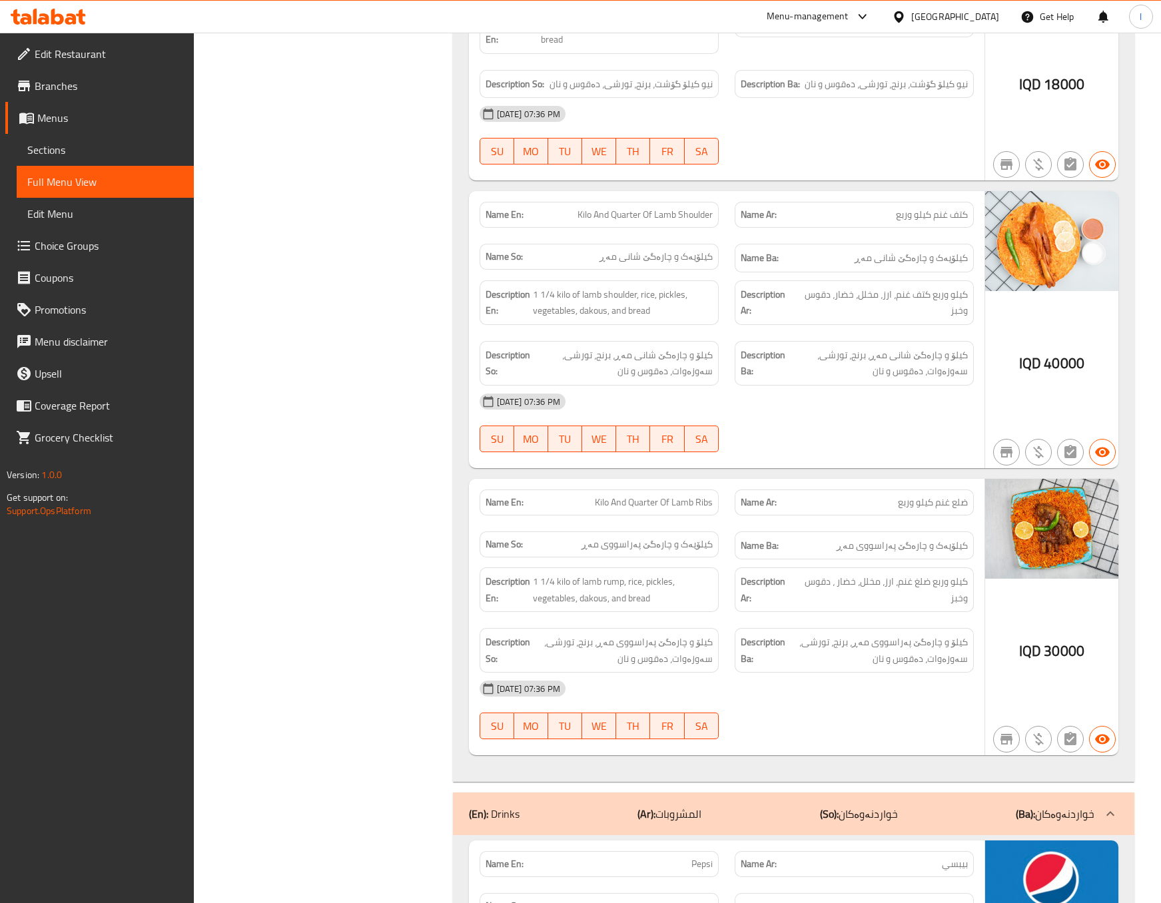
scroll to position [2996, 0]
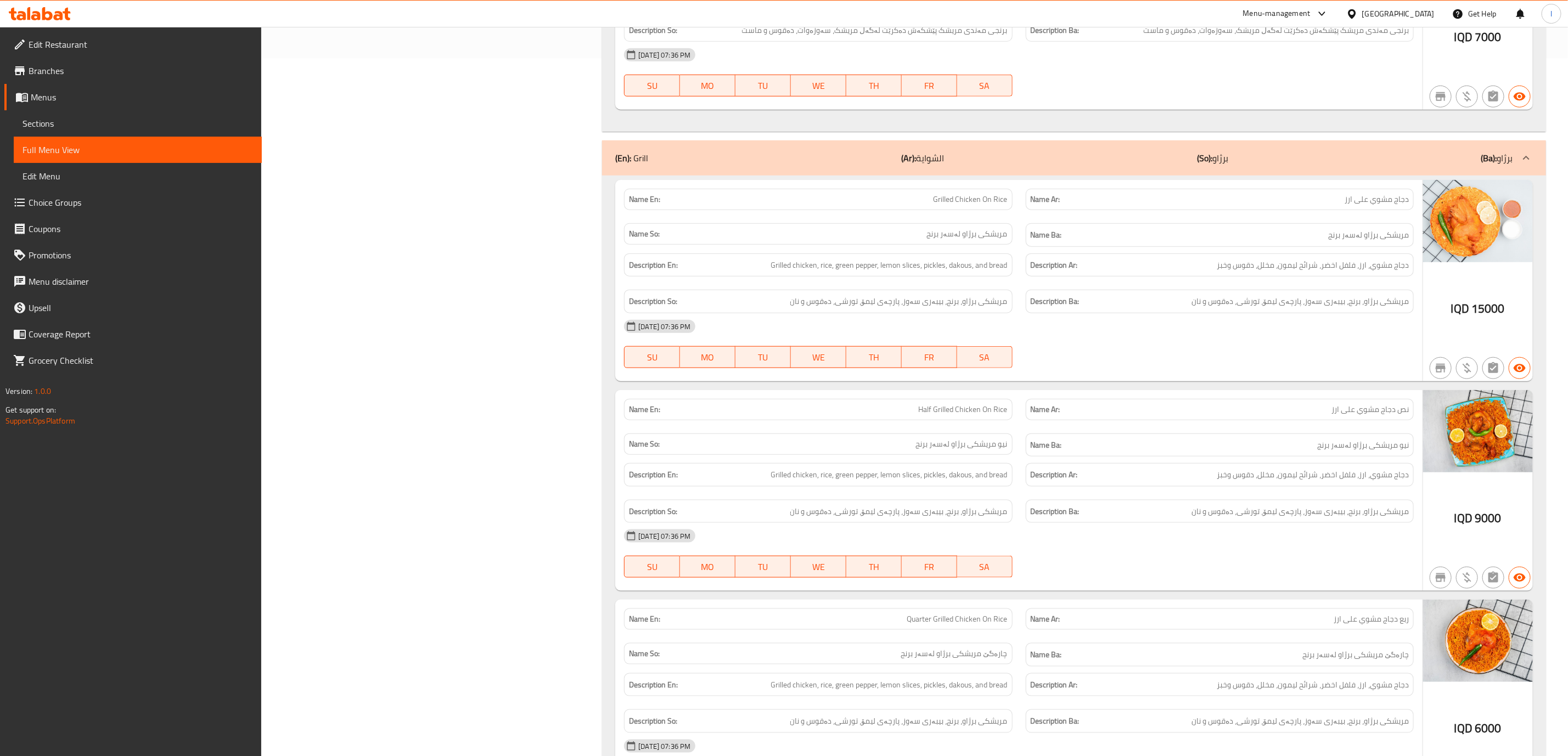
scroll to position [0, 0]
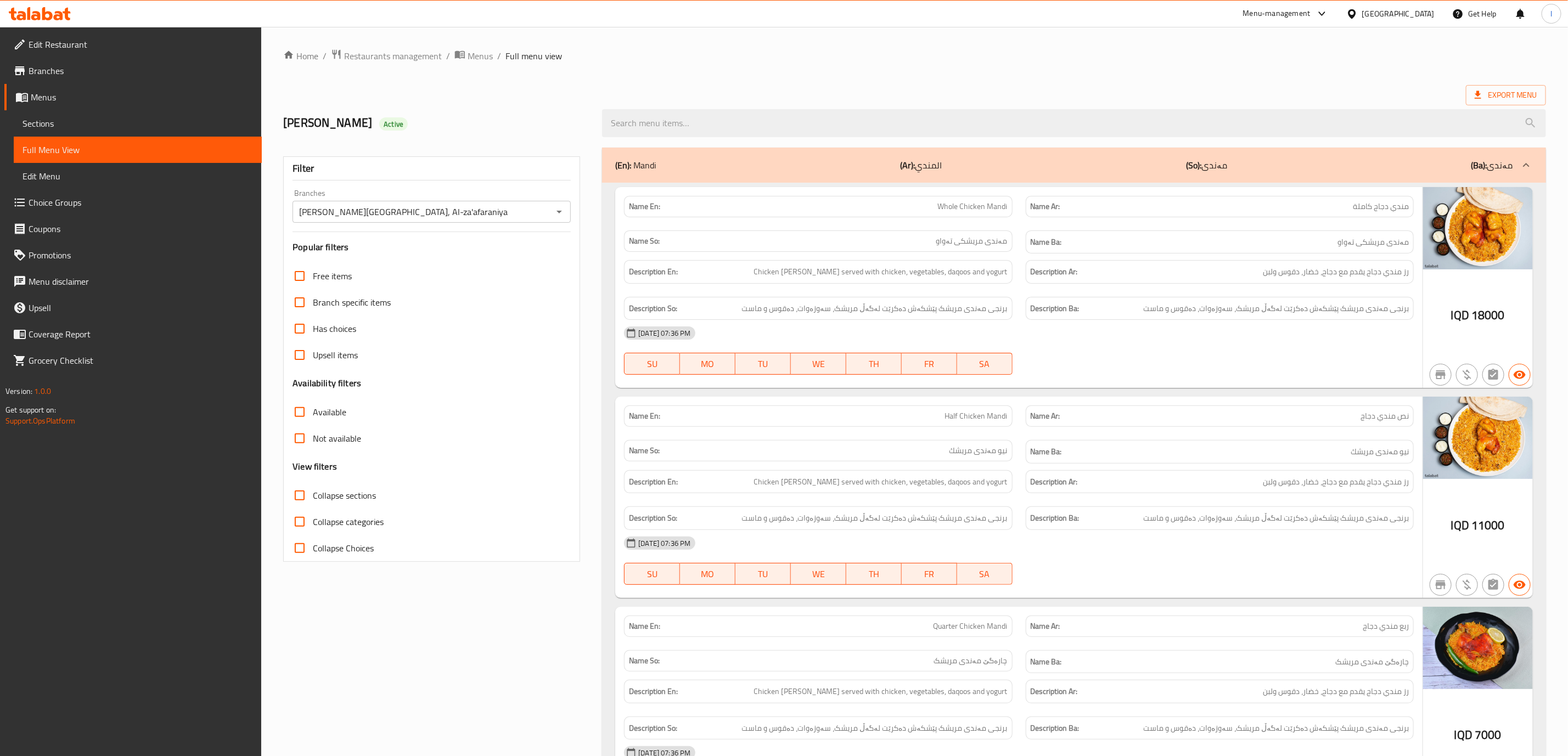
click at [54, 20] on icon at bounding box center [40, 14] width 62 height 13
